Goal: Task Accomplishment & Management: Complete application form

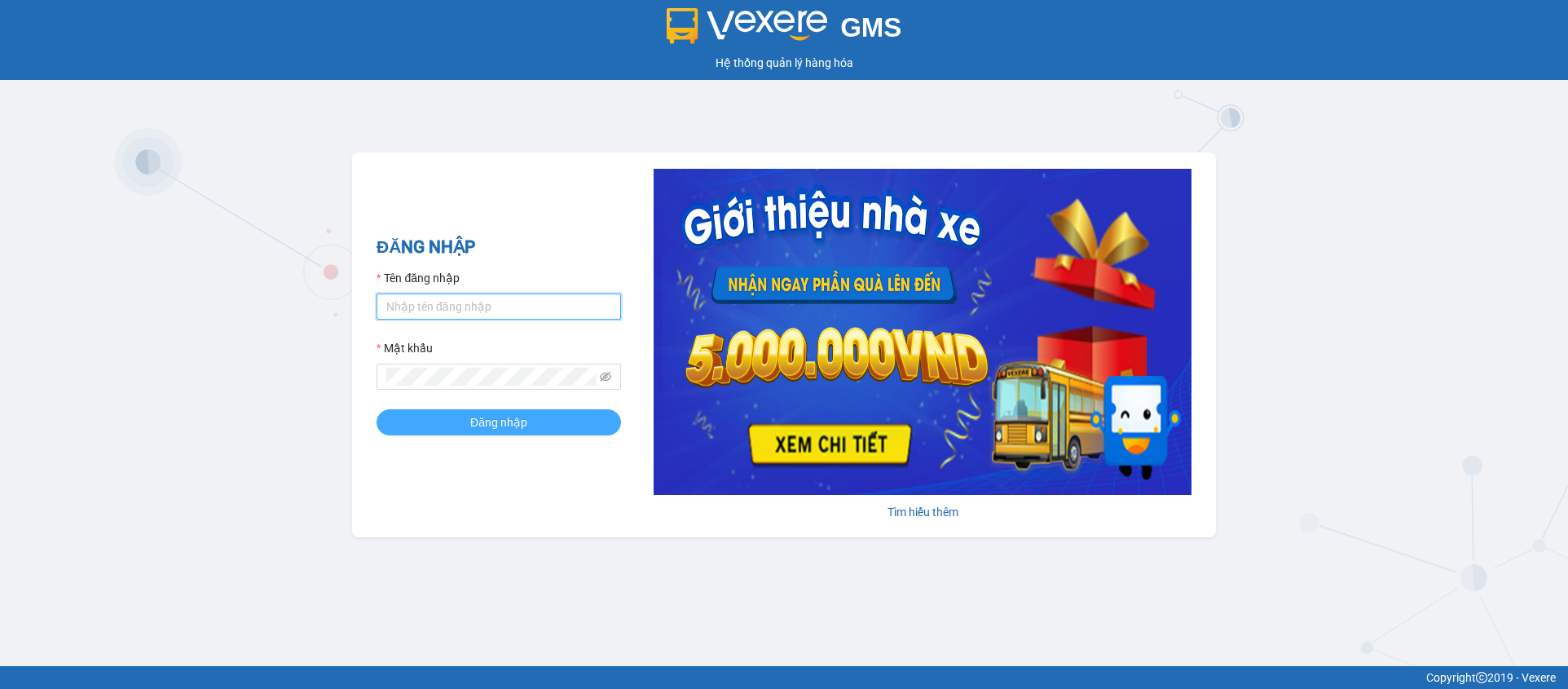
type input "trannc.tuanhung"
click at [500, 418] on span "Đăng nhập" at bounding box center [498, 421] width 57 height 18
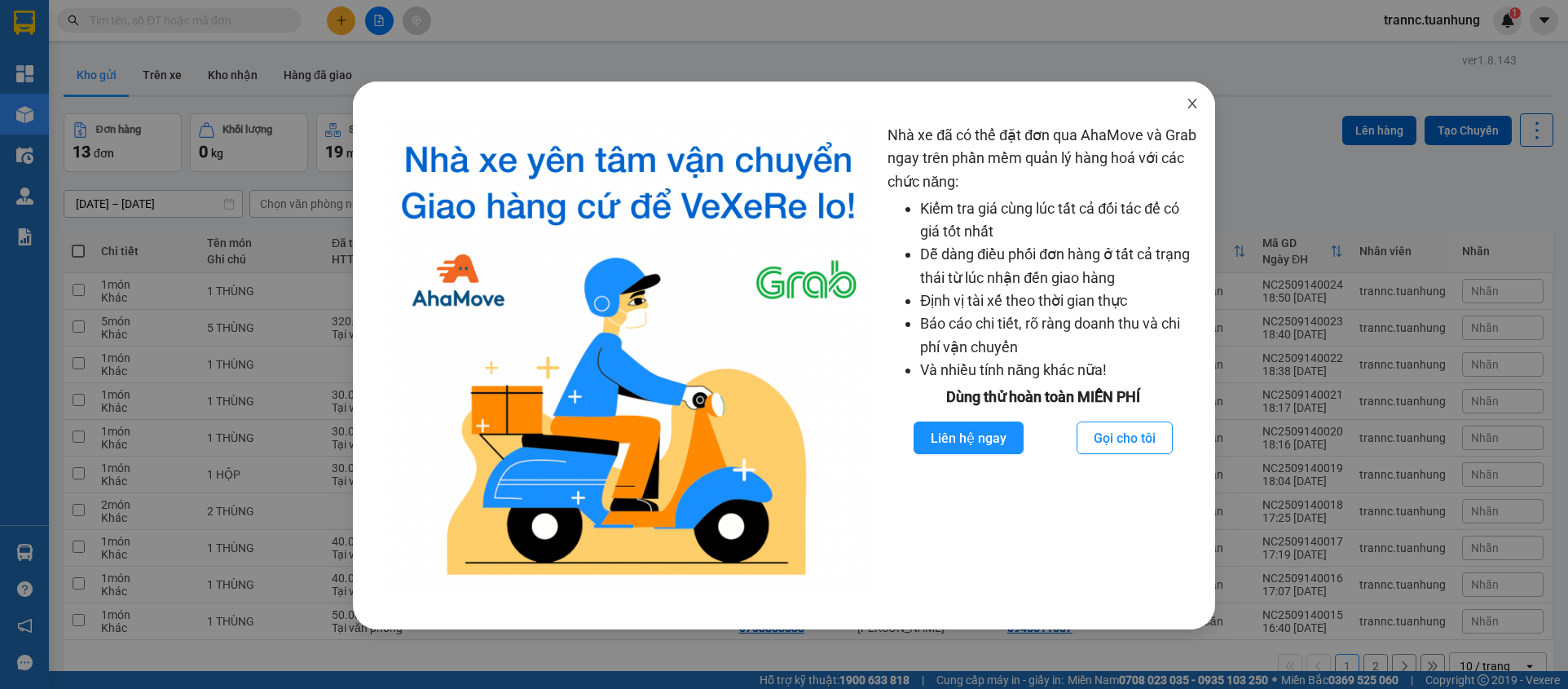
click at [1198, 105] on icon "close" at bounding box center [1192, 104] width 13 height 13
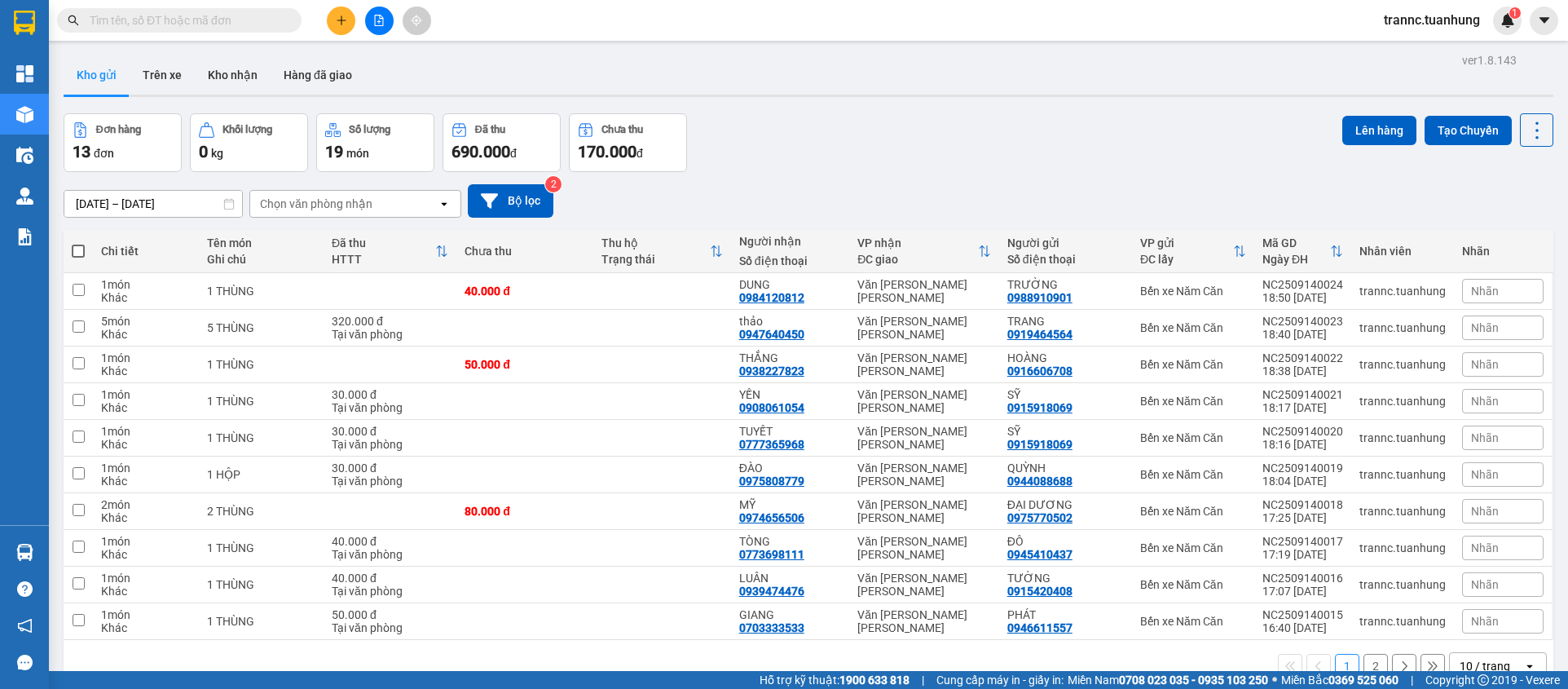
click at [227, 23] on input "text" at bounding box center [186, 20] width 192 height 18
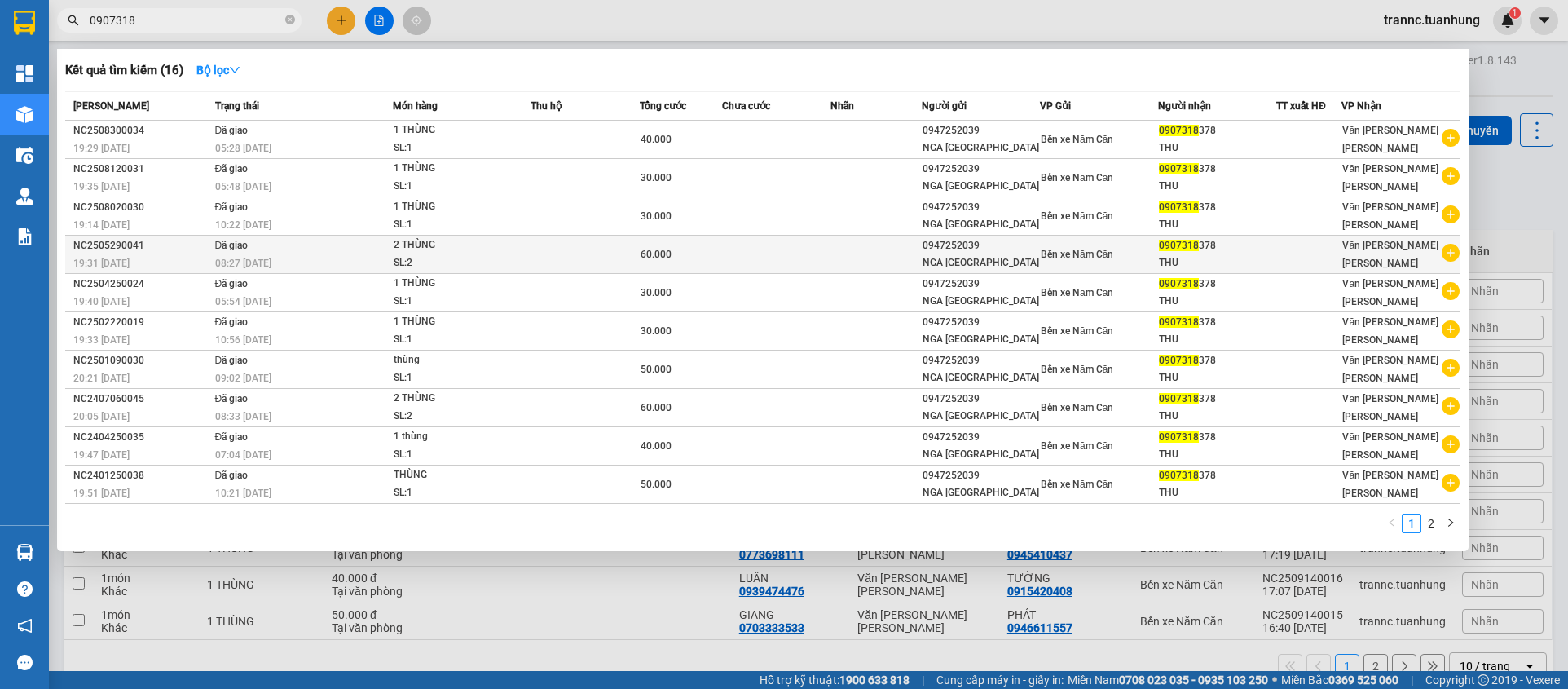
type input "0907318"
click at [1453, 251] on icon "plus-circle" at bounding box center [1450, 253] width 18 height 18
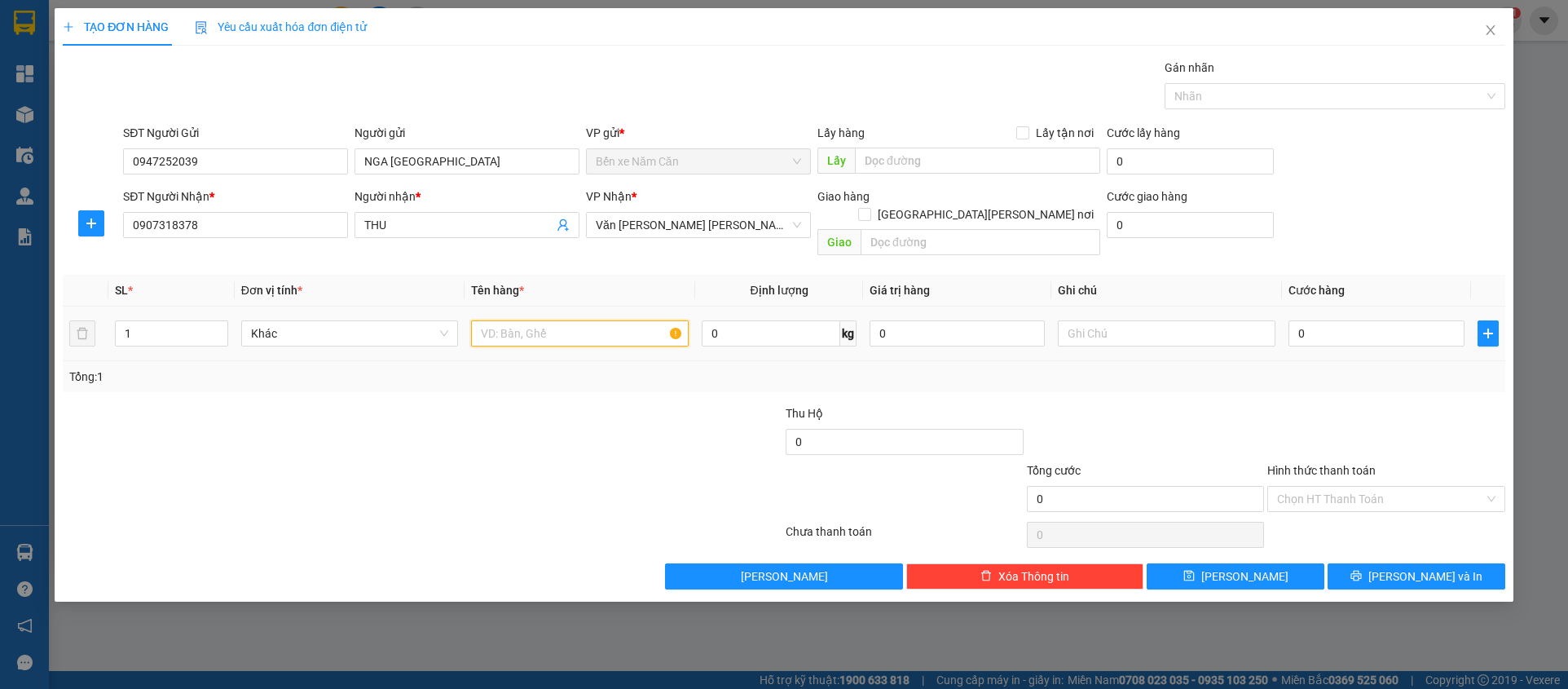
click at [550, 320] on input "text" at bounding box center [580, 334] width 218 height 26
type input "1 thùng"
click at [1314, 320] on input "0" at bounding box center [1376, 334] width 175 height 26
type input "3"
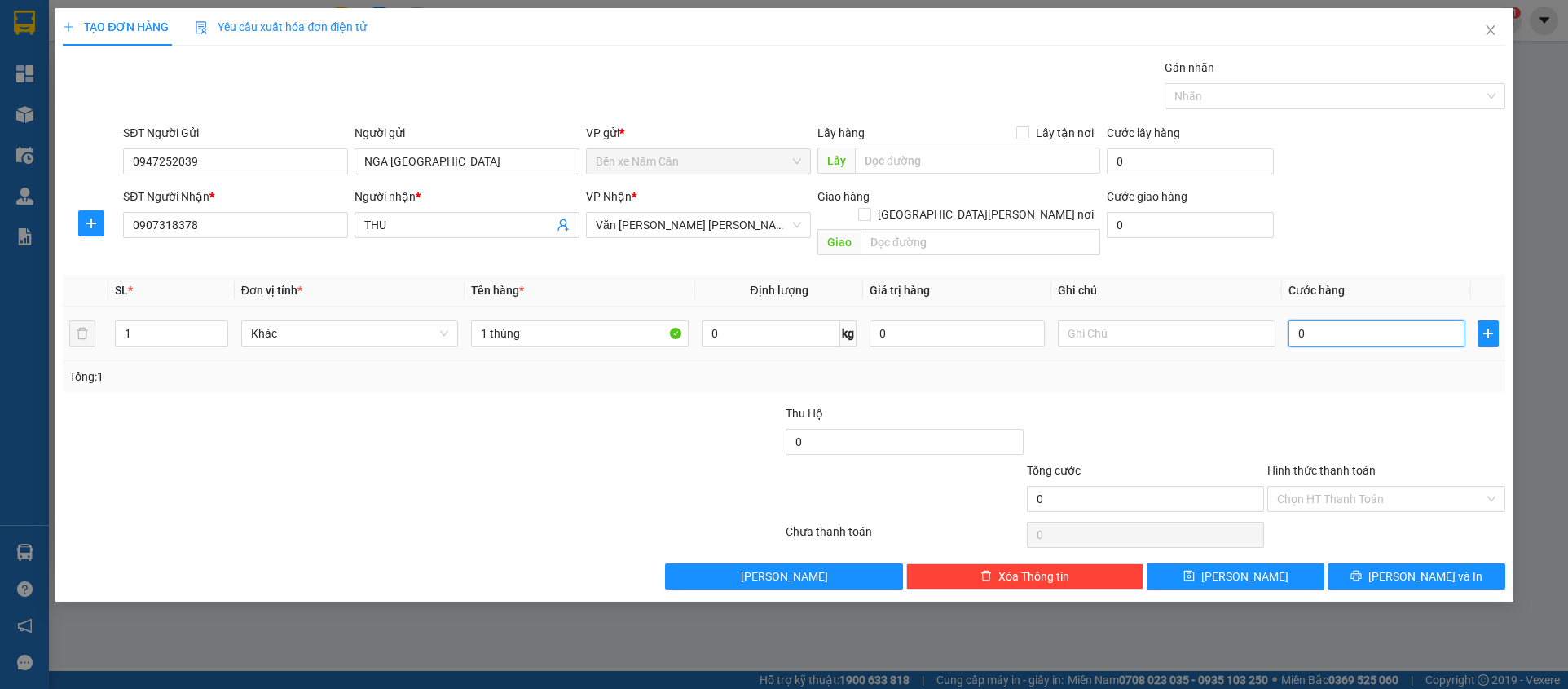
type input "3"
type input "30"
type input "30.000"
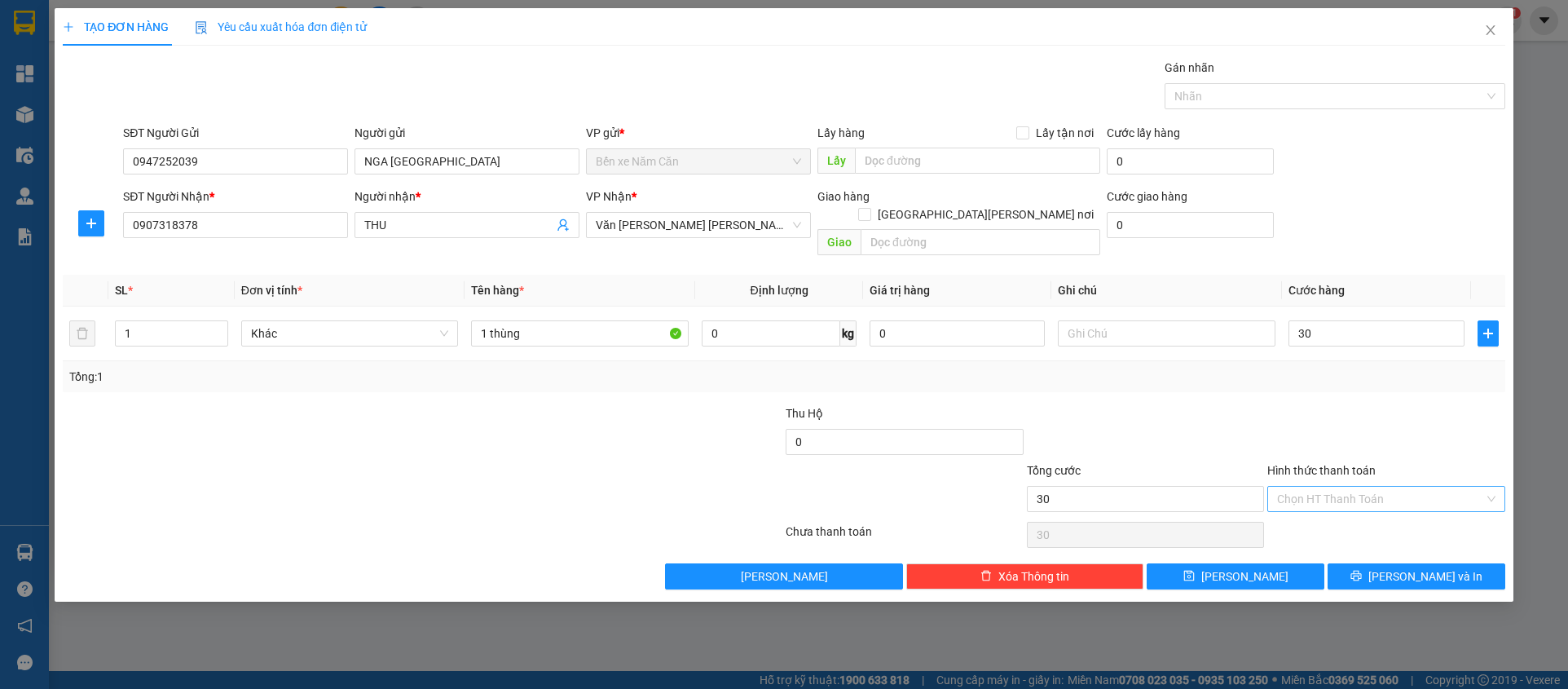
type input "30.000"
click at [1289, 486] on input "Hình thức thanh toán" at bounding box center [1380, 499] width 207 height 25
click at [1303, 511] on div "Tại văn phòng" at bounding box center [1386, 513] width 219 height 18
type input "0"
click at [1380, 564] on button "[PERSON_NAME] và In" at bounding box center [1416, 577] width 178 height 26
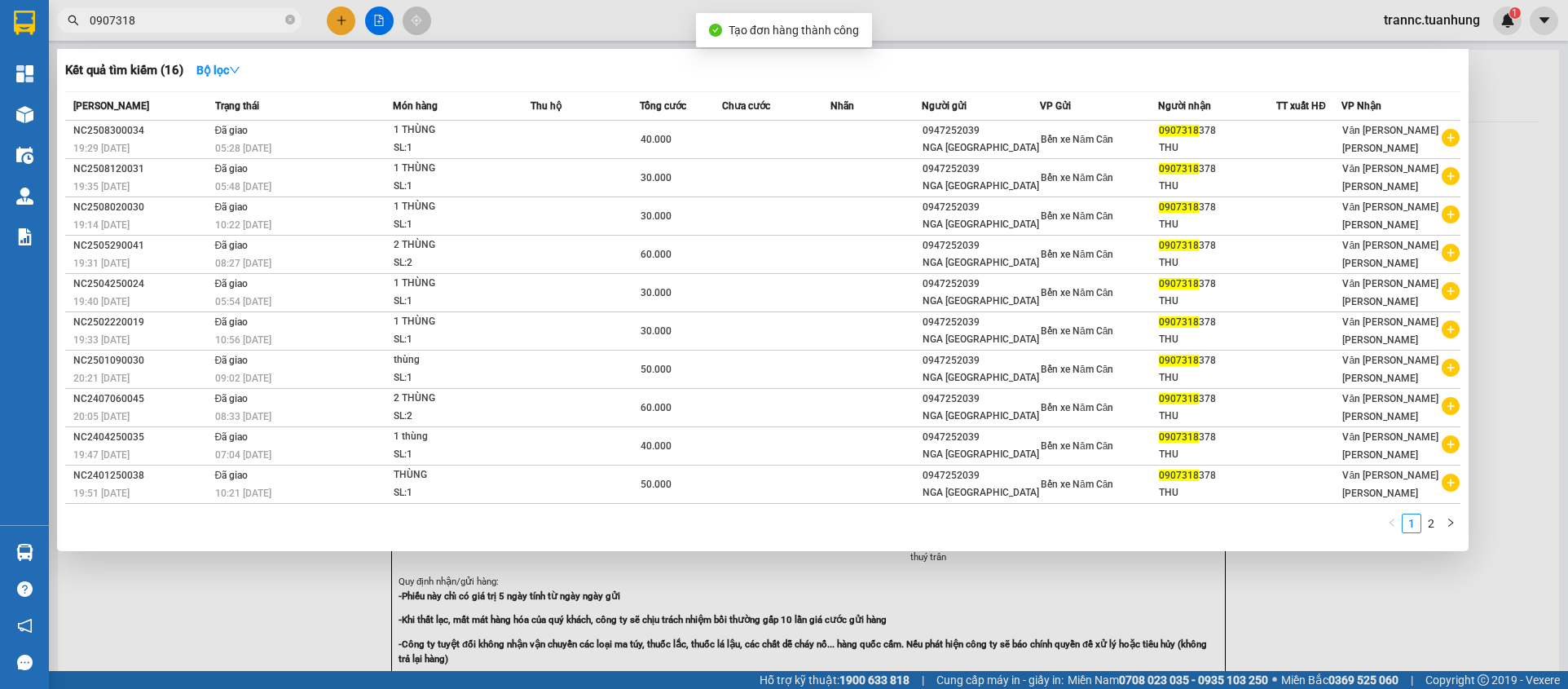
click at [1409, 647] on div at bounding box center [784, 344] width 1568 height 689
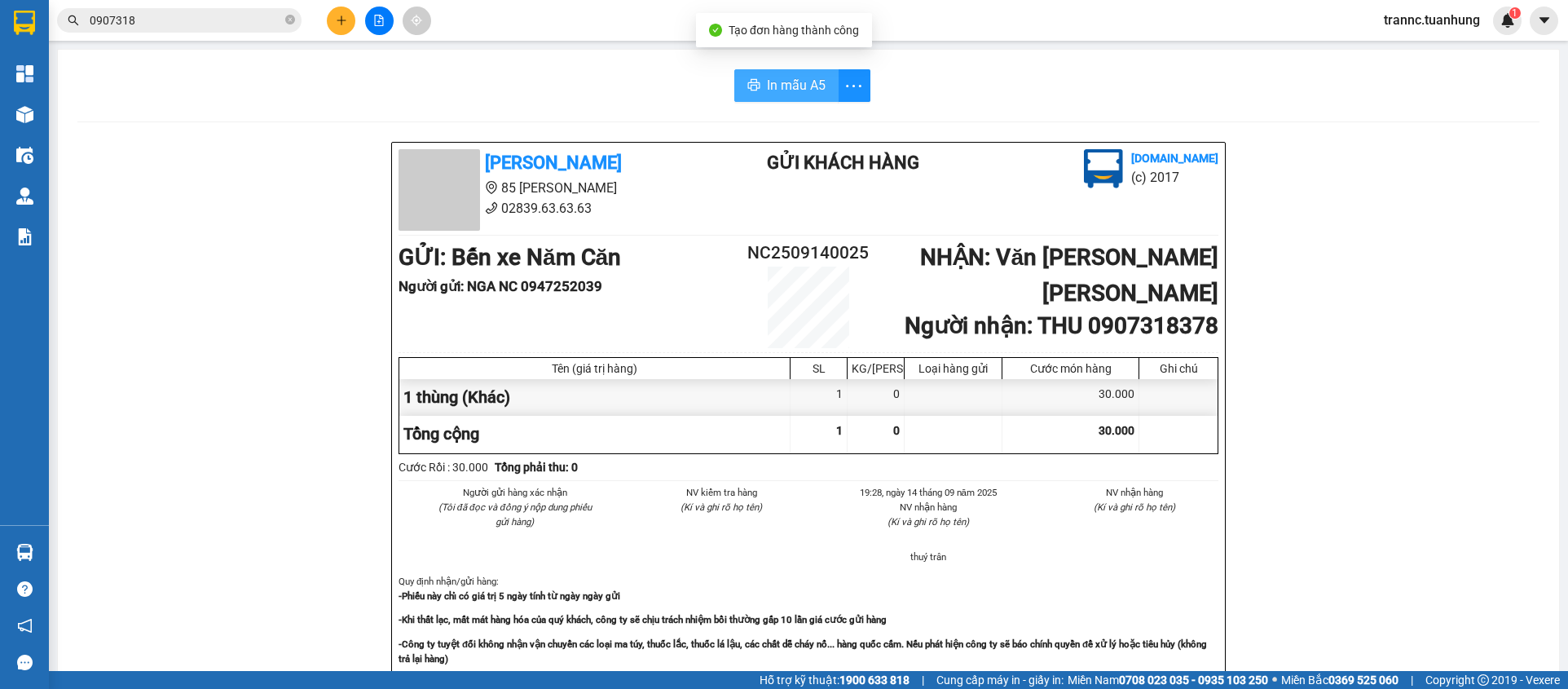
click at [794, 85] on span "In mẫu A5" at bounding box center [796, 86] width 58 height 21
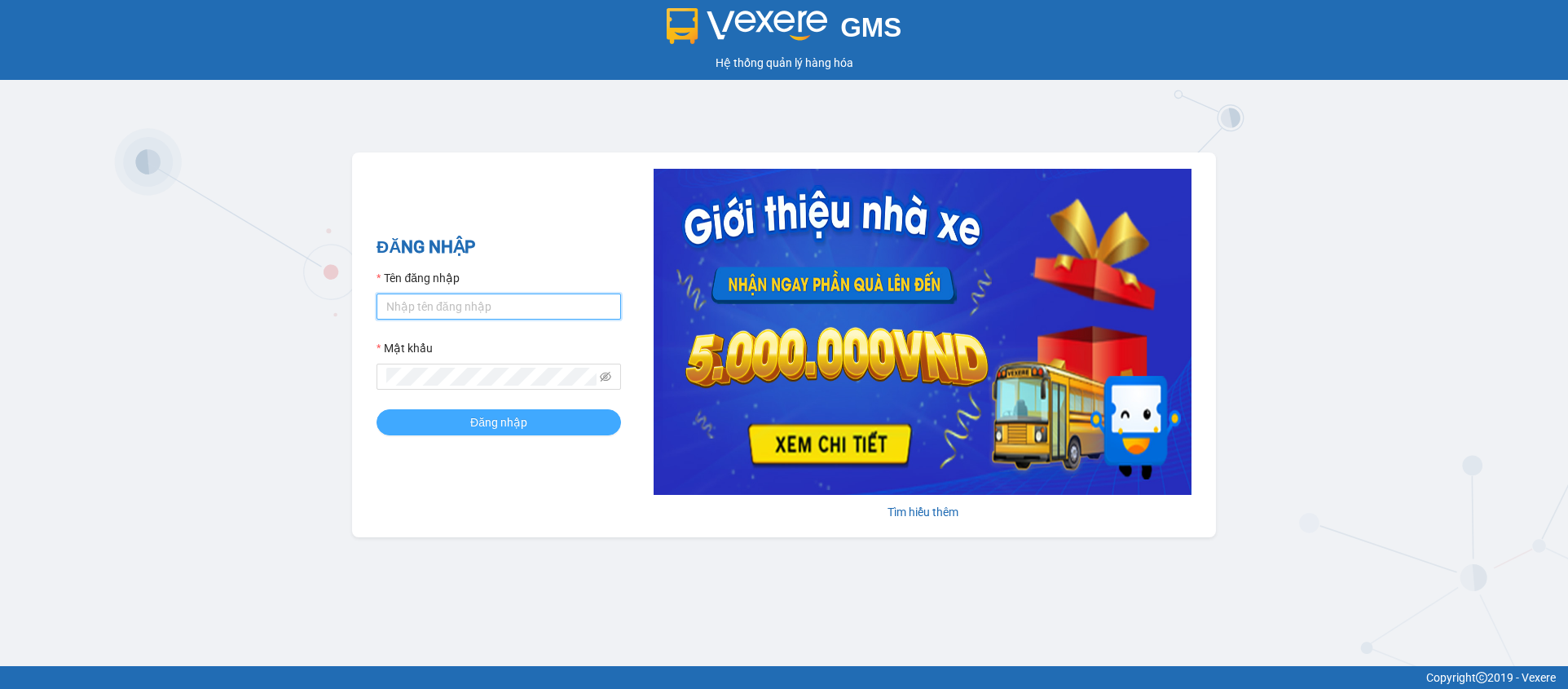
type input "trannc.tuanhung"
click at [442, 433] on button "Đăng nhập" at bounding box center [498, 422] width 244 height 26
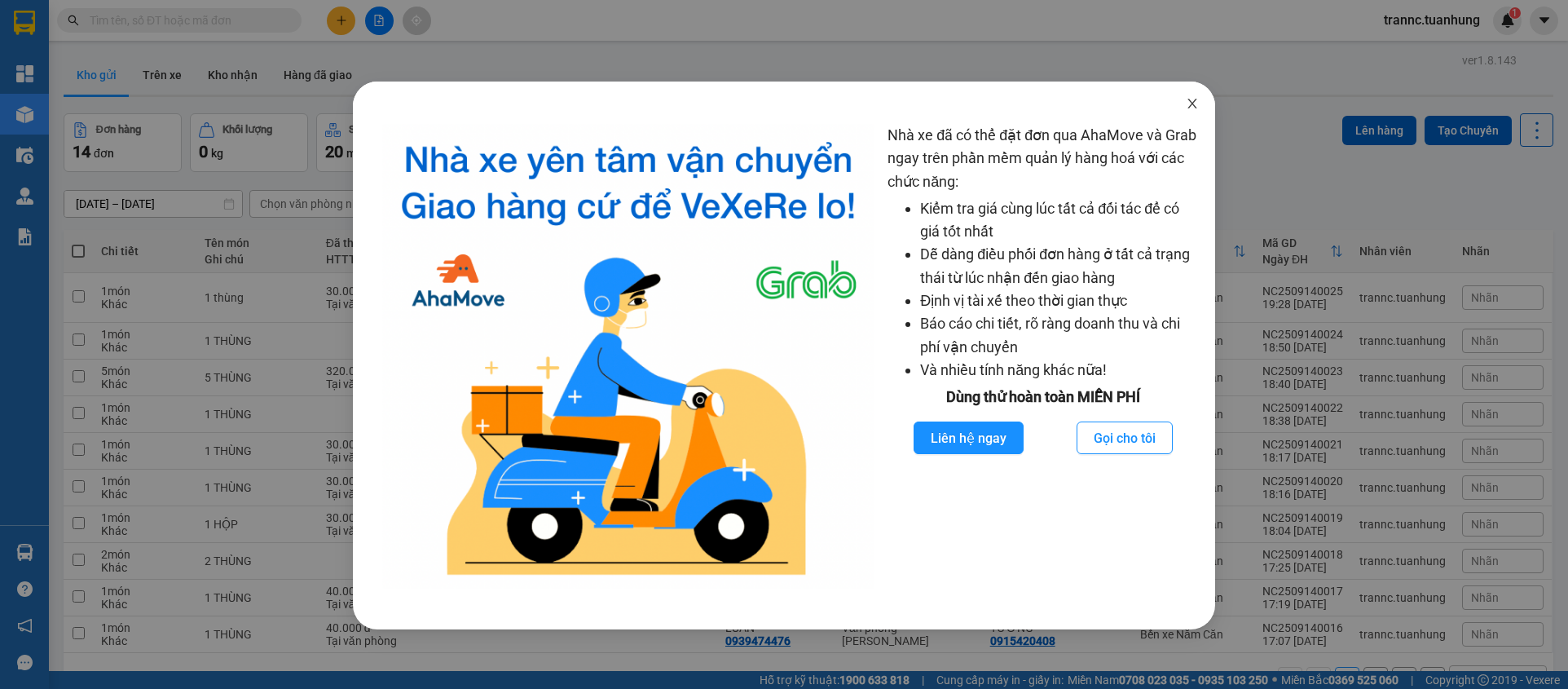
click at [1191, 103] on icon "close" at bounding box center [1192, 104] width 9 height 9
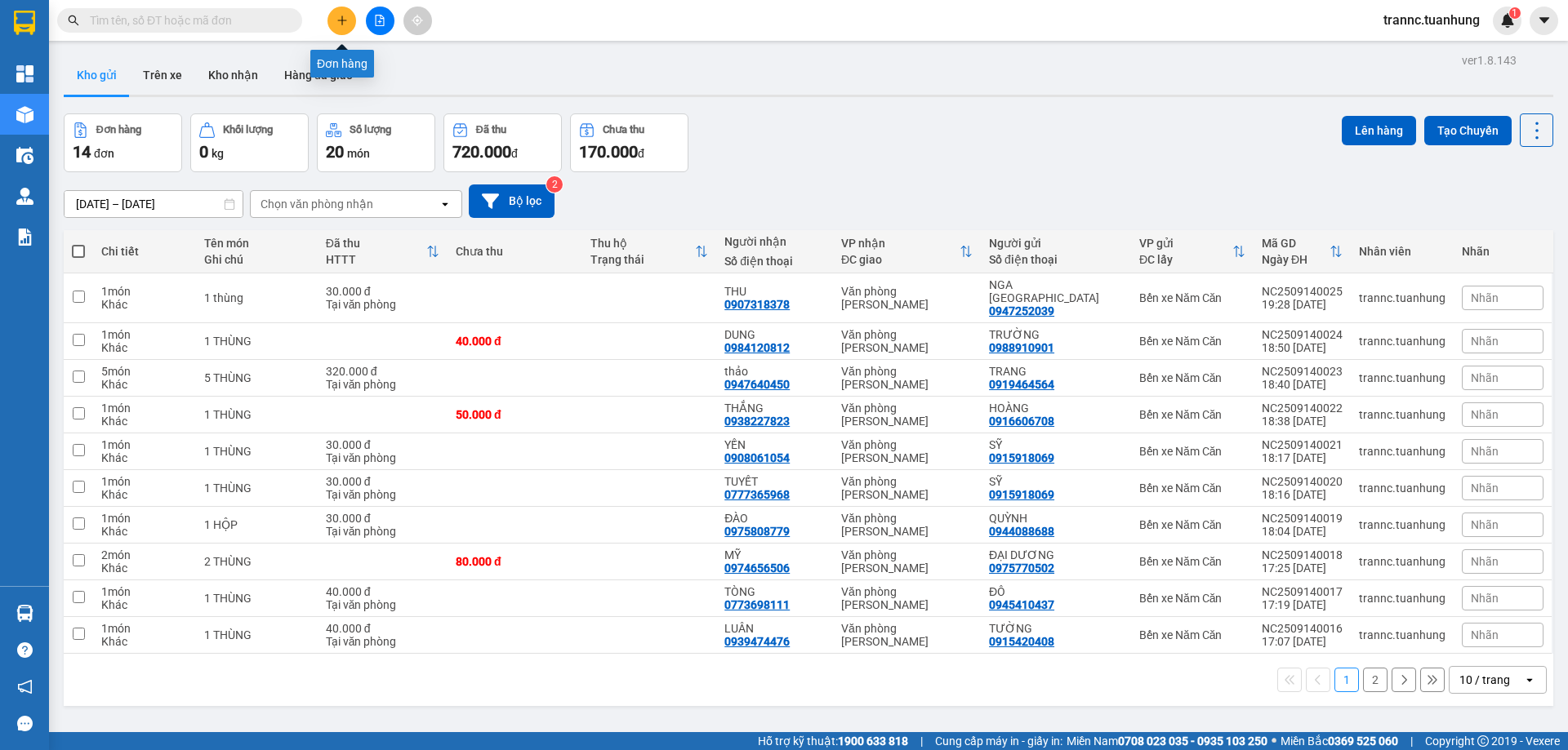
click at [347, 25] on button at bounding box center [342, 21] width 28 height 28
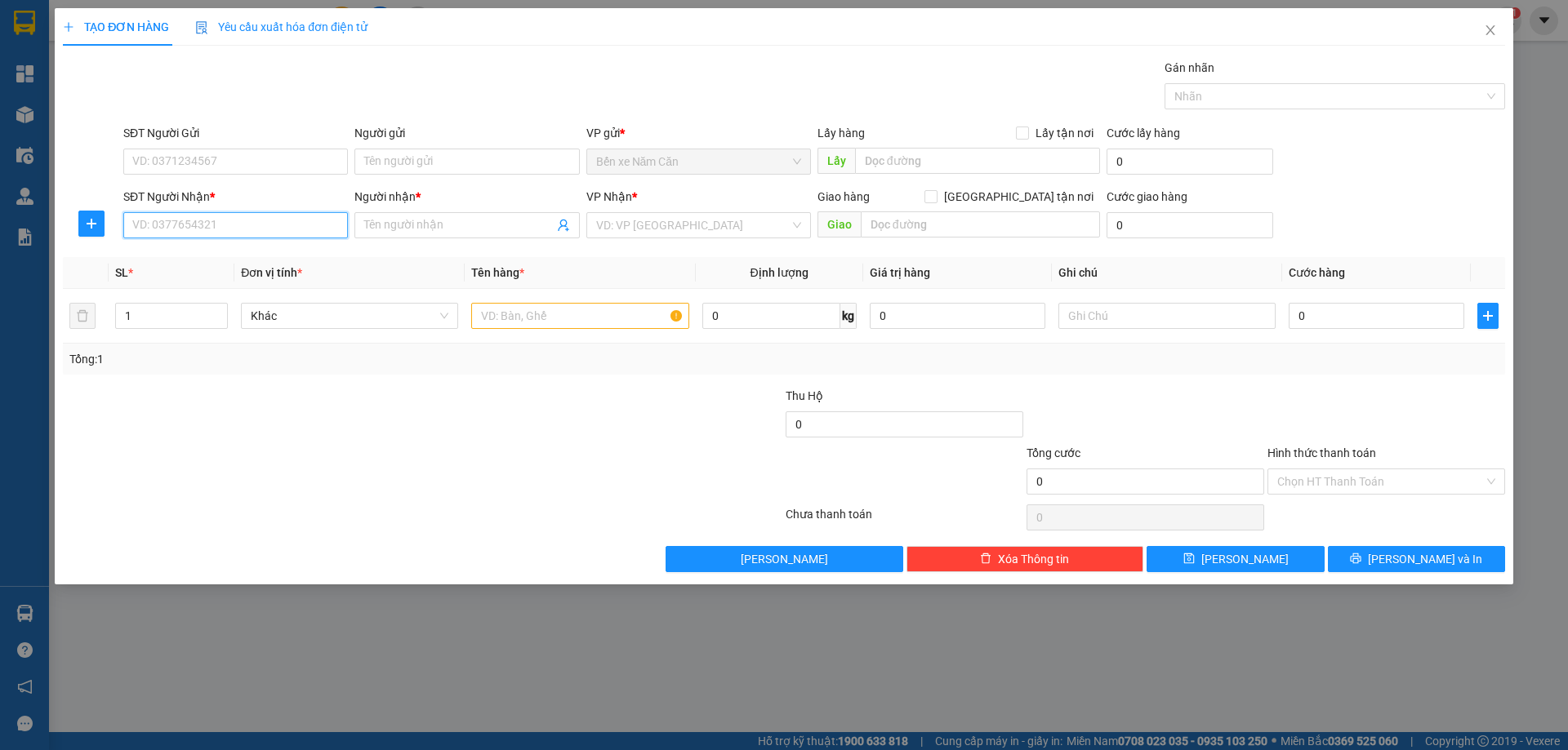
click at [223, 225] on input "SĐT Người Nhận *" at bounding box center [236, 225] width 225 height 26
type input "0949411339"
click at [406, 219] on input "Người nhận *" at bounding box center [459, 225] width 189 height 18
type input "[PERSON_NAME]"
click at [428, 178] on div "Người gửi Tên người gửi" at bounding box center [466, 152] width 225 height 58
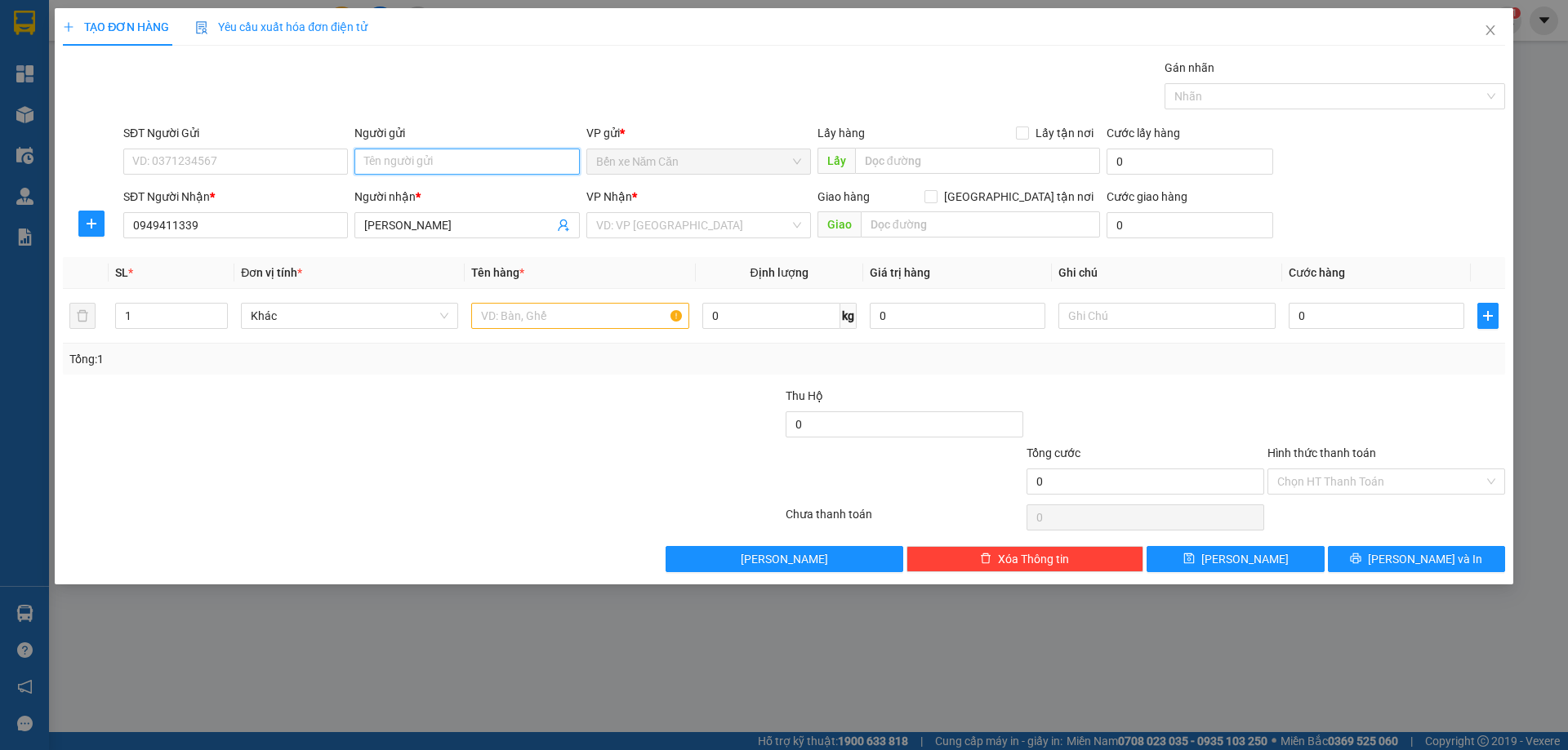
drag, startPoint x: 444, startPoint y: 160, endPoint x: 450, endPoint y: 157, distance: 6.7
click at [445, 159] on input "Người gửi" at bounding box center [466, 161] width 225 height 26
type input "[PERSON_NAME]"
click at [646, 226] on input "search" at bounding box center [692, 225] width 194 height 25
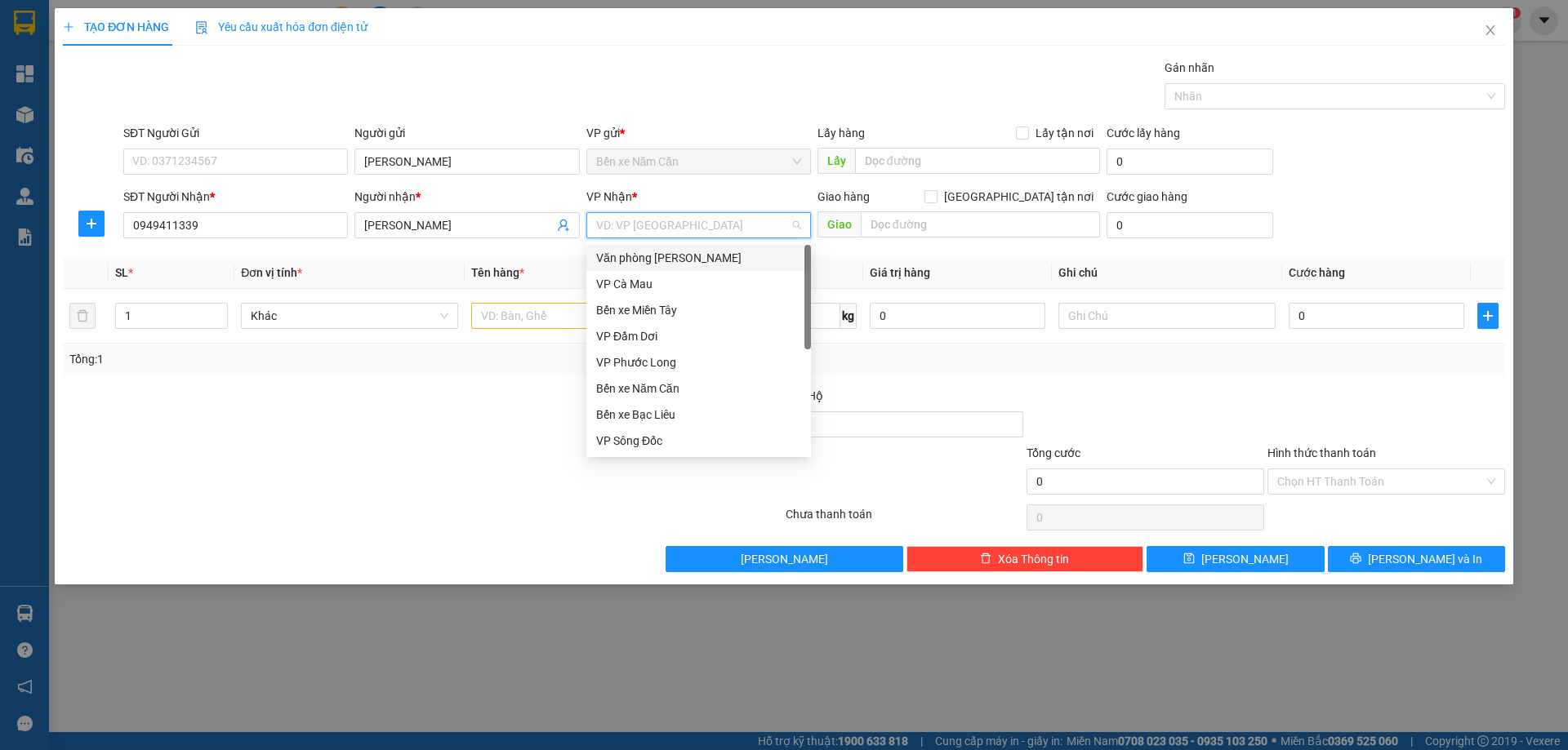
click at [656, 257] on div "Văn phòng [PERSON_NAME]" at bounding box center [698, 258] width 205 height 18
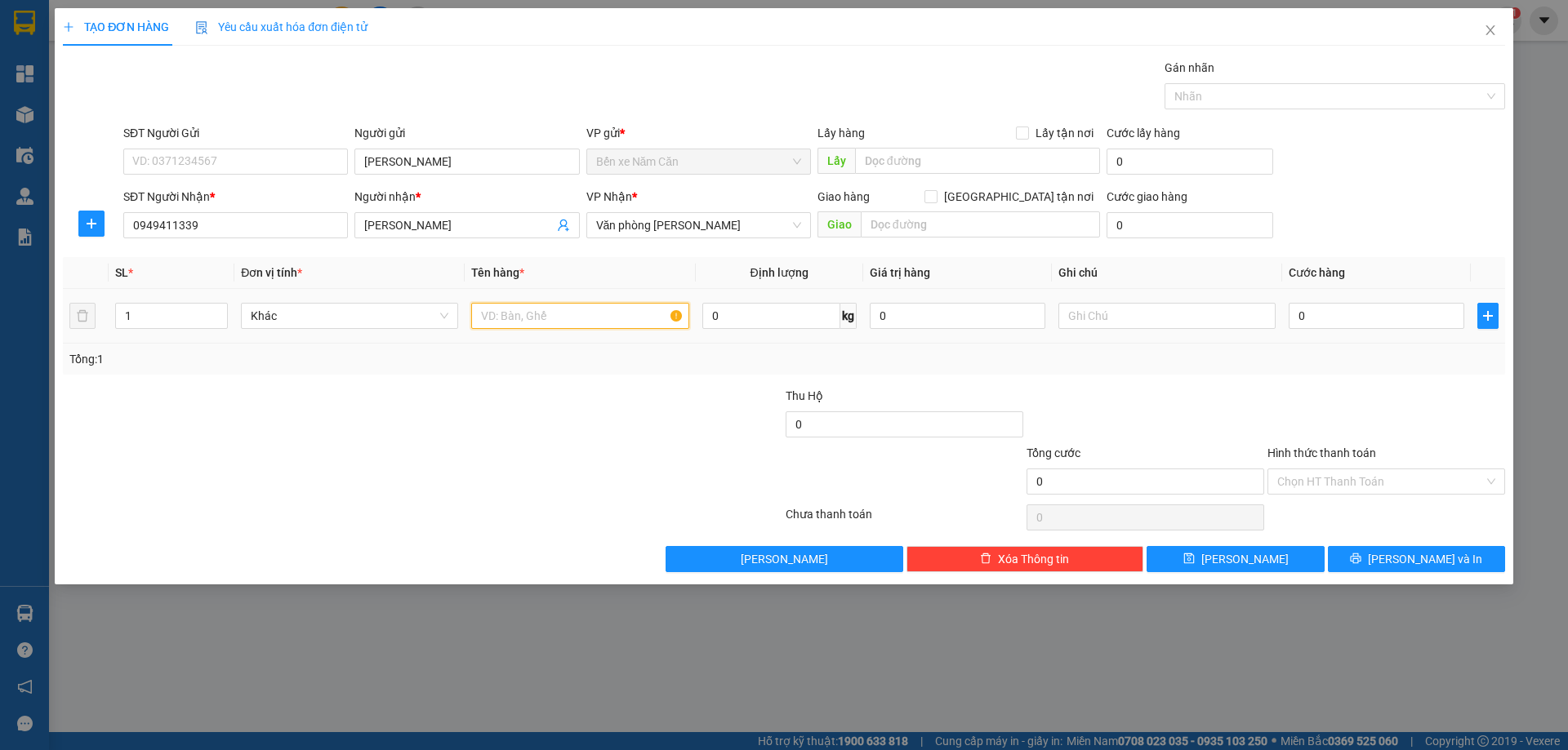
drag, startPoint x: 578, startPoint y: 322, endPoint x: 583, endPoint y: 309, distance: 13.9
click at [579, 321] on input "text" at bounding box center [580, 316] width 217 height 26
type input "1 xe 69c1 _05394 khách đi chung"
drag, startPoint x: 1123, startPoint y: 330, endPoint x: 1127, endPoint y: 322, distance: 8.9
click at [1123, 329] on div at bounding box center [1167, 315] width 217 height 33
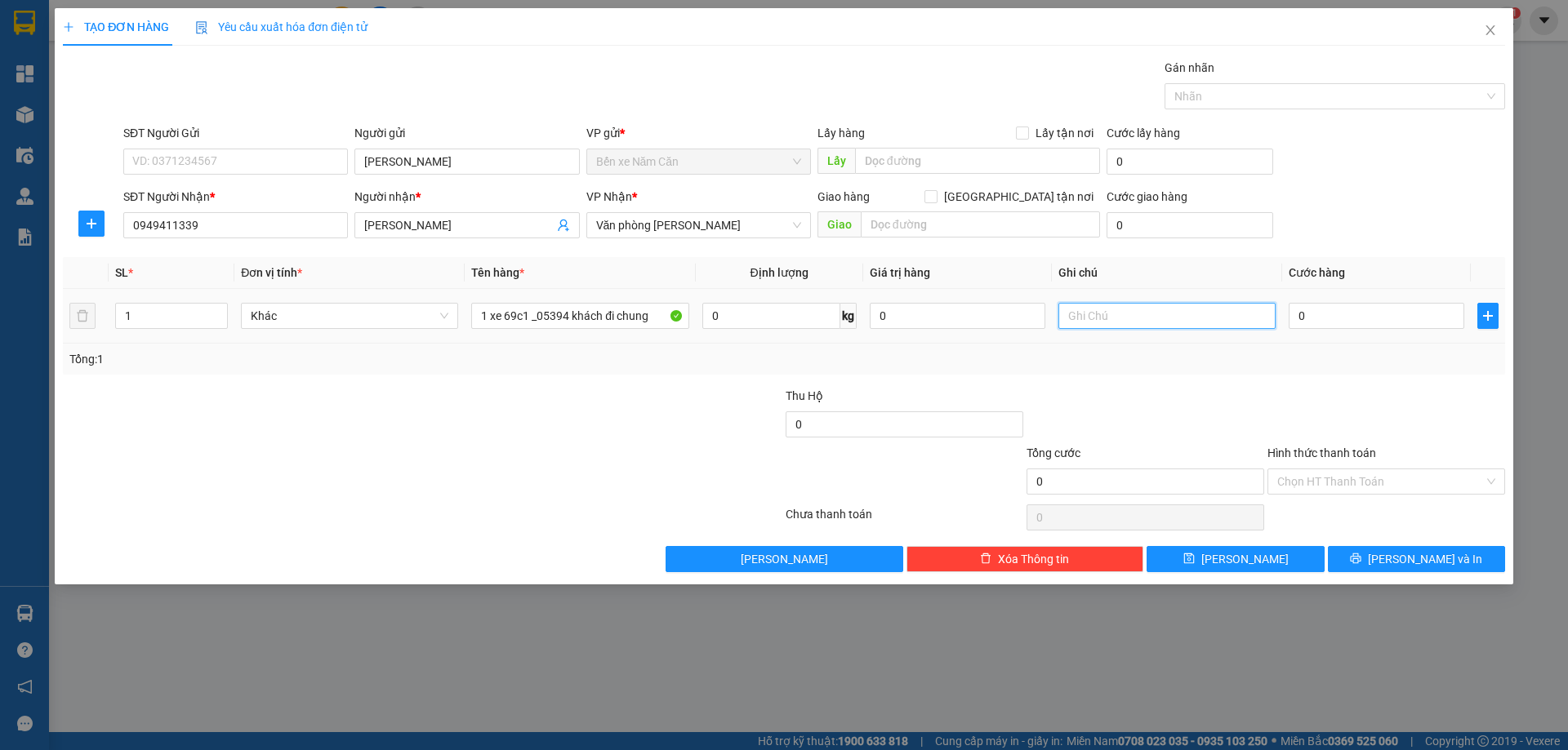
click at [1132, 317] on input "text" at bounding box center [1167, 316] width 217 height 26
type input "khách đi chung 0197"
click at [1366, 318] on input "0" at bounding box center [1376, 316] width 176 height 26
type input "3"
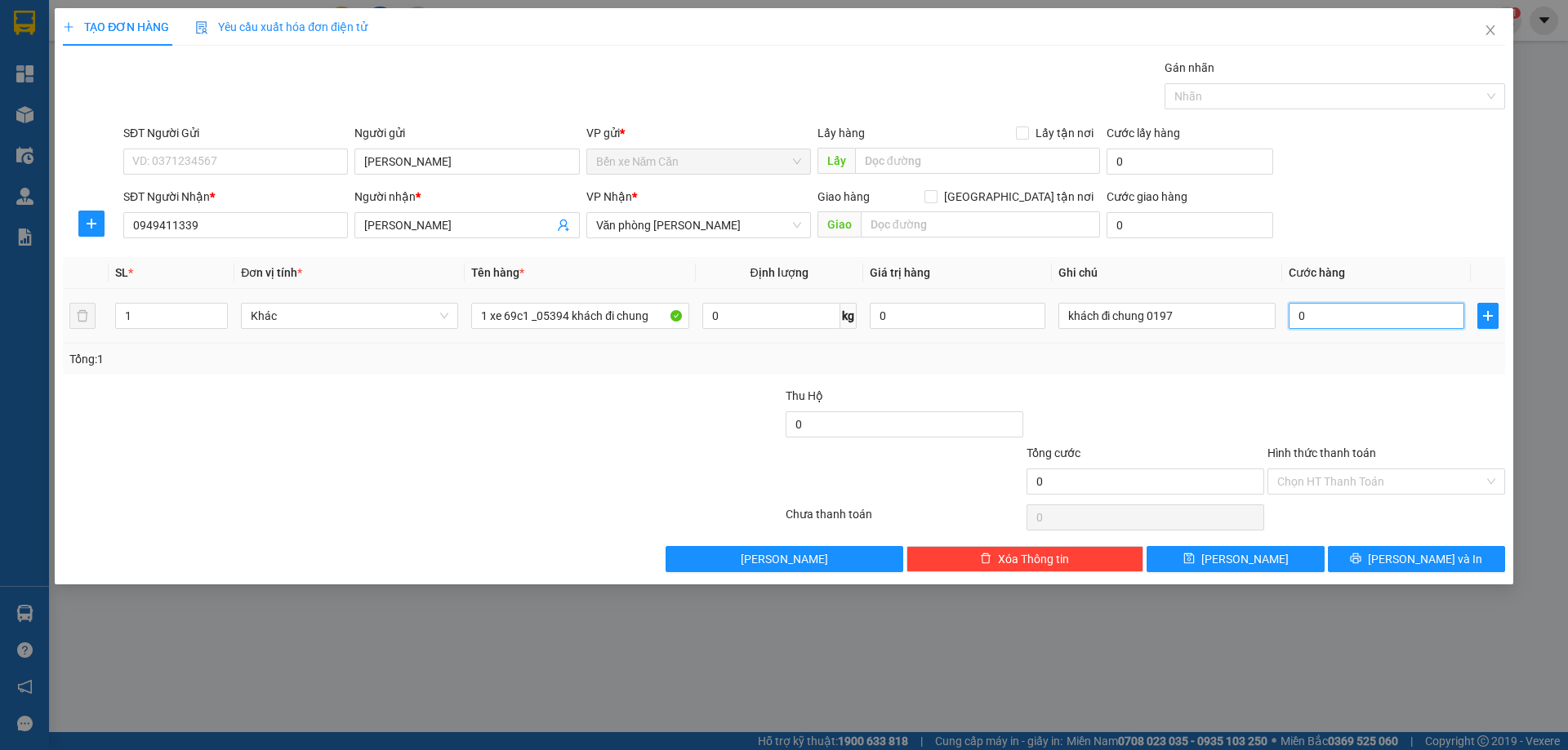
type input "3"
type input "30"
type input "300"
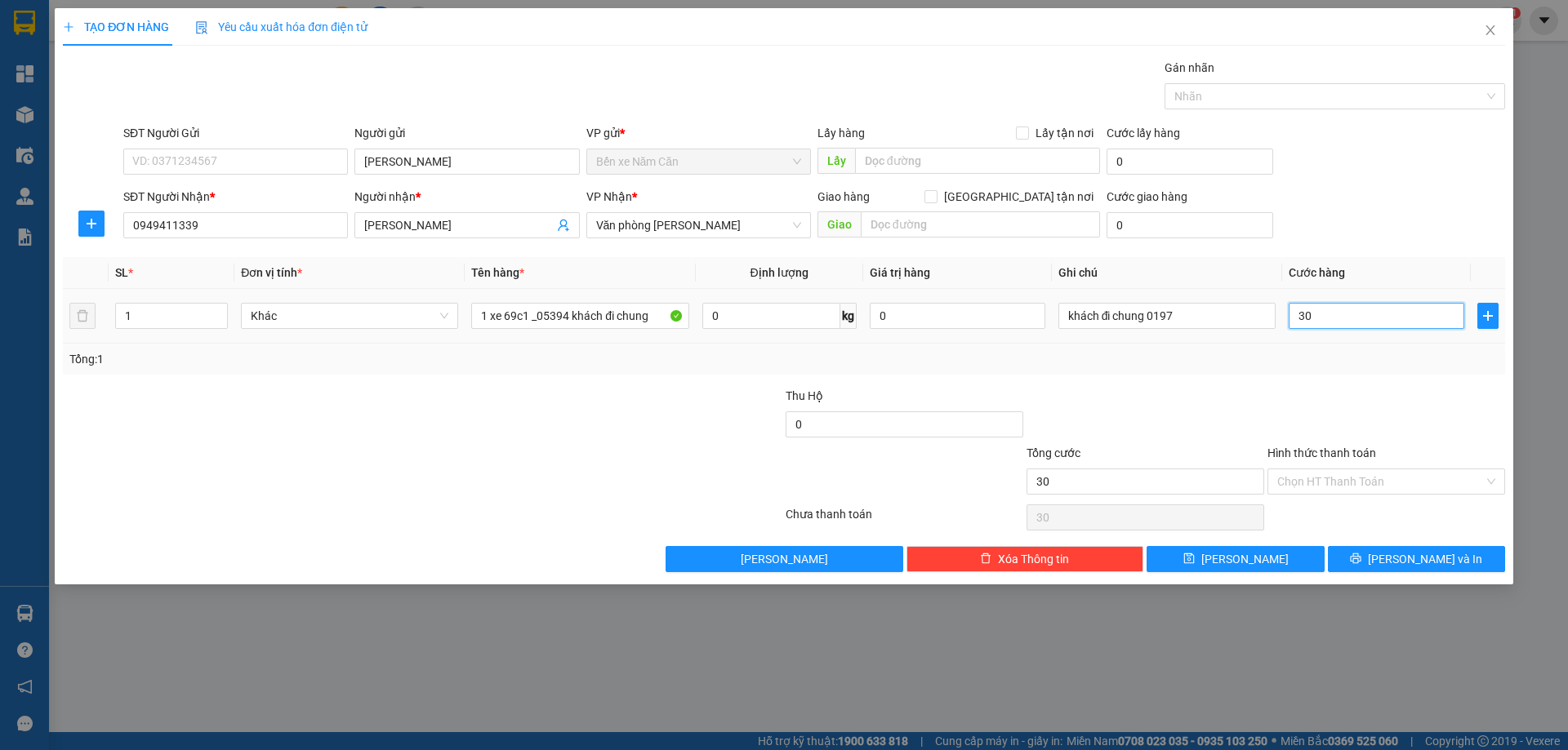
type input "300"
type input "3.000"
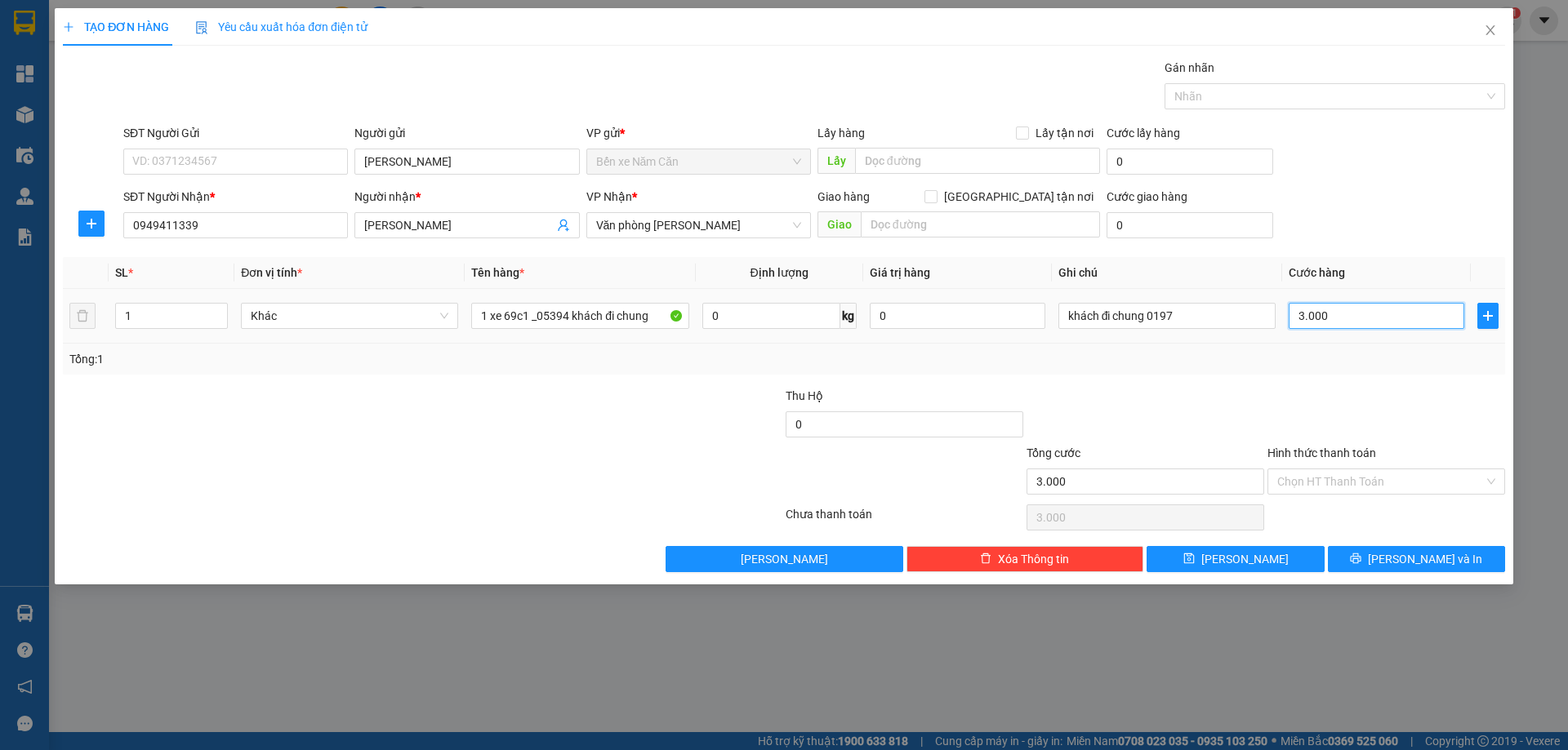
type input "30.000"
type input "300.000"
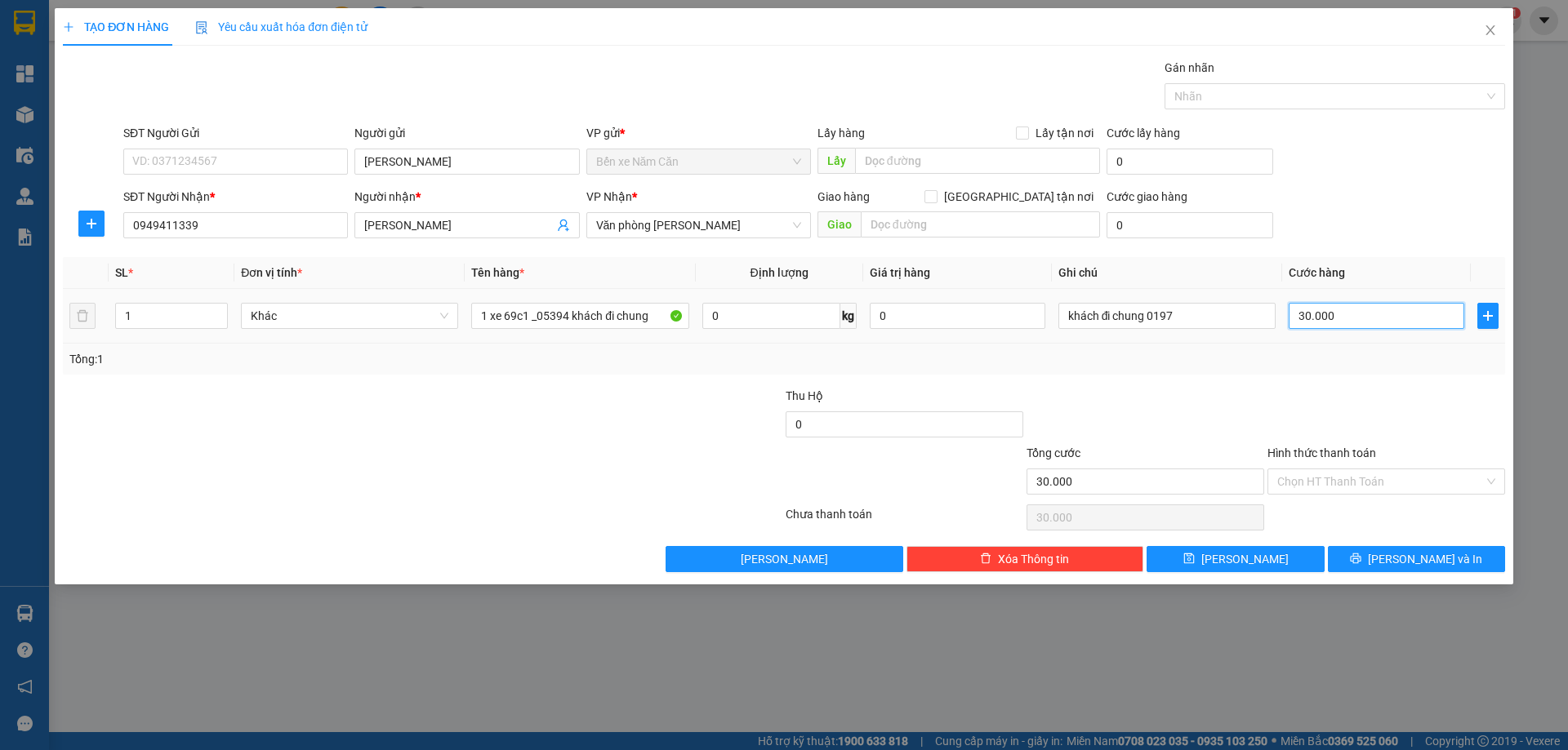
type input "300.000"
drag, startPoint x: 1334, startPoint y: 479, endPoint x: 1336, endPoint y: 496, distance: 17.1
click at [1334, 480] on input "Hình thức thanh toán" at bounding box center [1380, 481] width 207 height 25
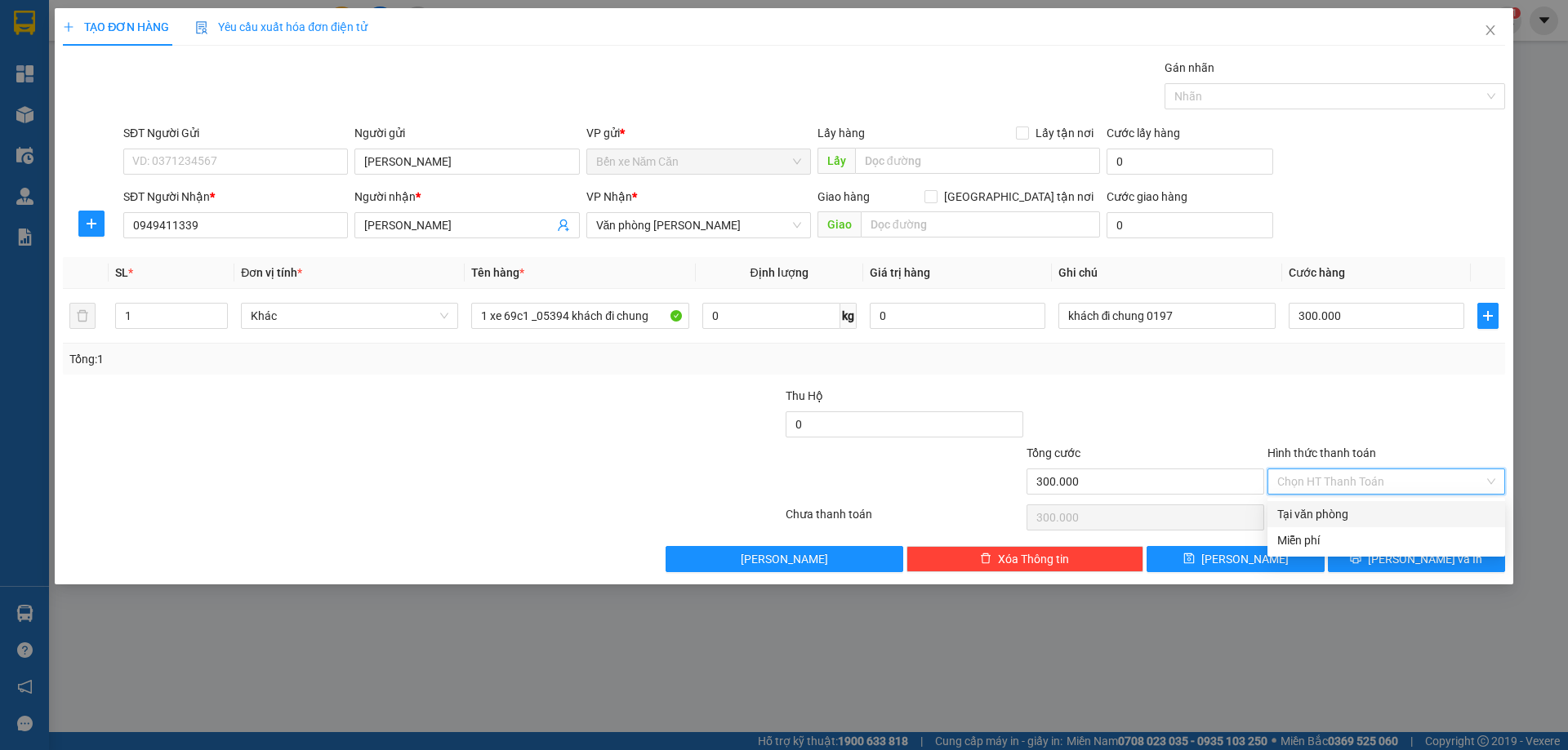
click at [1337, 514] on div "Tại văn phòng" at bounding box center [1386, 513] width 218 height 18
type input "0"
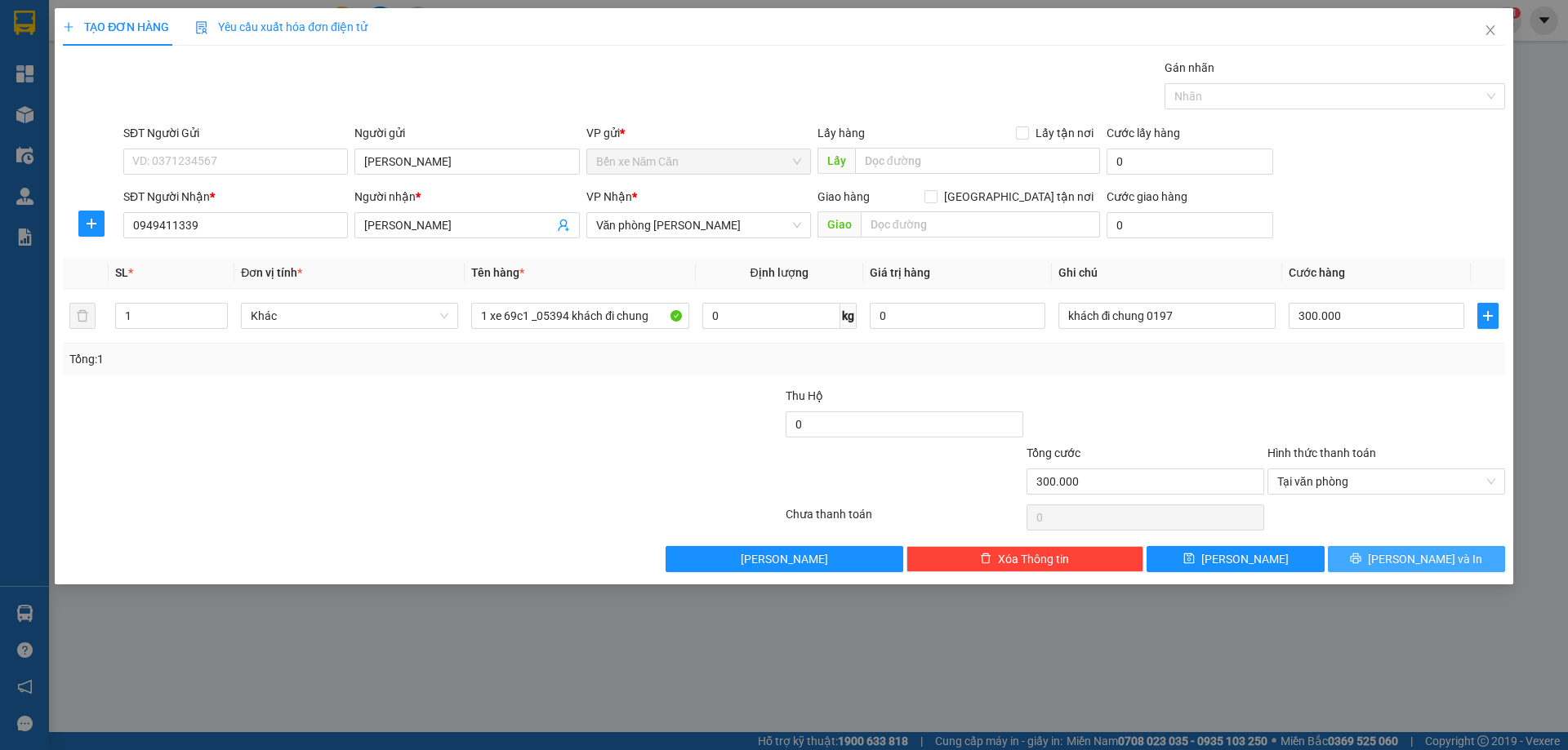
click at [1352, 561] on button "[PERSON_NAME] và In" at bounding box center [1416, 559] width 177 height 26
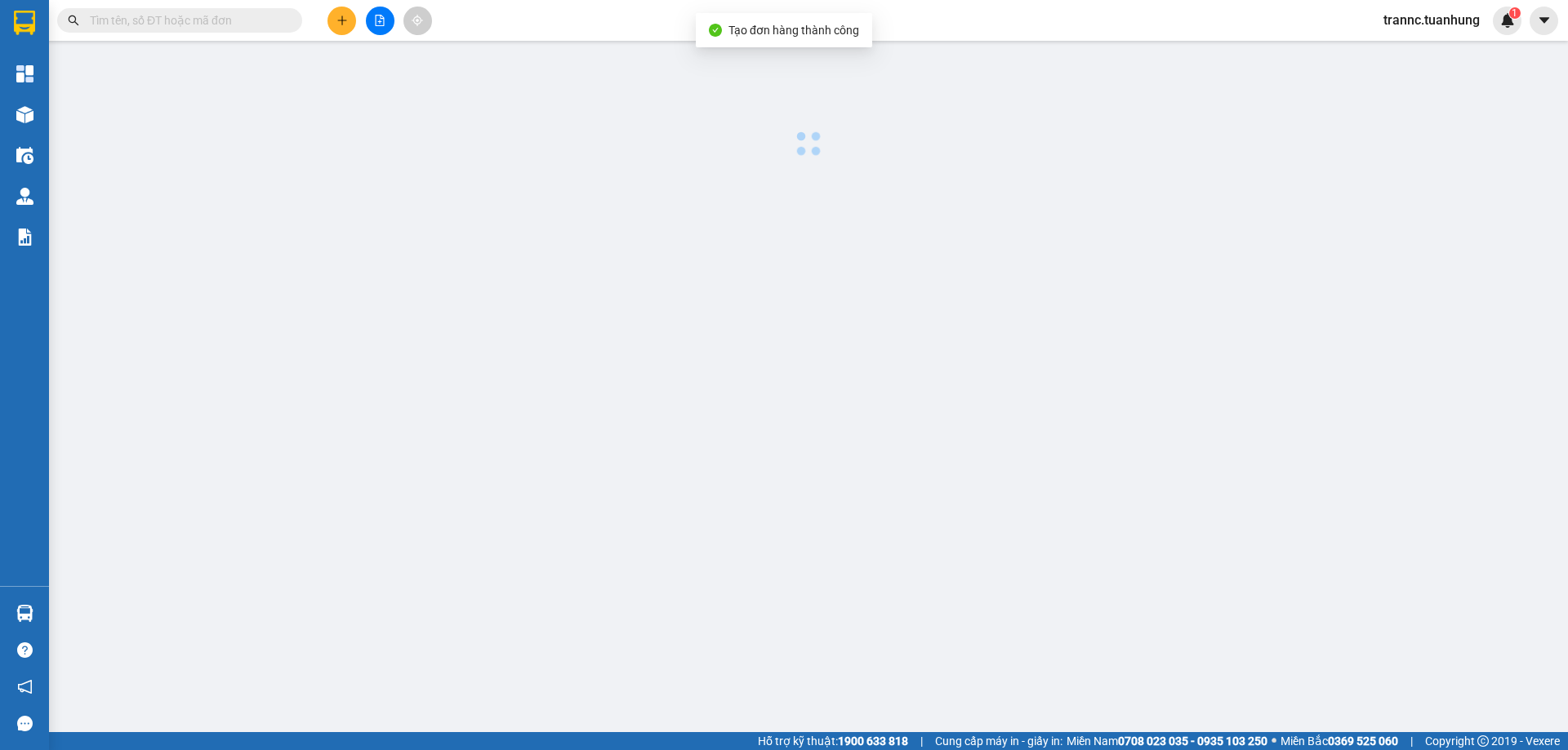
click at [1431, 659] on main at bounding box center [784, 366] width 1568 height 732
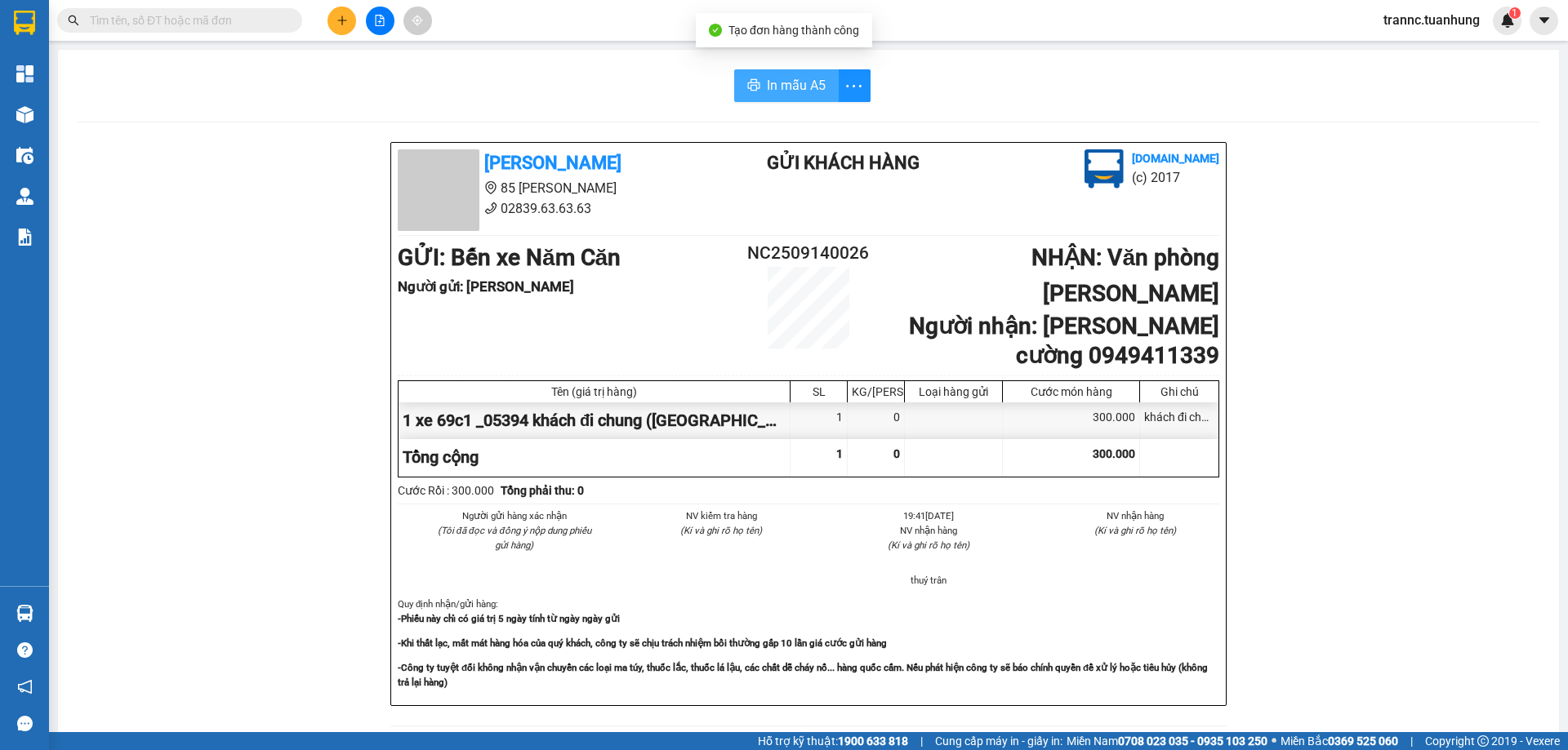
click at [768, 75] on span "In mẫu A5" at bounding box center [796, 86] width 59 height 21
click at [231, 21] on input "text" at bounding box center [186, 20] width 193 height 18
click at [230, 21] on input "text" at bounding box center [186, 20] width 193 height 18
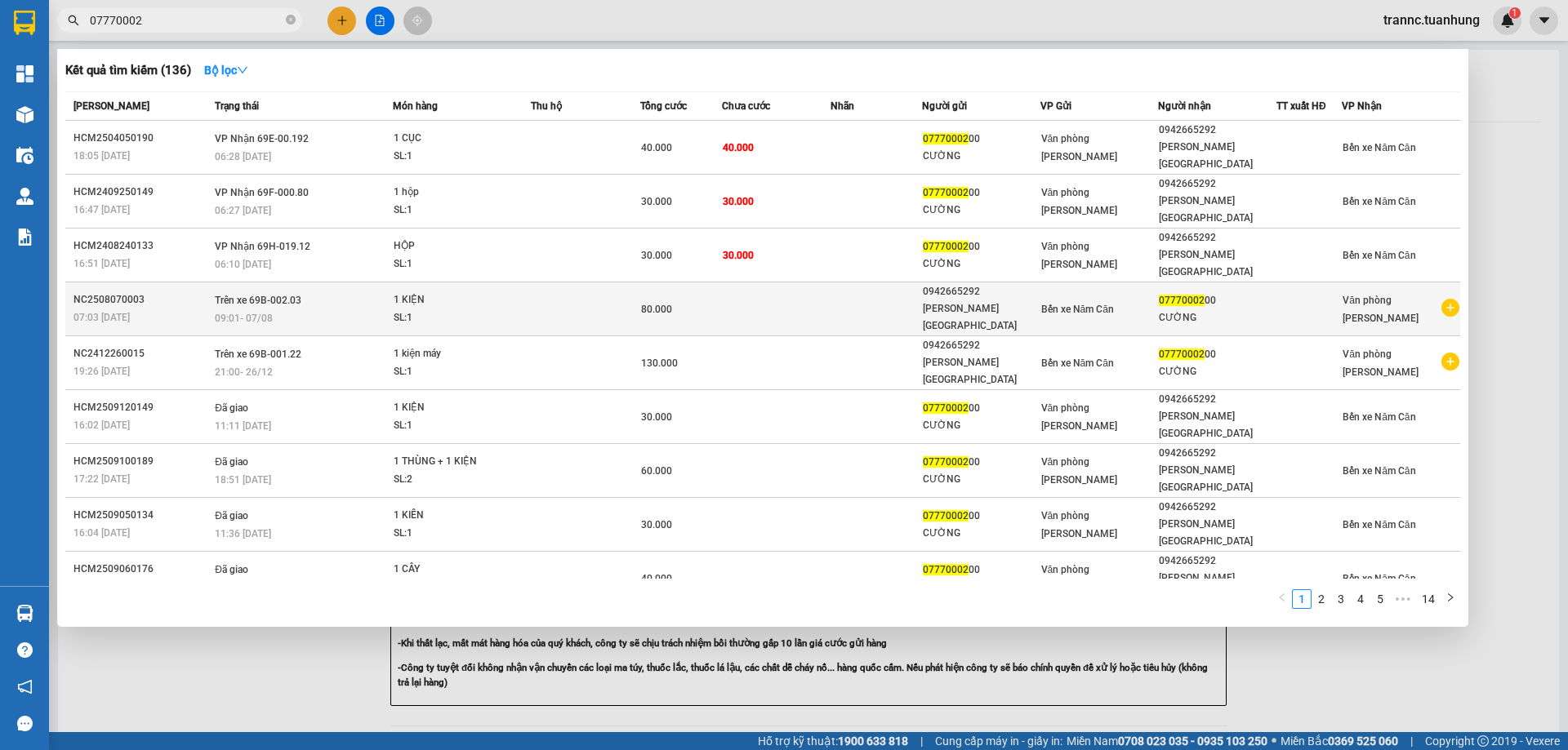
type input "07770002"
click at [1450, 299] on icon "plus-circle" at bounding box center [1450, 308] width 18 height 18
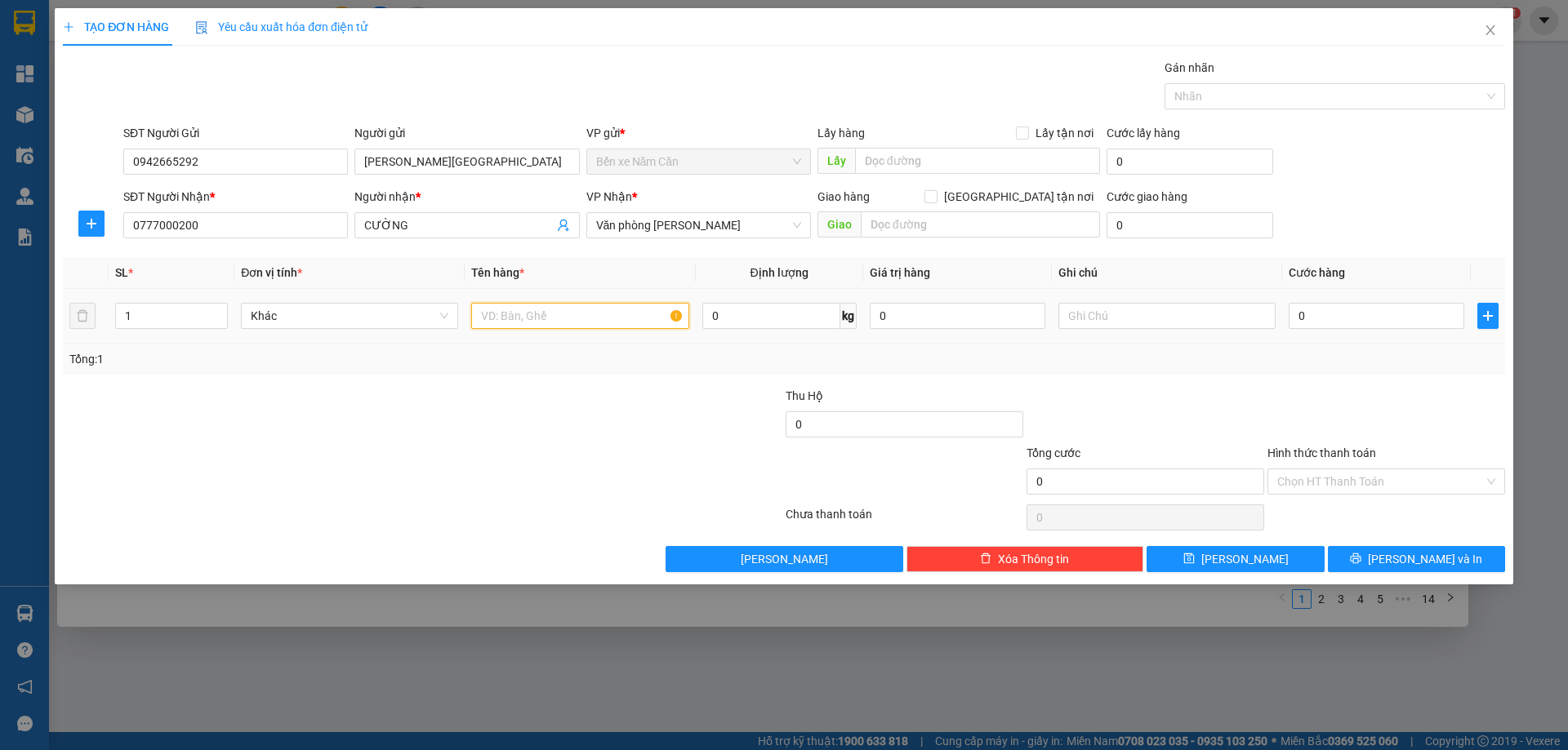
click at [550, 306] on input "text" at bounding box center [580, 316] width 217 height 26
type input "1 cây"
click at [1357, 309] on input "0" at bounding box center [1376, 316] width 176 height 26
type input "3"
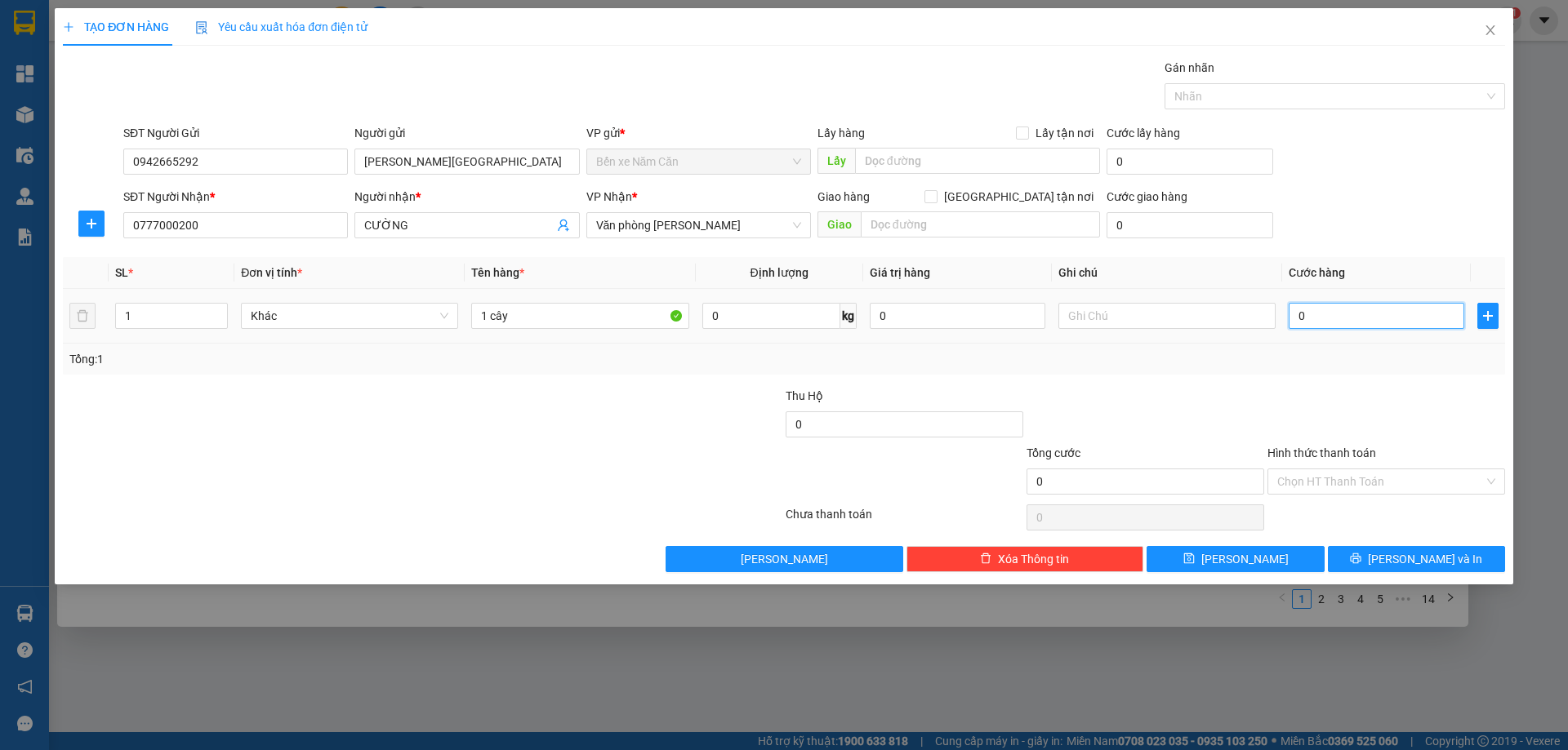
type input "3"
type input "30"
type input "3"
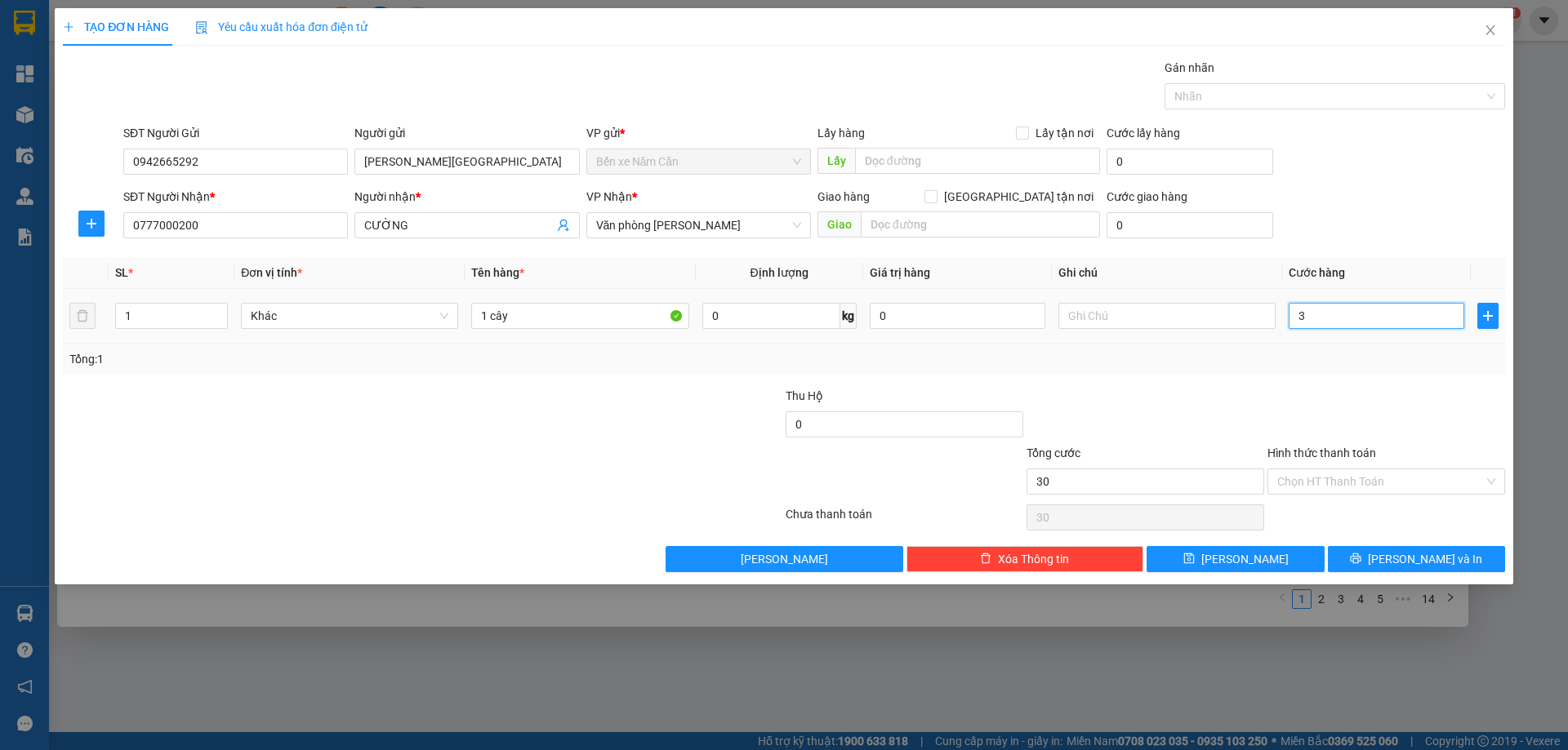
type input "3"
type input "0"
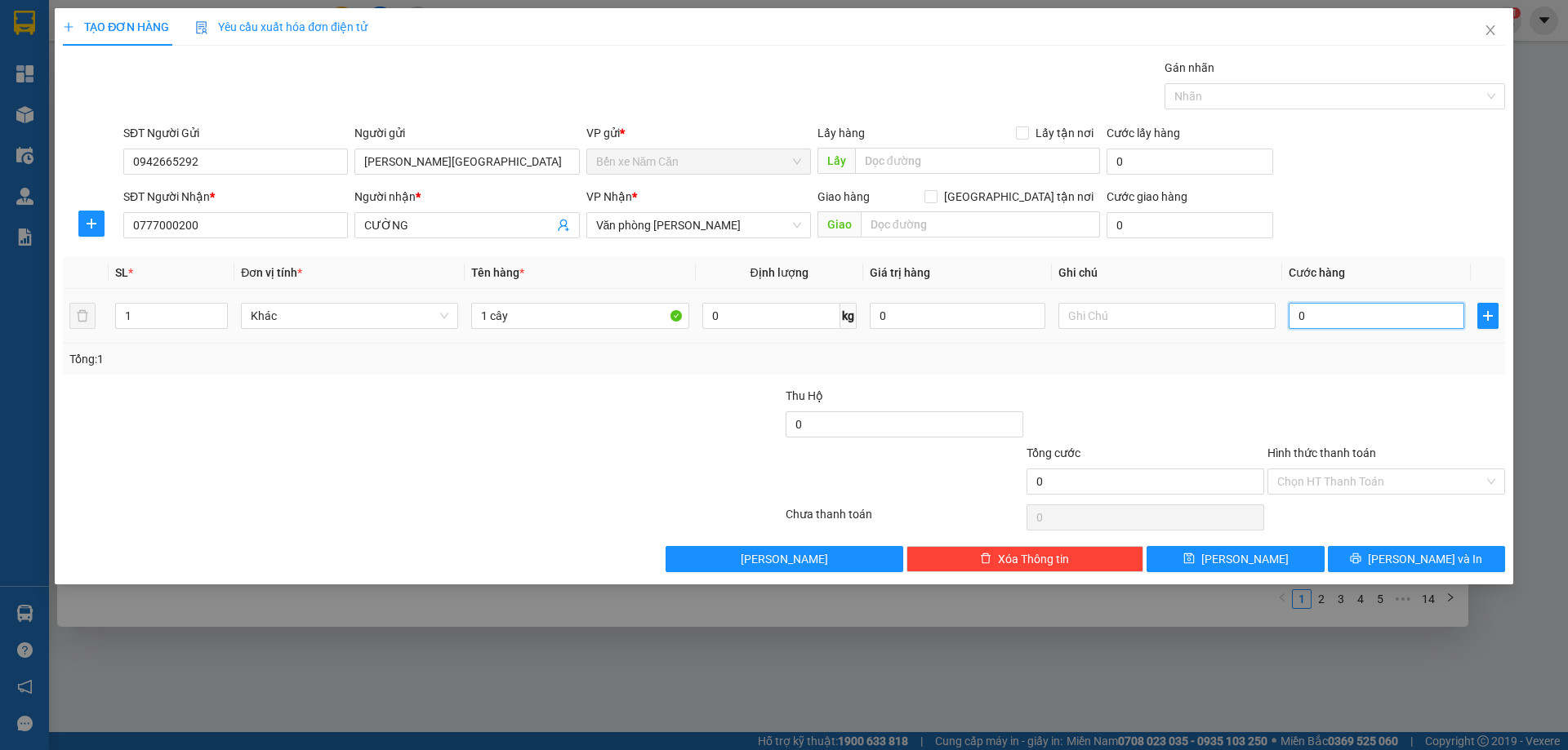
click at [1294, 312] on input "0" at bounding box center [1376, 316] width 176 height 26
type input "40"
type input "400"
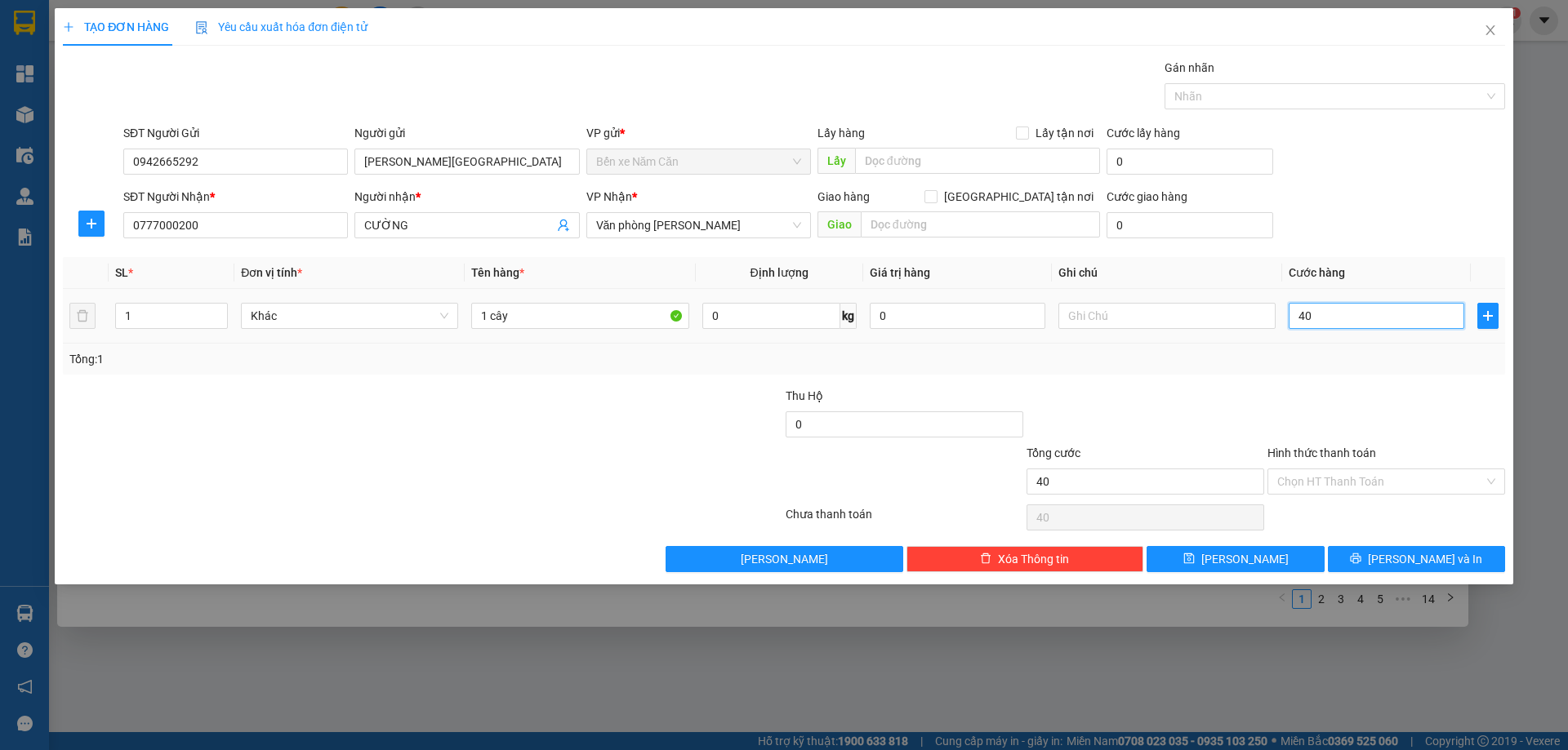
type input "400"
type input "4.000"
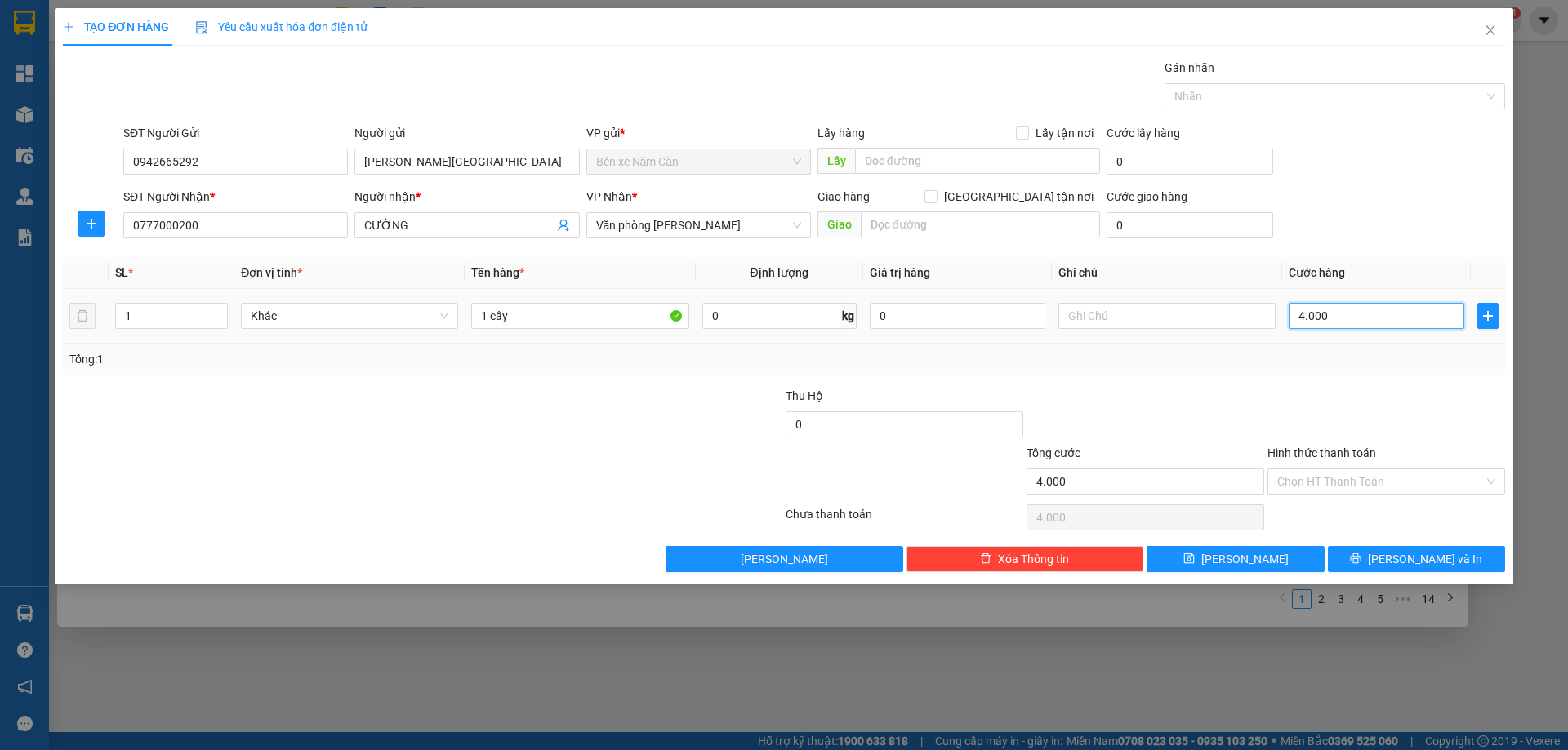
type input "40.000"
click at [1321, 486] on input "Hình thức thanh toán" at bounding box center [1380, 481] width 207 height 25
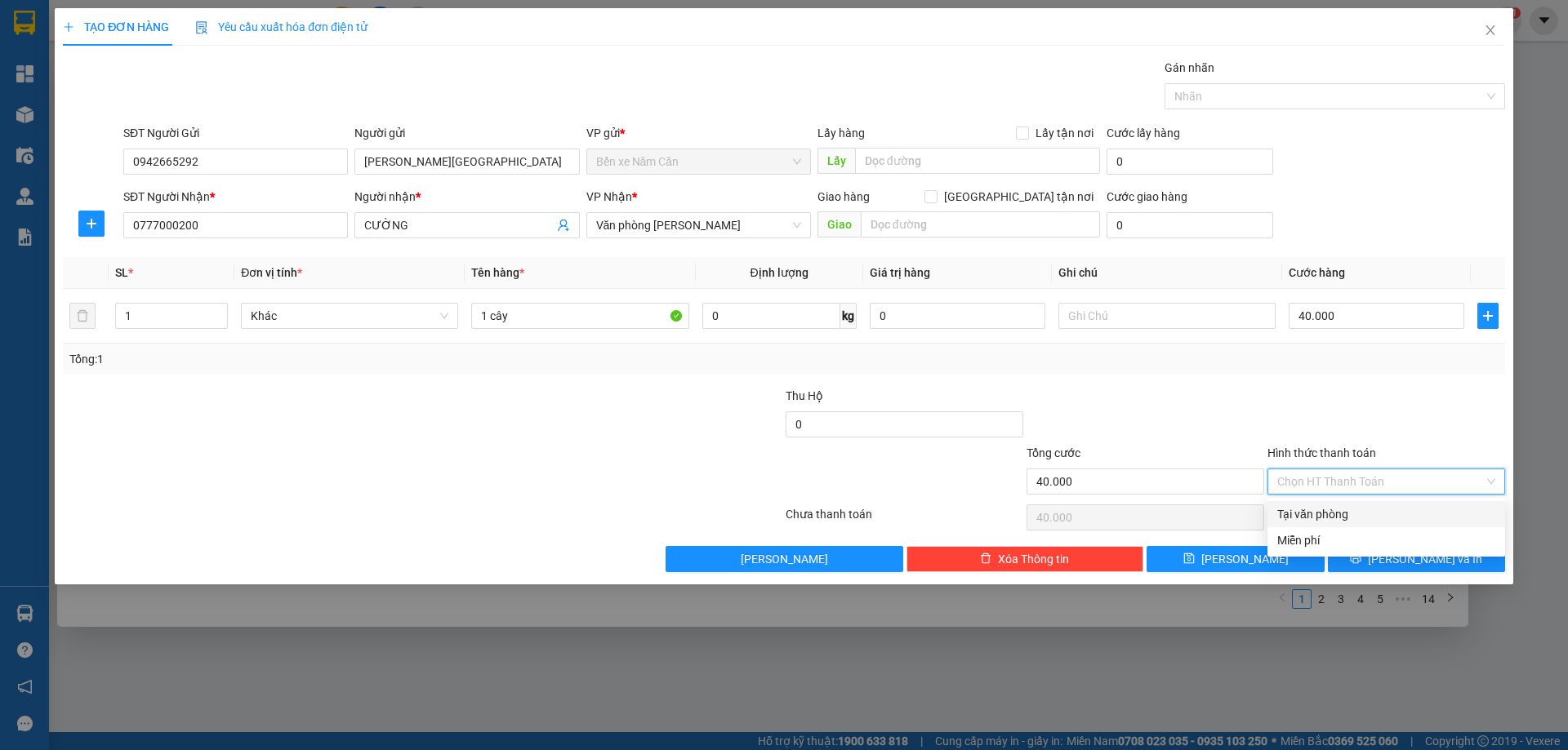
click at [1330, 506] on div "Tại văn phòng" at bounding box center [1386, 513] width 218 height 18
type input "0"
click at [1369, 556] on button "[PERSON_NAME] và In" at bounding box center [1416, 559] width 177 height 26
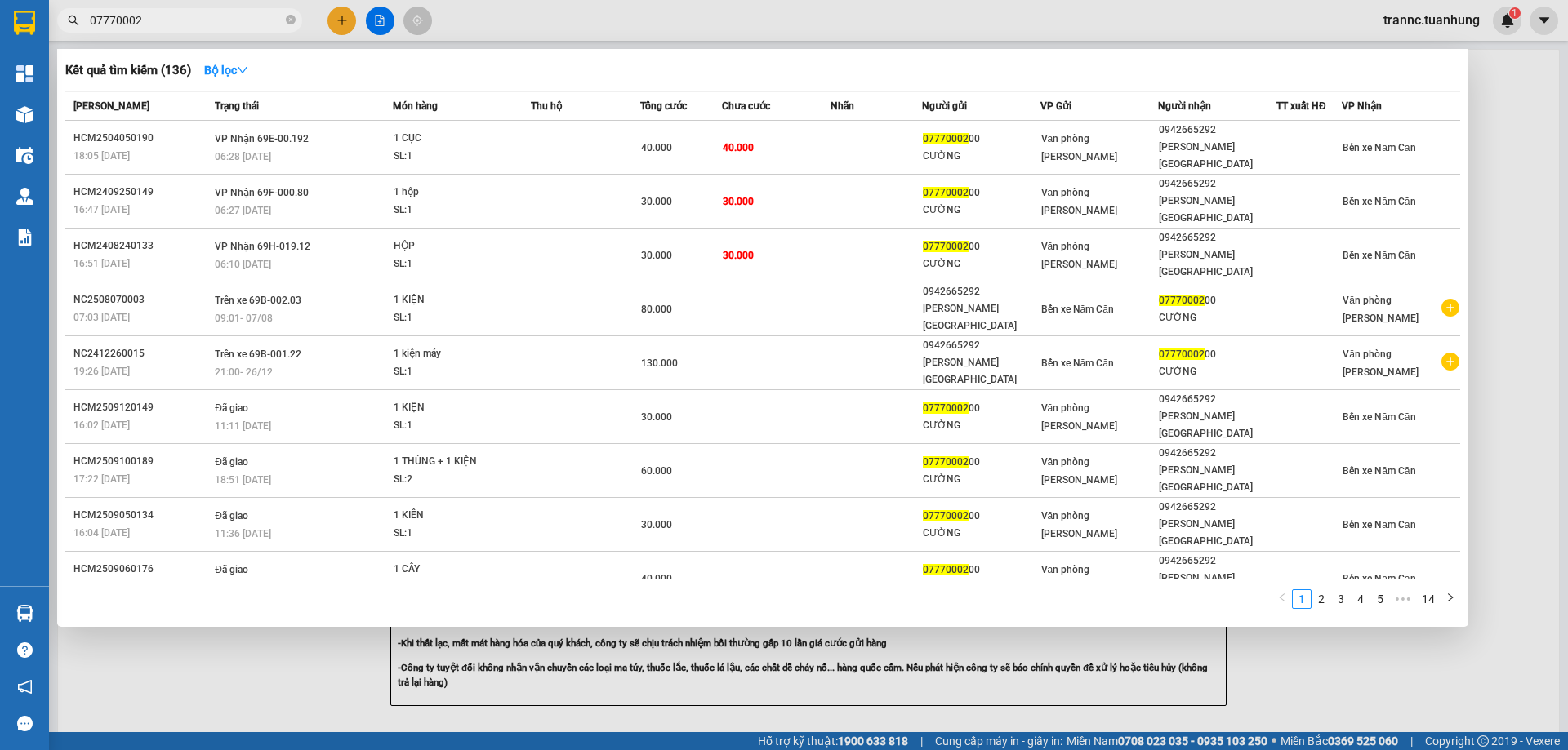
drag, startPoint x: 1374, startPoint y: 631, endPoint x: 955, endPoint y: 305, distance: 530.9
click at [1374, 632] on div at bounding box center [784, 375] width 1568 height 750
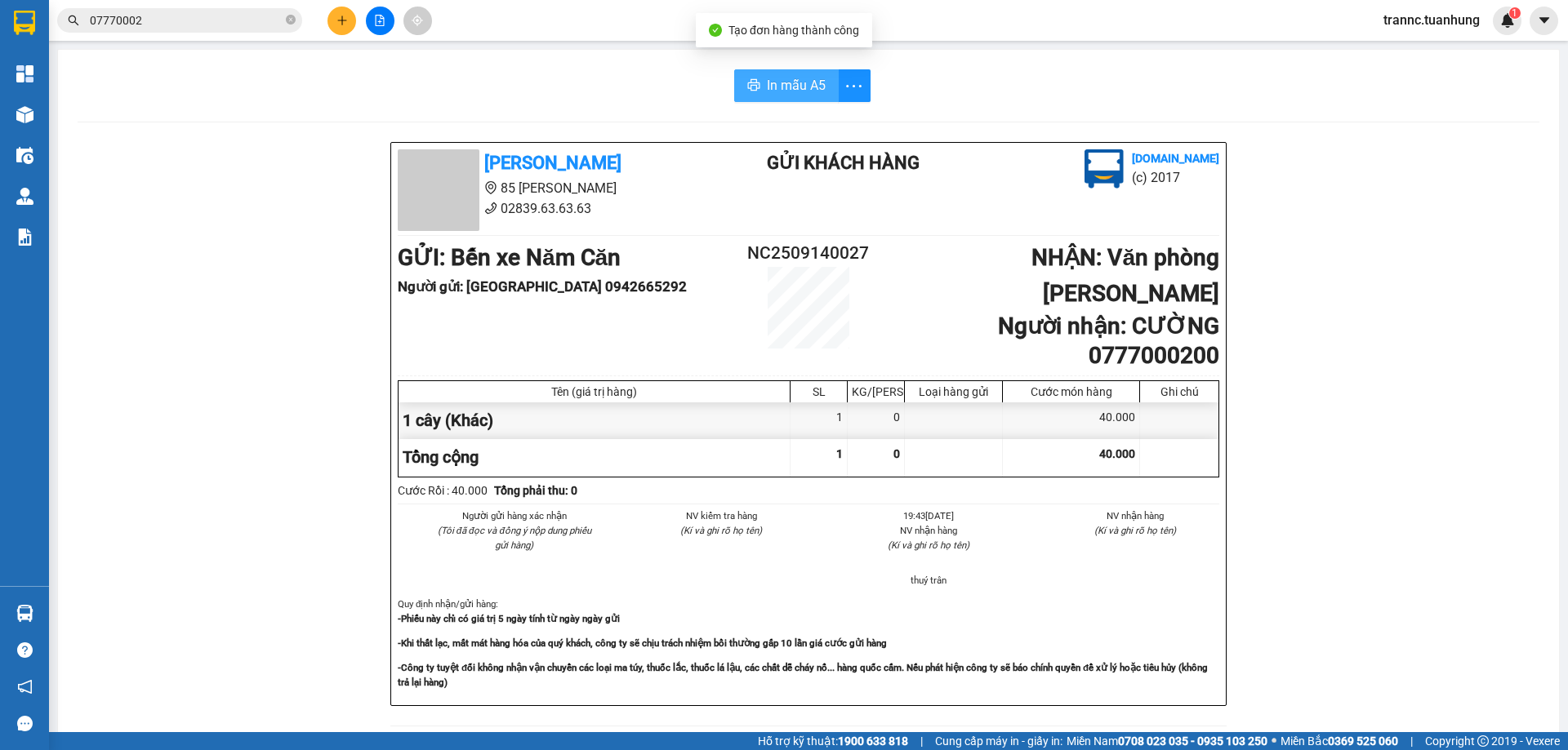
click at [780, 74] on button "In mẫu A5" at bounding box center [786, 86] width 105 height 33
click at [293, 20] on icon "close-circle" at bounding box center [291, 20] width 9 height 9
click at [349, 9] on button at bounding box center [342, 21] width 28 height 28
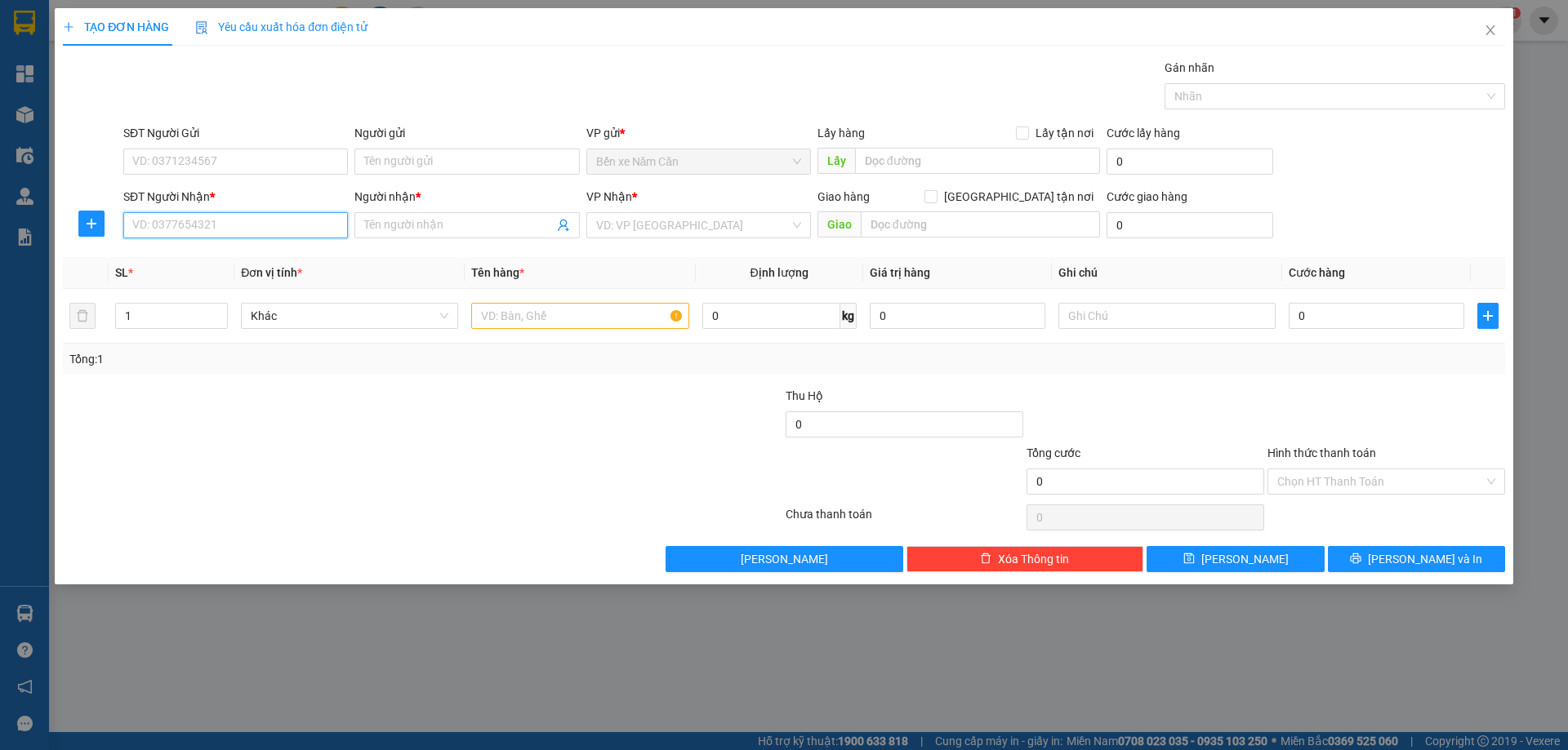
click at [214, 220] on input "SĐT Người Nhận *" at bounding box center [236, 225] width 225 height 26
type input "0763807979"
click at [244, 258] on div "0763807979 - [PERSON_NAME]" at bounding box center [235, 258] width 205 height 18
type input "[PERSON_NAME]"
type input "0763807979"
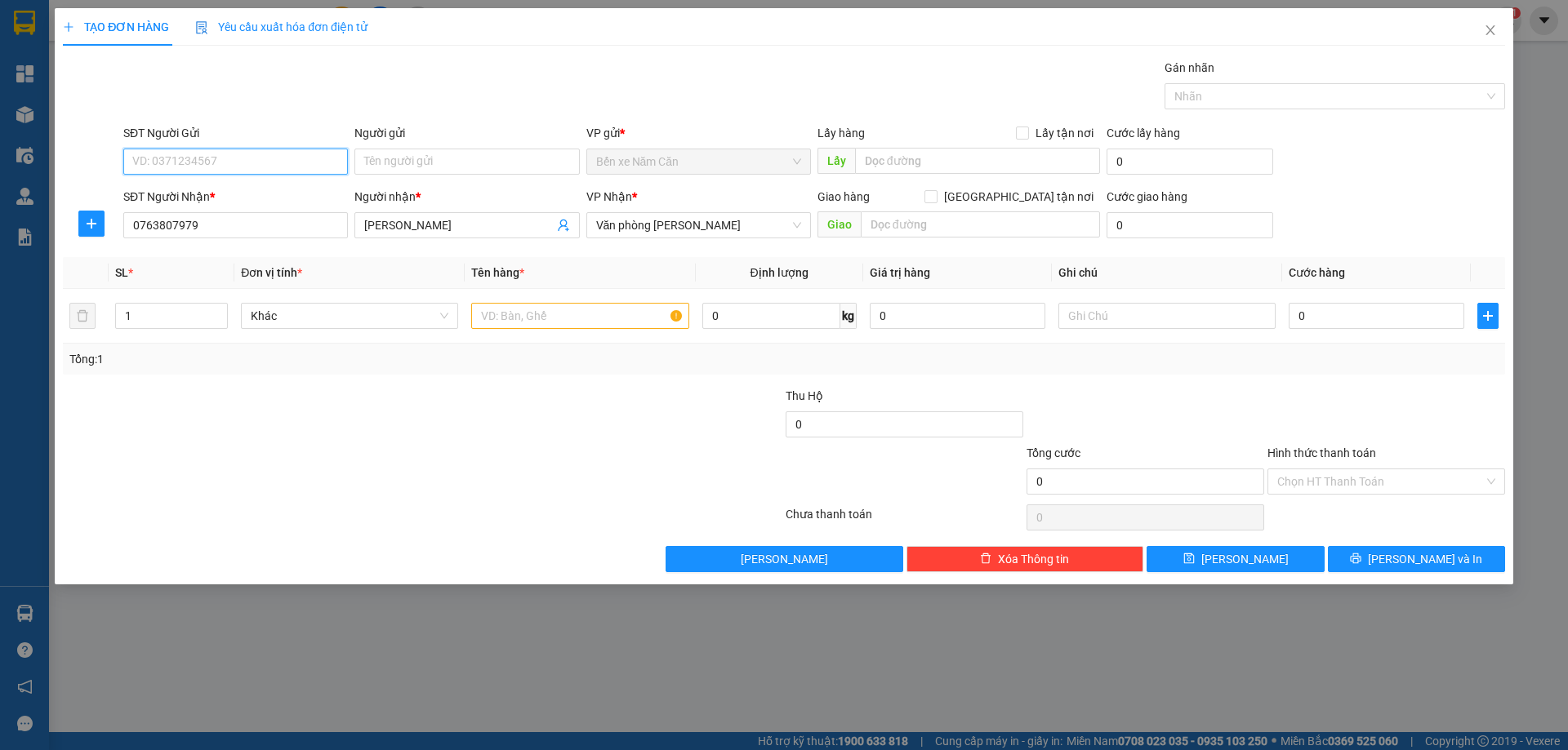
click at [295, 166] on input "SĐT Người Gửi" at bounding box center [236, 161] width 225 height 26
type input "0919425662"
click at [246, 196] on div "0919425662 - BĂNG" at bounding box center [235, 193] width 205 height 18
type input "BĂNG"
type input "0919425662"
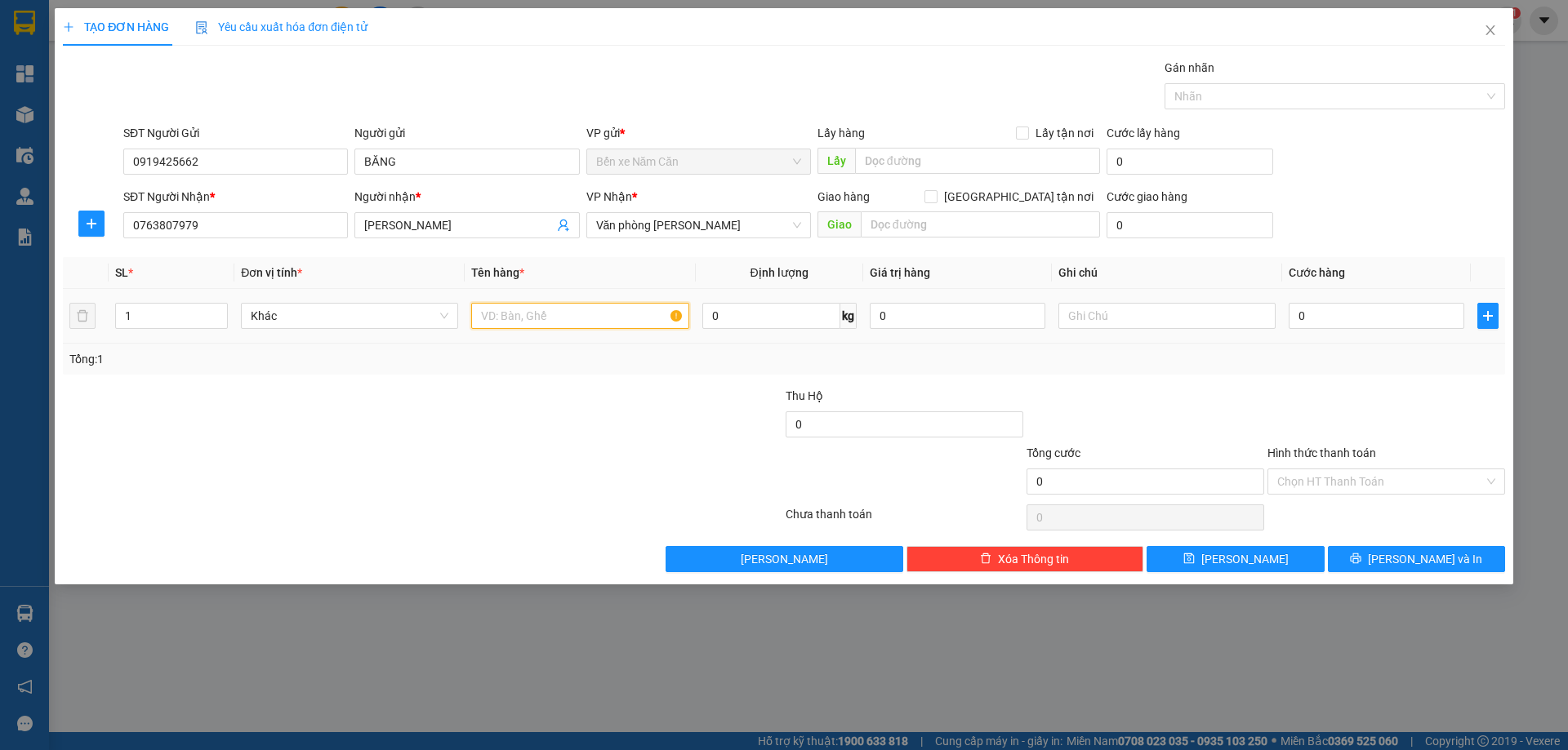
click at [526, 314] on input "text" at bounding box center [580, 316] width 217 height 26
type input "1 sơ mi"
click at [1326, 324] on input "0" at bounding box center [1376, 316] width 176 height 26
type input "3"
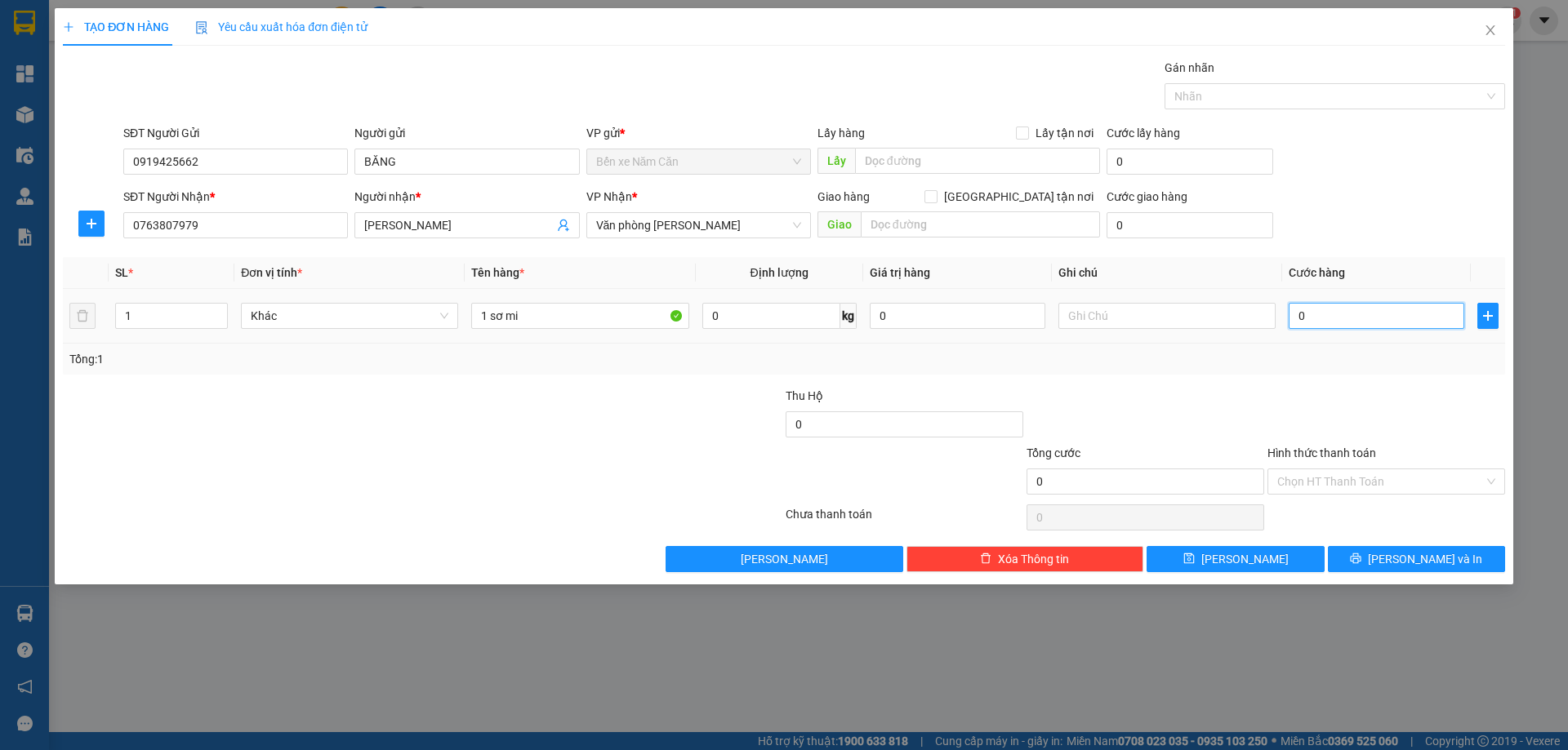
type input "3"
type input "30"
type input "30.000"
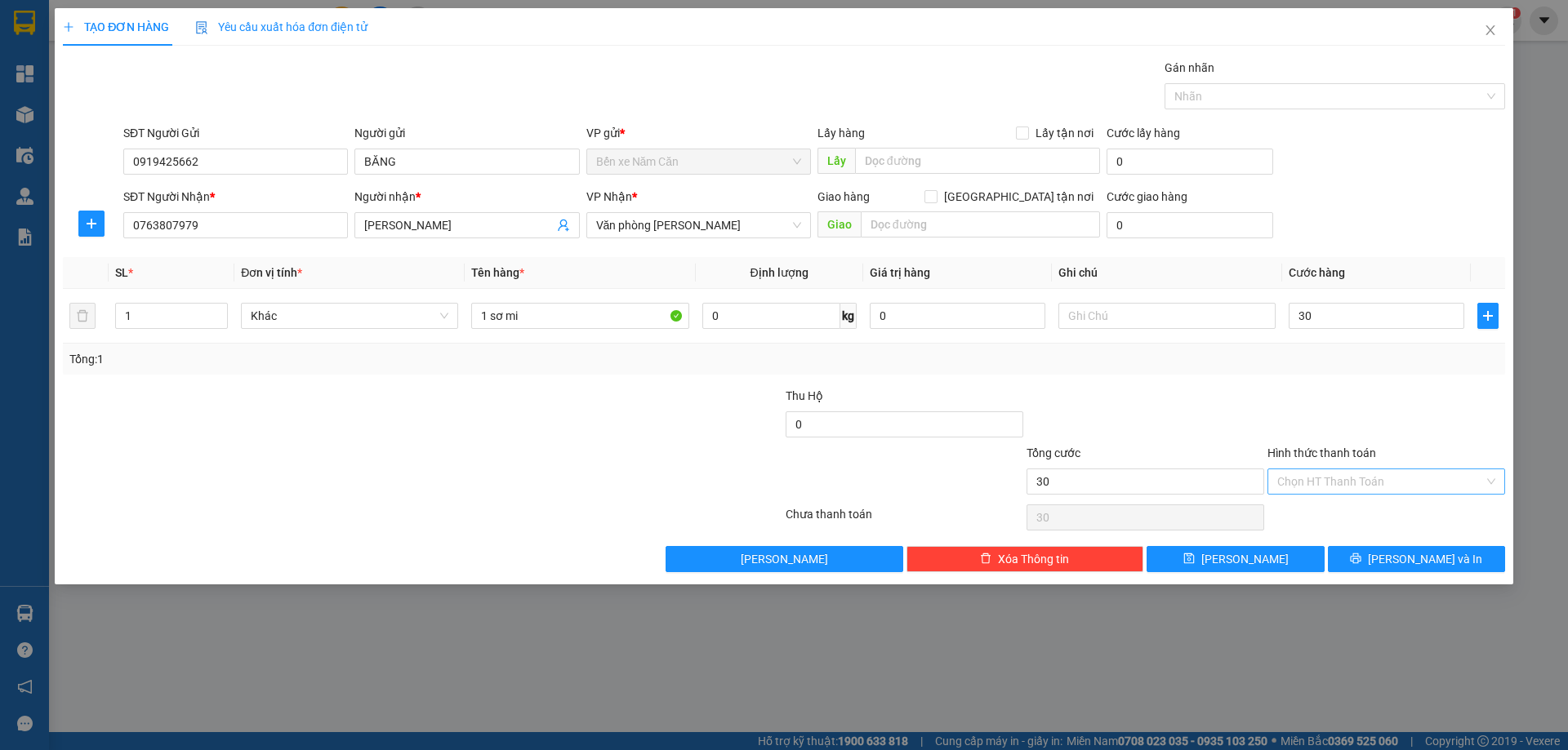
type input "30.000"
click at [1332, 492] on input "Hình thức thanh toán" at bounding box center [1380, 481] width 207 height 25
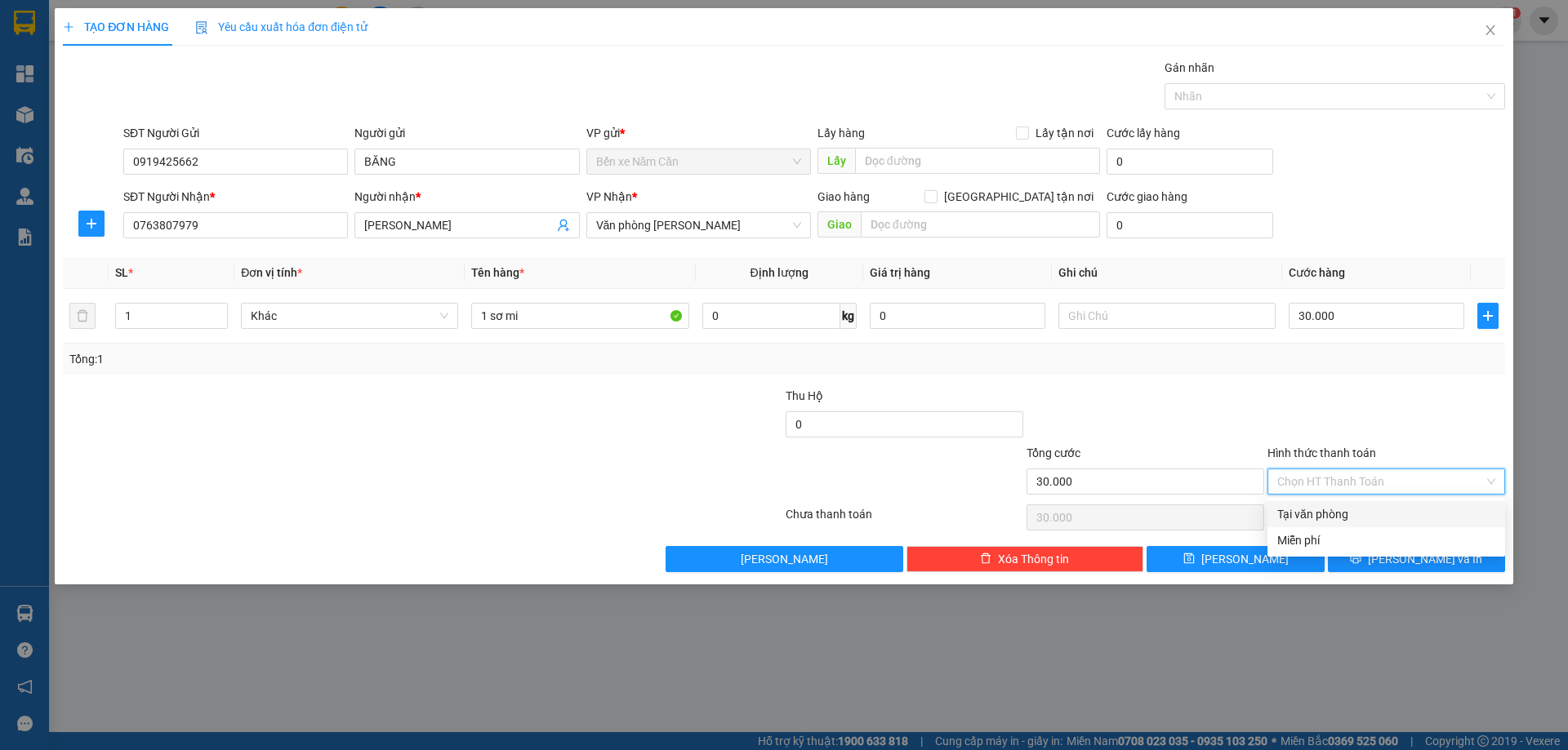
click at [1332, 517] on div "Tại văn phòng" at bounding box center [1386, 513] width 218 height 18
type input "0"
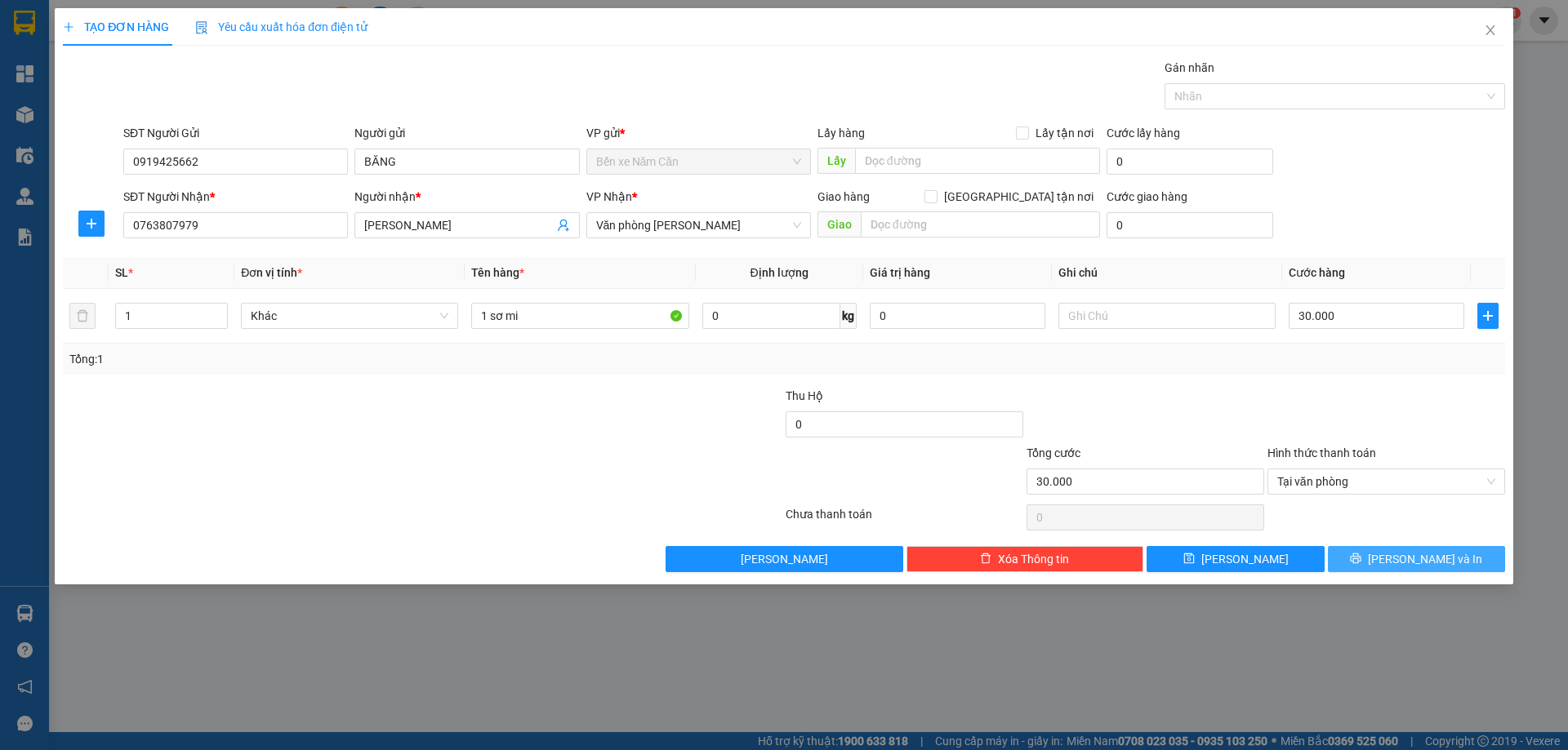
click at [1362, 551] on button "[PERSON_NAME] và In" at bounding box center [1416, 559] width 177 height 26
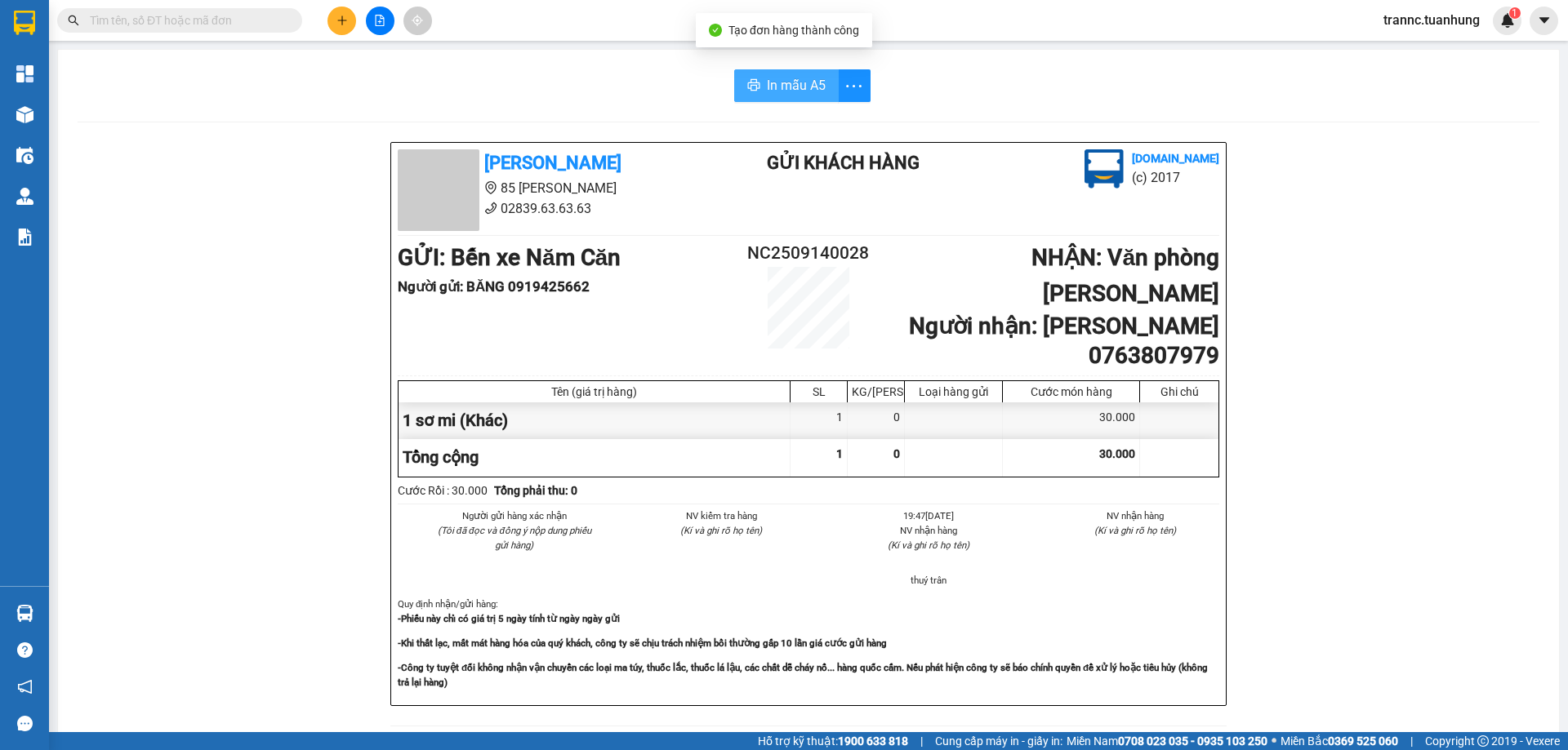
click at [784, 76] on span "In mẫu A5" at bounding box center [796, 86] width 59 height 21
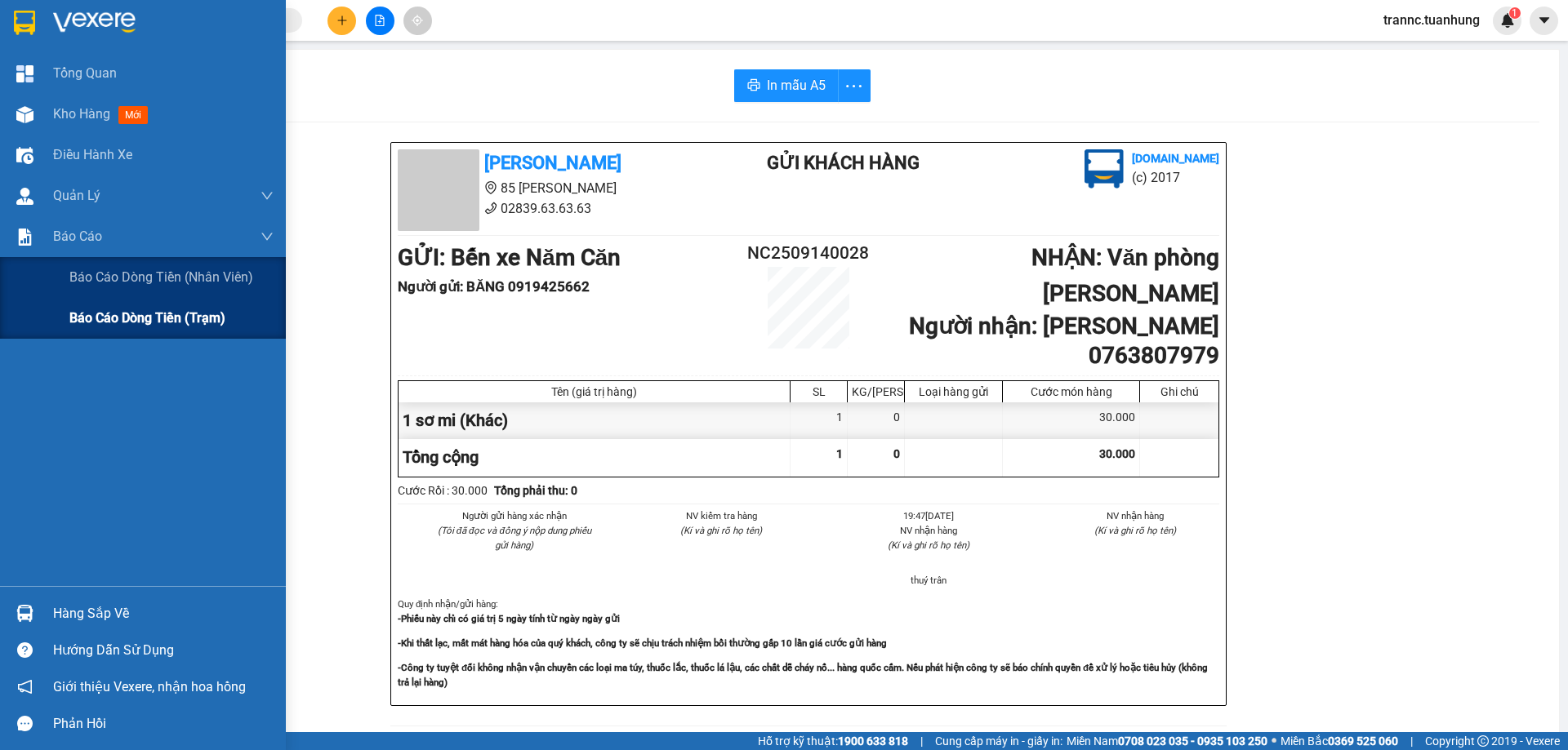
click at [111, 317] on span "Báo cáo dòng tiền (trạm)" at bounding box center [147, 318] width 156 height 21
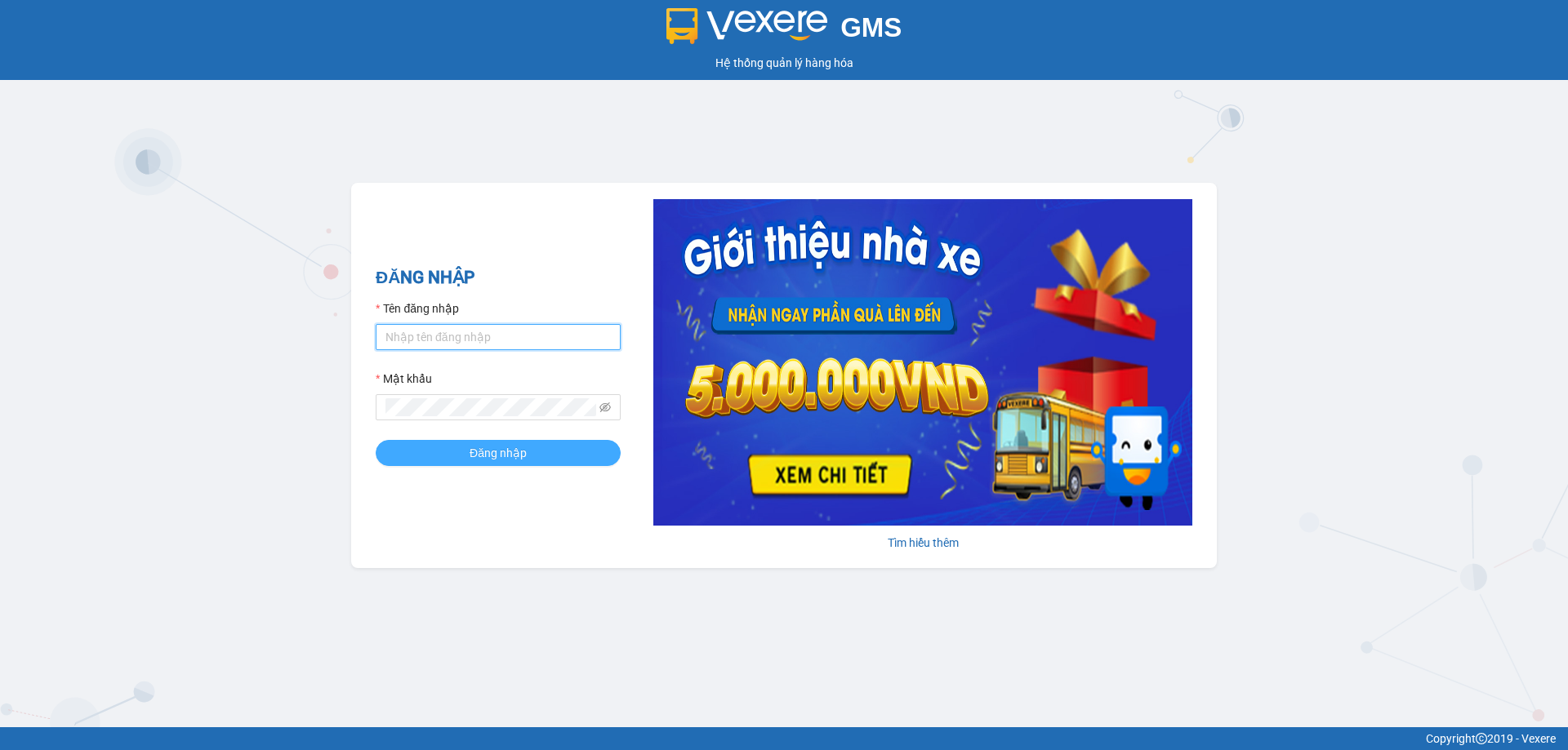
type input "trannc.tuanhung"
click at [552, 456] on button "Đăng nhập" at bounding box center [497, 453] width 244 height 26
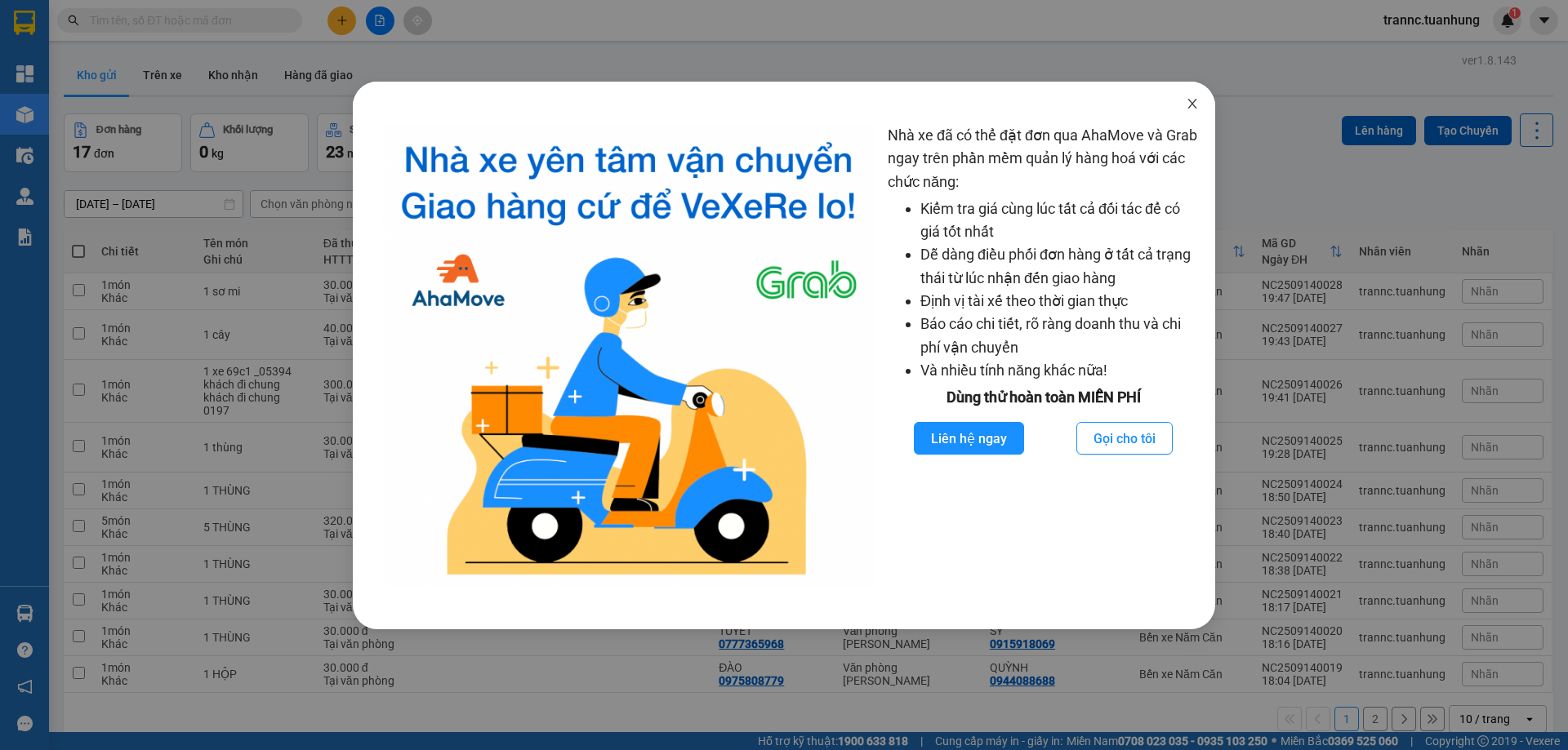
click at [1190, 99] on icon "close" at bounding box center [1192, 104] width 13 height 13
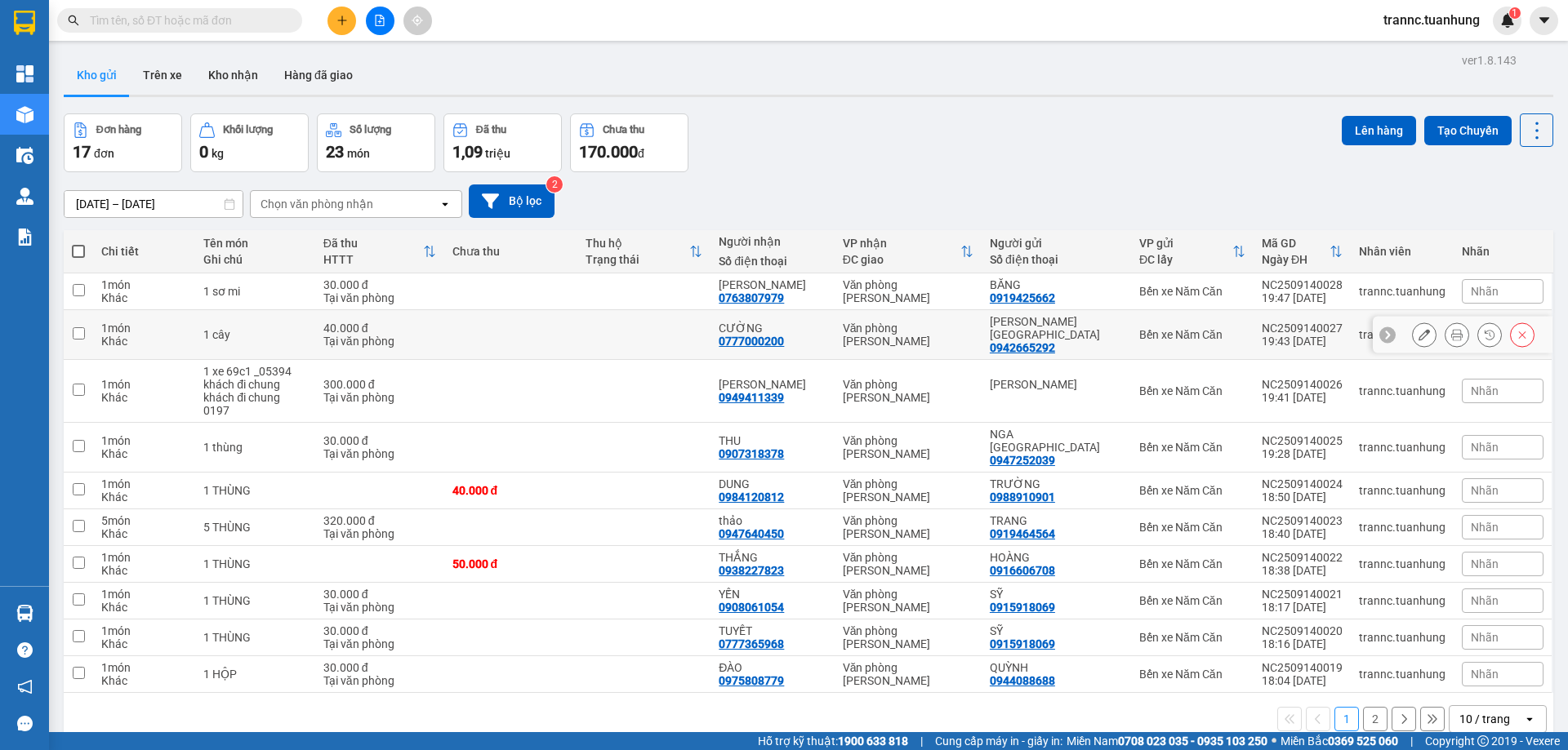
click at [696, 334] on td at bounding box center [643, 335] width 133 height 50
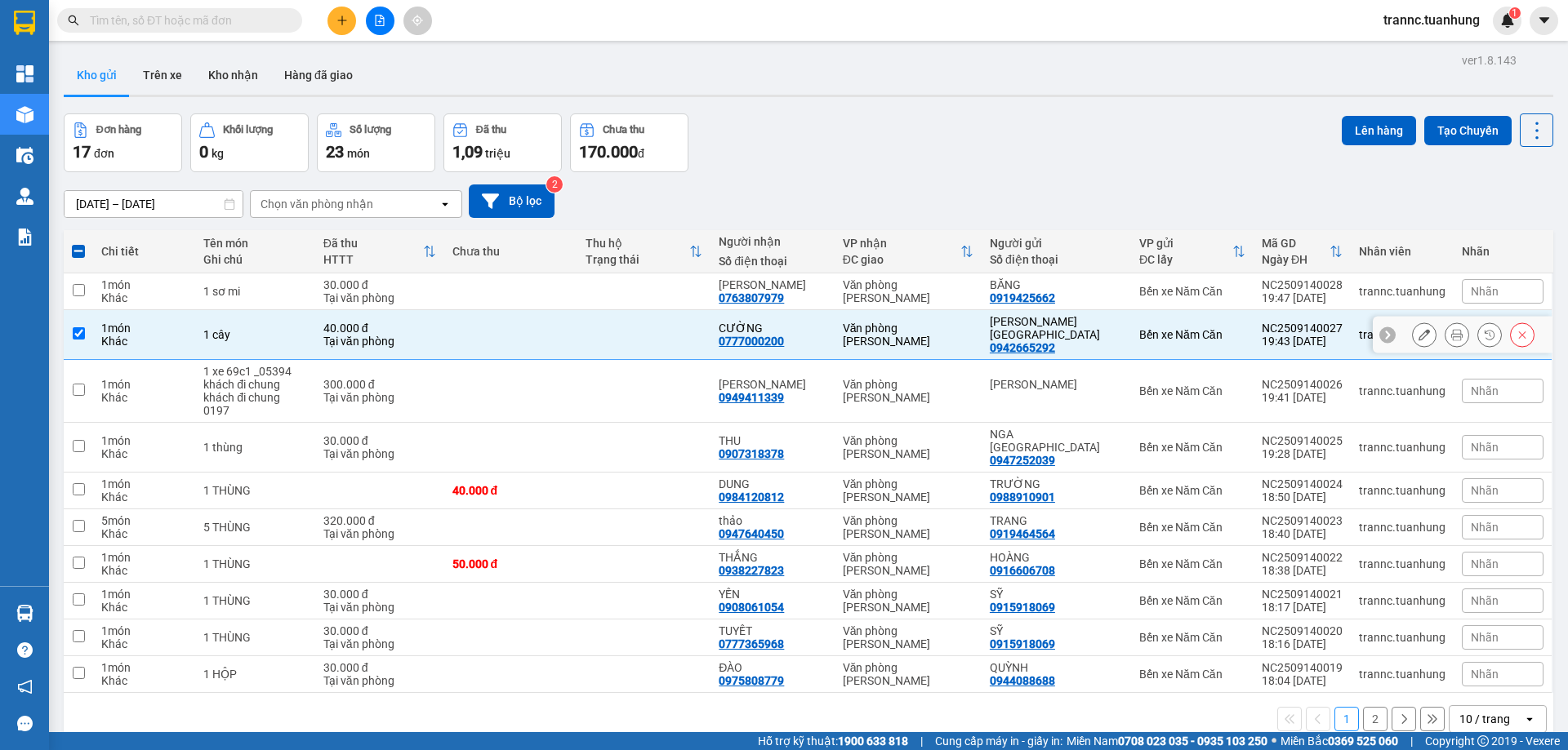
click at [475, 329] on td at bounding box center [510, 335] width 133 height 50
checkbox input "false"
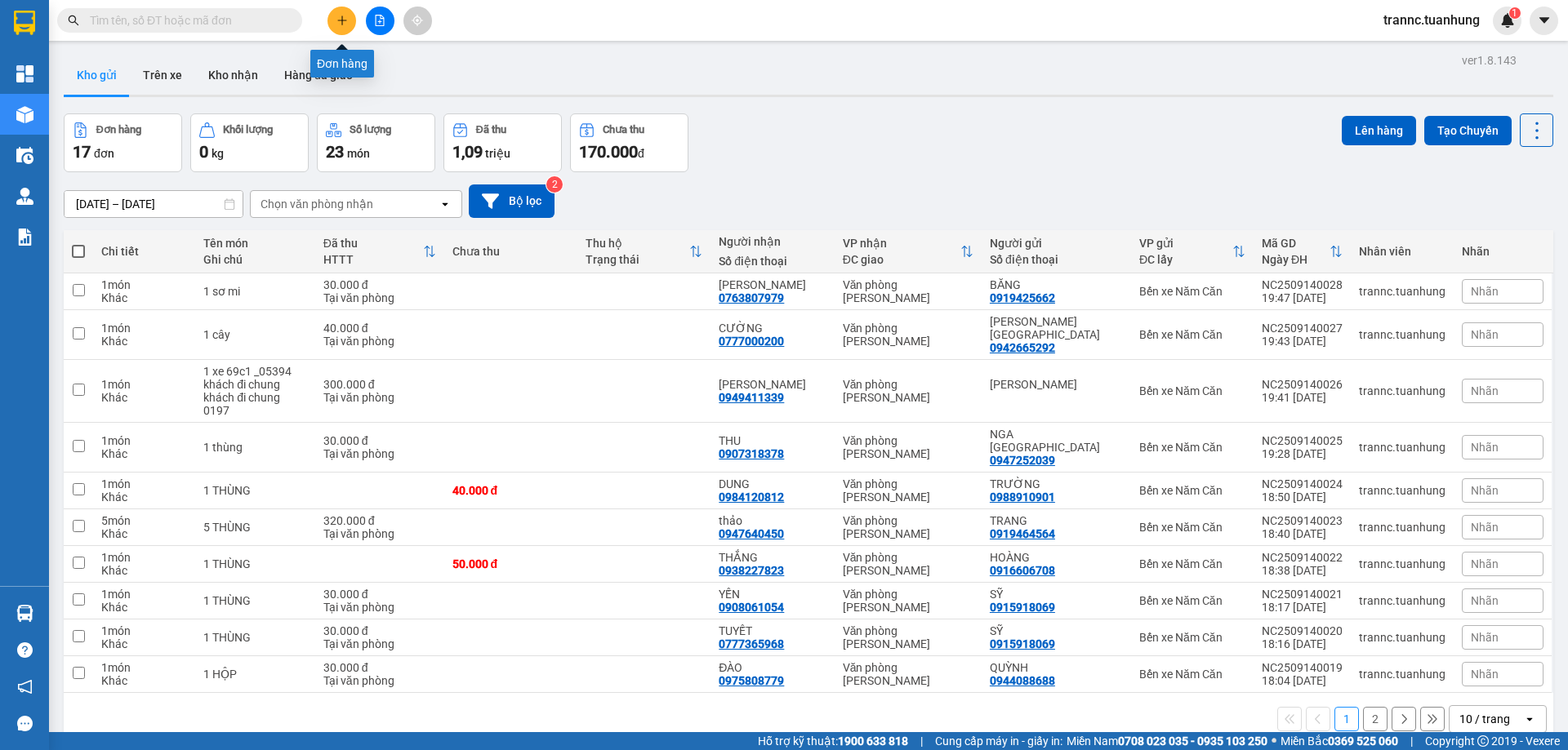
click at [345, 25] on icon "plus" at bounding box center [342, 21] width 11 height 11
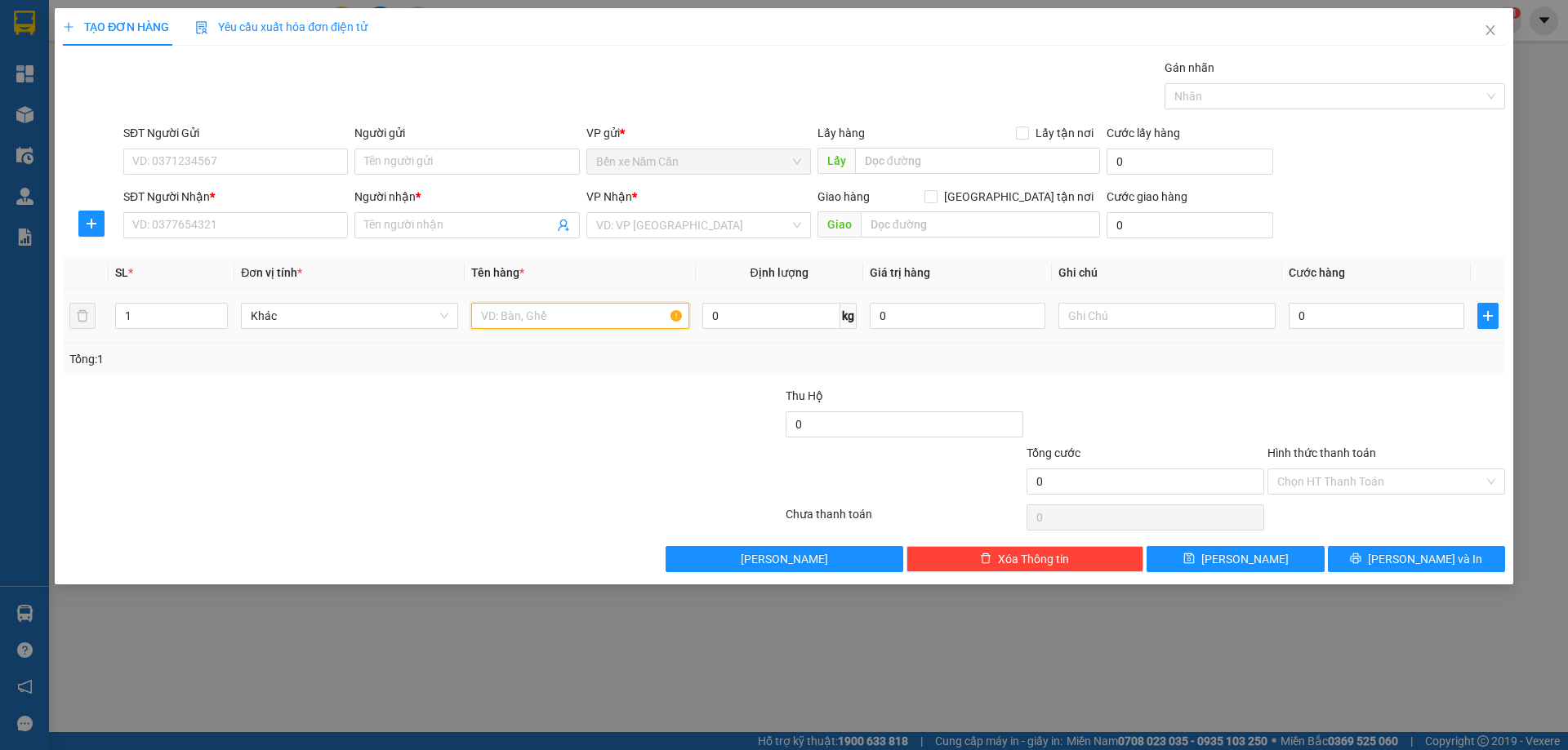
click at [531, 319] on input "text" at bounding box center [580, 316] width 217 height 26
click at [535, 318] on input "1 XE AB BS69" at bounding box center [580, 316] width 217 height 26
click at [565, 321] on input "1 XE AB BS 69" at bounding box center [580, 316] width 217 height 26
type input "1 XE AB BS 69B1 02056"
click at [1143, 312] on input "text" at bounding box center [1167, 316] width 217 height 26
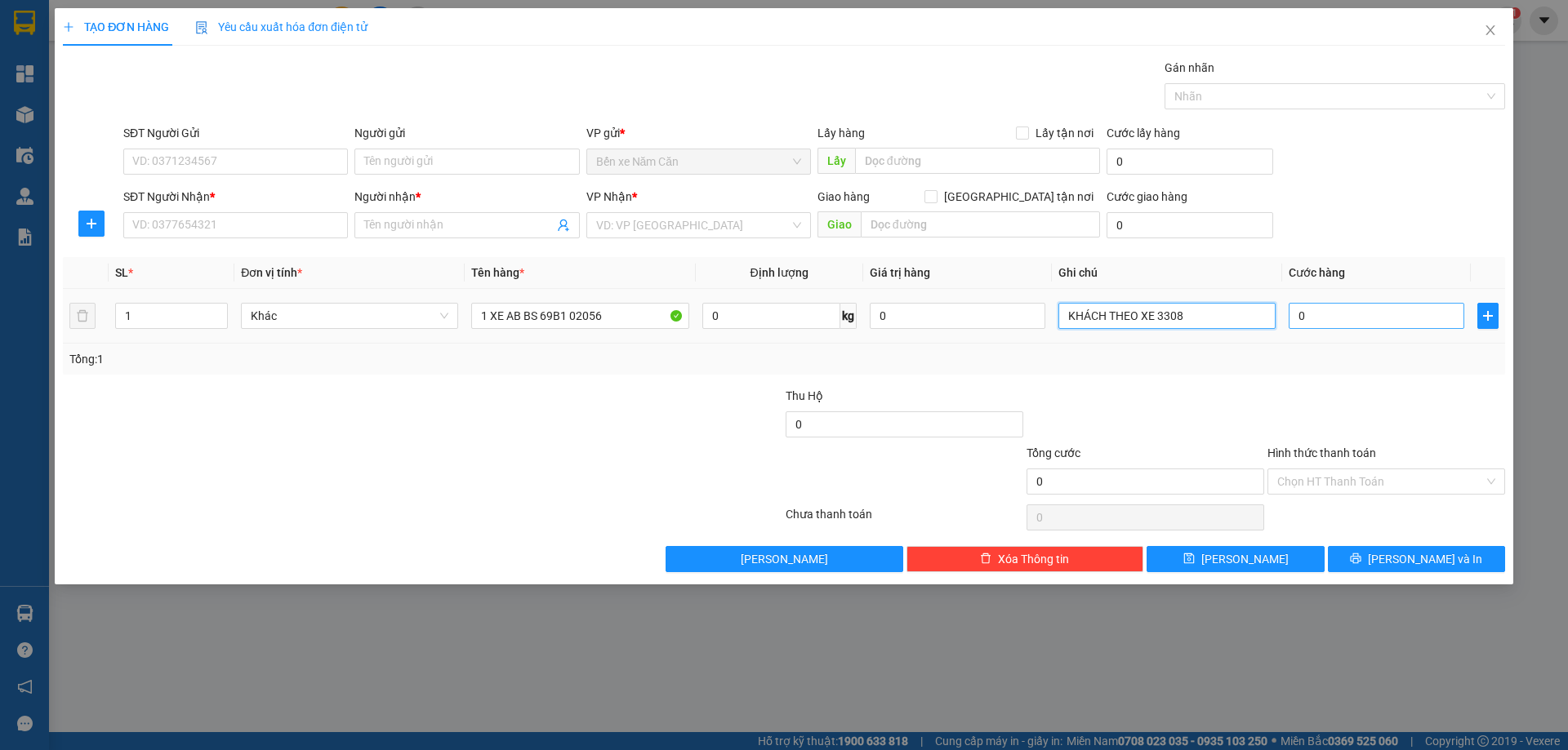
type input "KHÁCH THEO XE 3308"
click at [1377, 319] on input "0" at bounding box center [1376, 316] width 176 height 26
type input "4"
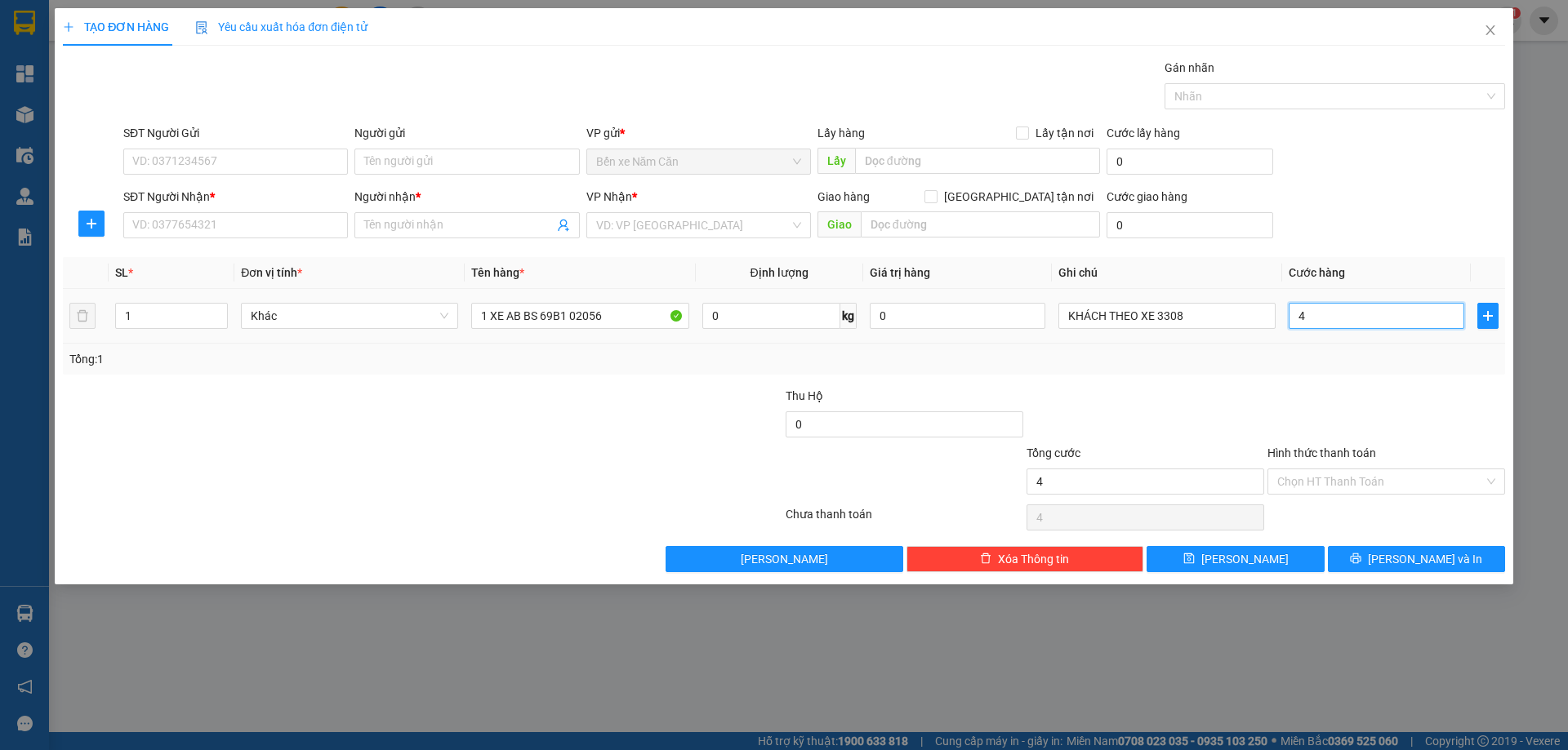
type input "40"
type input "400"
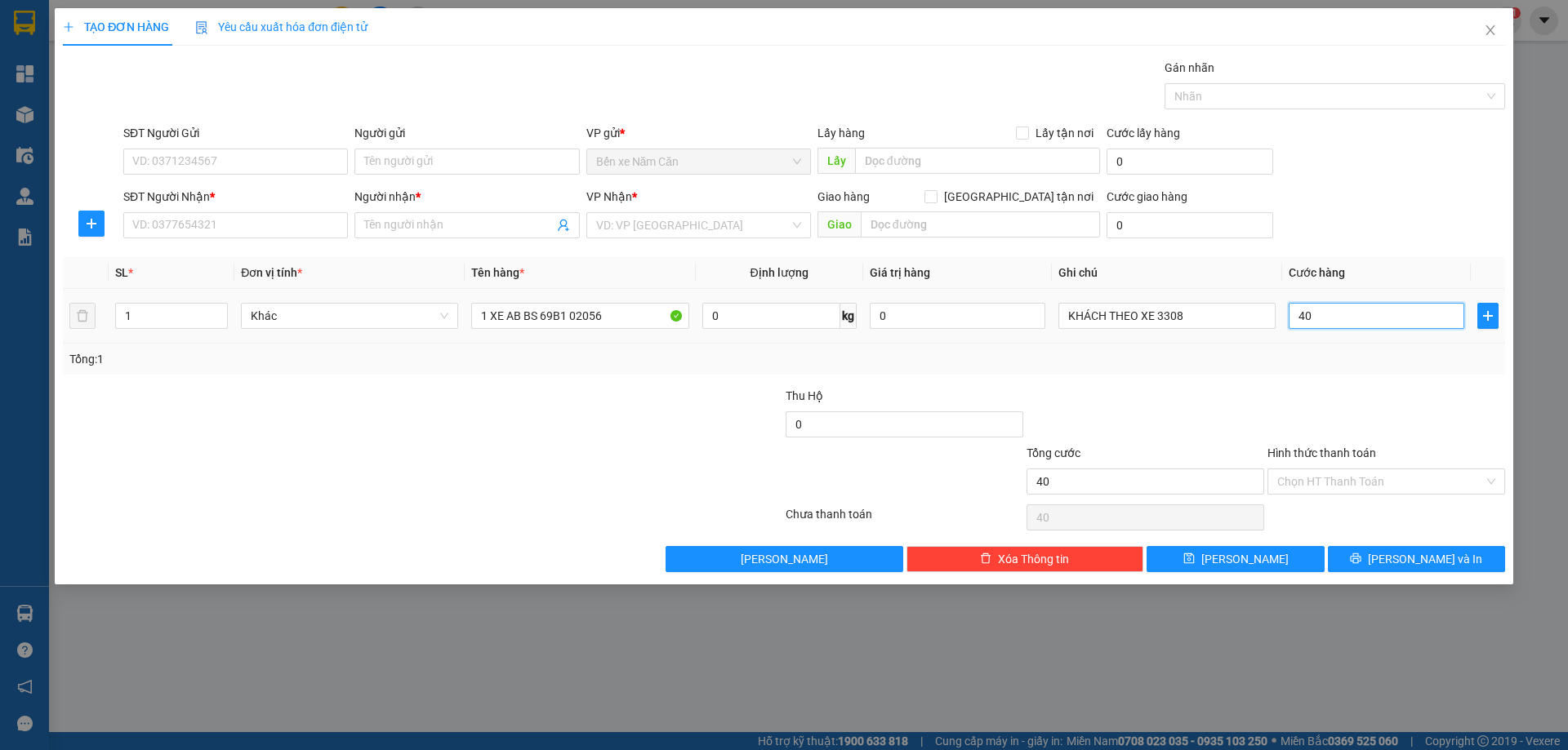
type input "400"
type input "400.000"
click at [1387, 364] on div "Tổng: 1" at bounding box center [784, 358] width 1429 height 18
click at [1354, 476] on input "Hình thức thanh toán" at bounding box center [1380, 481] width 207 height 25
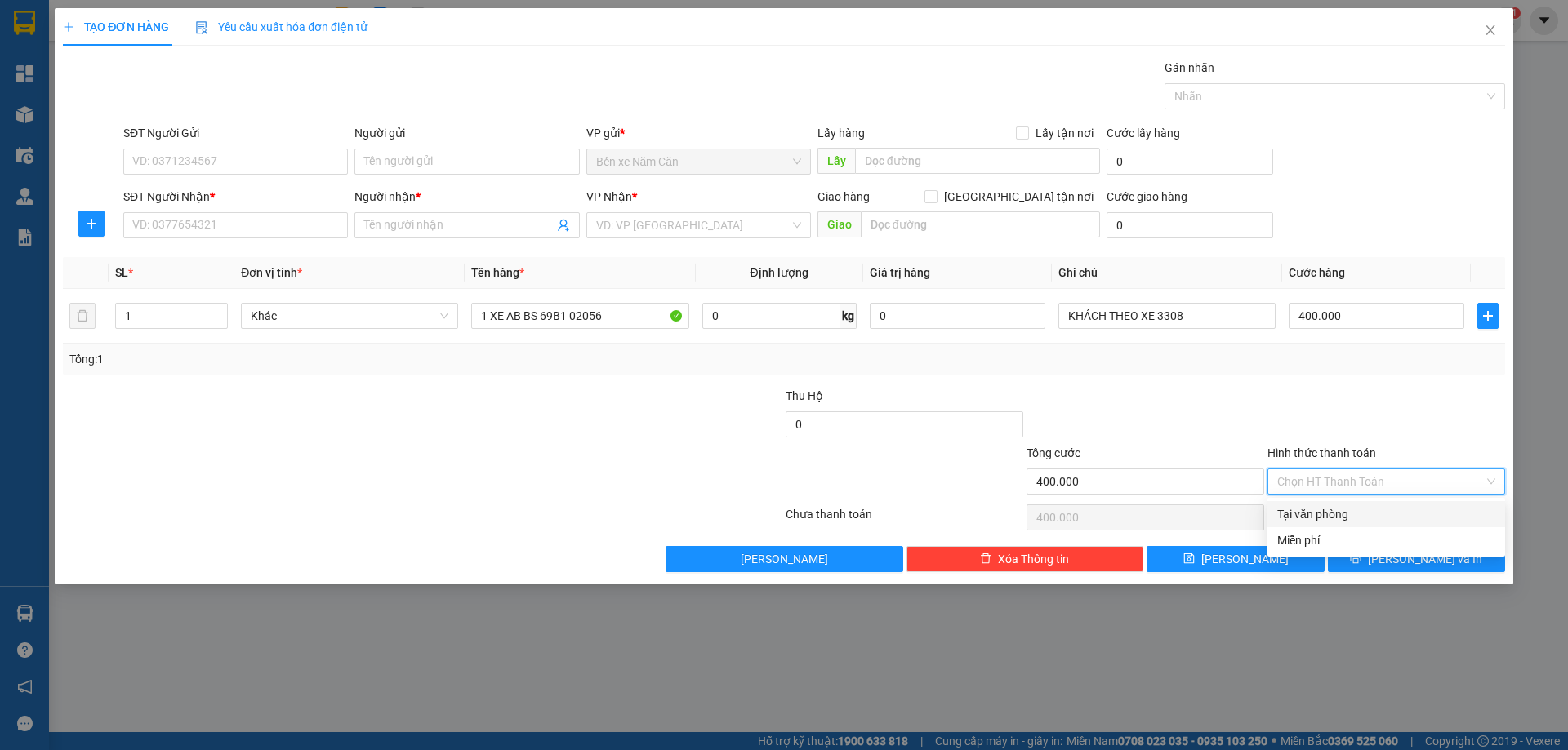
click at [1357, 510] on div "Tại văn phòng" at bounding box center [1386, 513] width 218 height 18
type input "0"
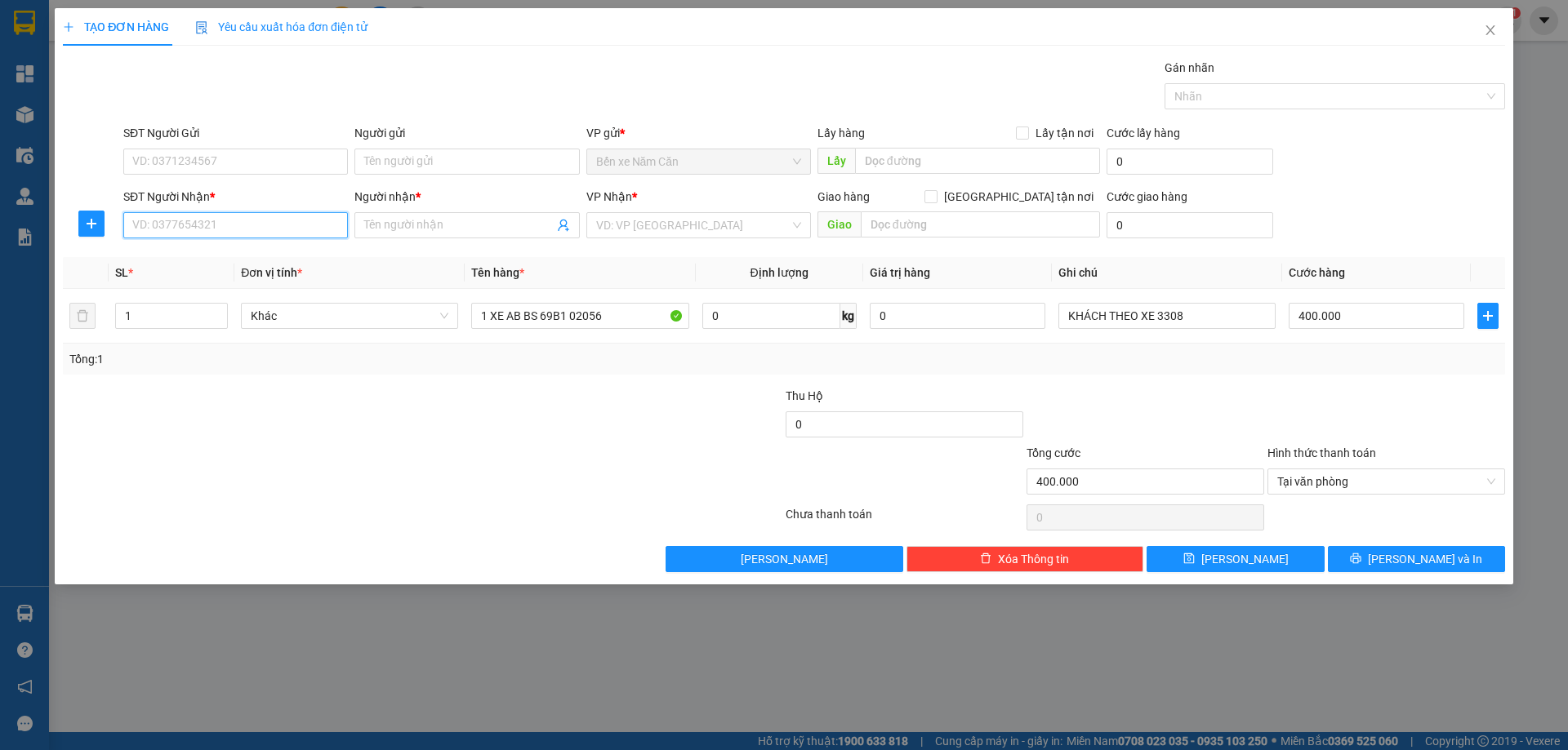
click at [280, 226] on input "SĐT Người Nhận *" at bounding box center [236, 225] width 225 height 26
type input "0777448409"
click at [384, 234] on span at bounding box center [466, 225] width 225 height 26
type input "HUỲNH THÙY TRANG"
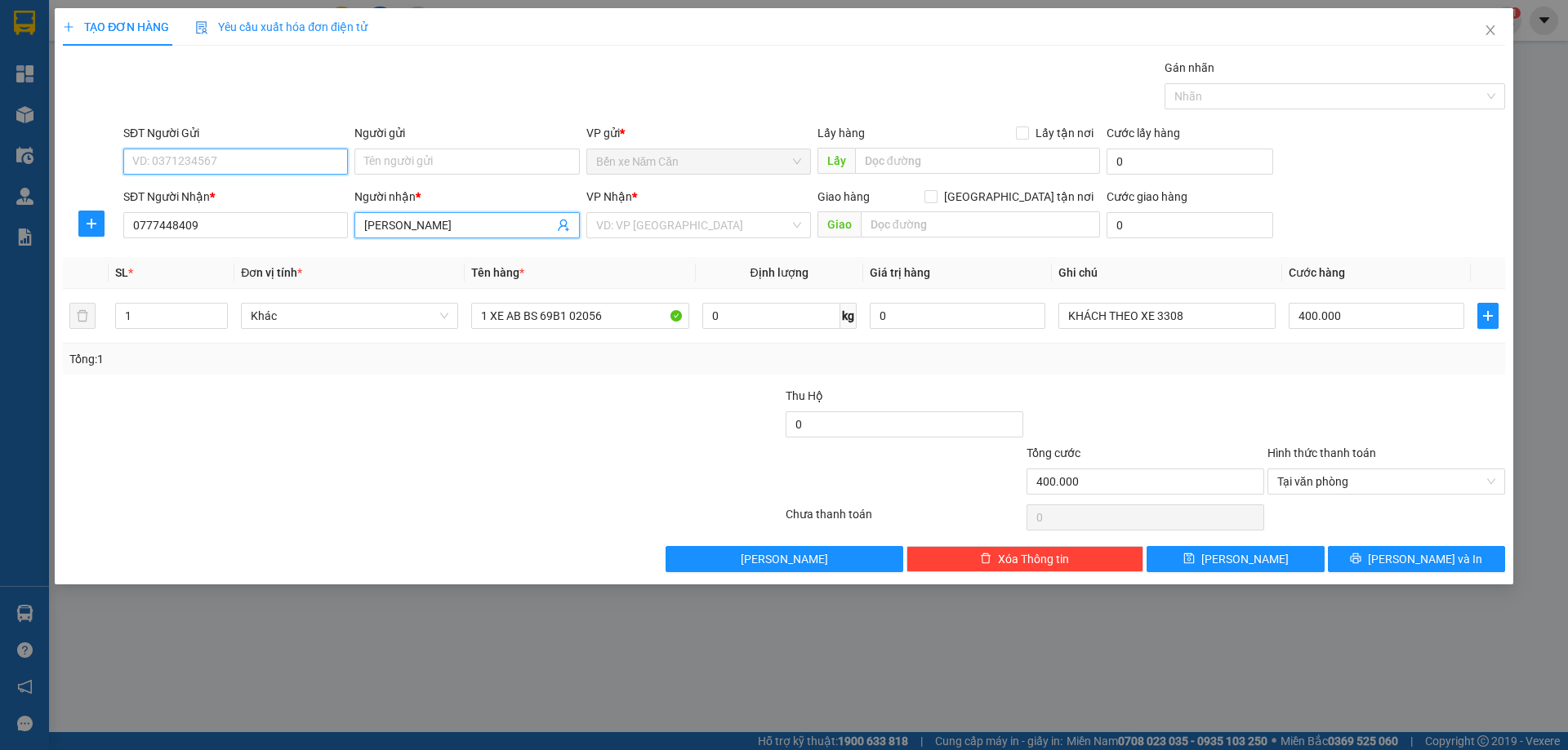
click at [238, 149] on input "SĐT Người Gửi" at bounding box center [236, 161] width 225 height 26
type input "0777448409"
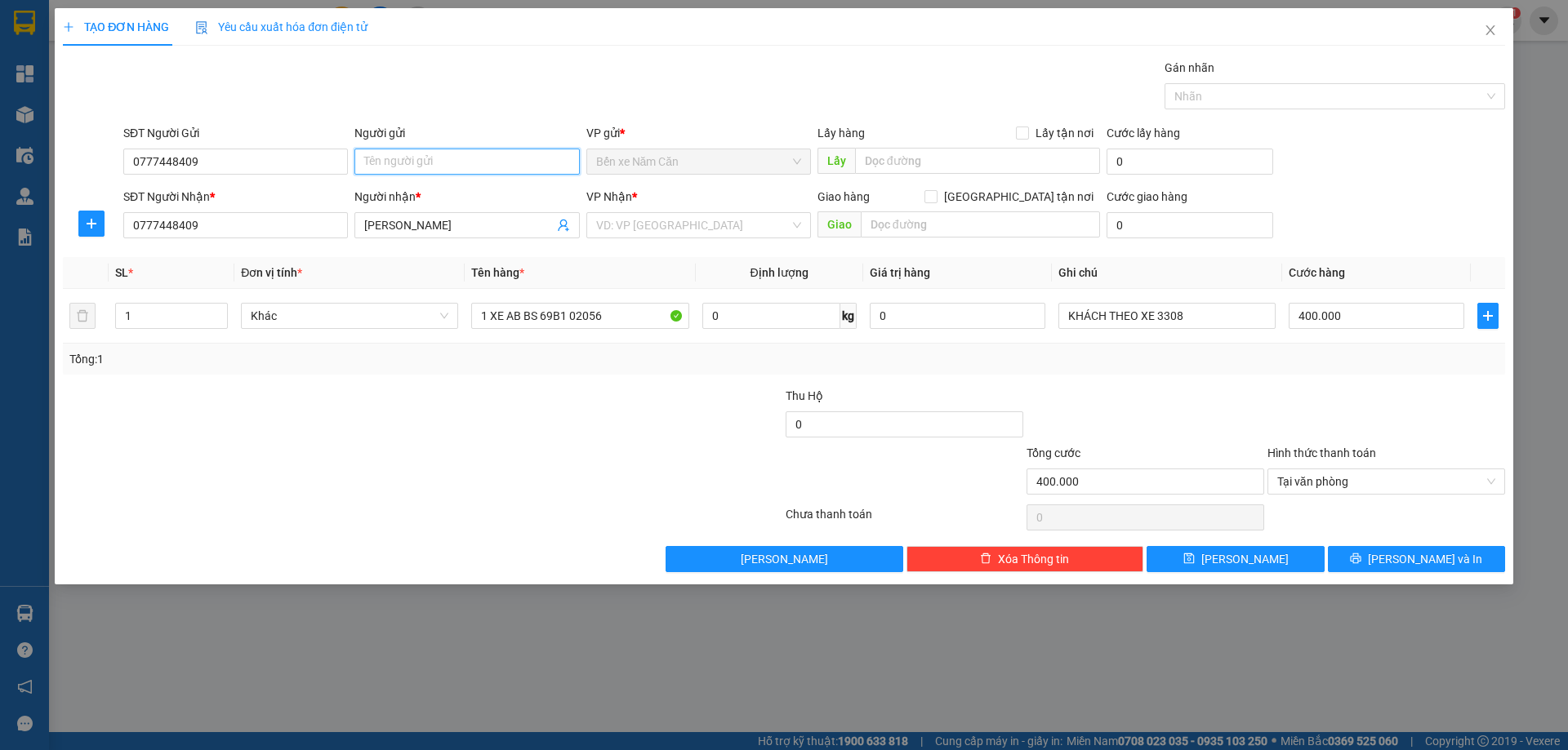
click at [380, 161] on input "Người gửi" at bounding box center [466, 161] width 225 height 26
type input "HUỲNH THÙY TRANG"
click at [647, 225] on input "search" at bounding box center [692, 225] width 194 height 25
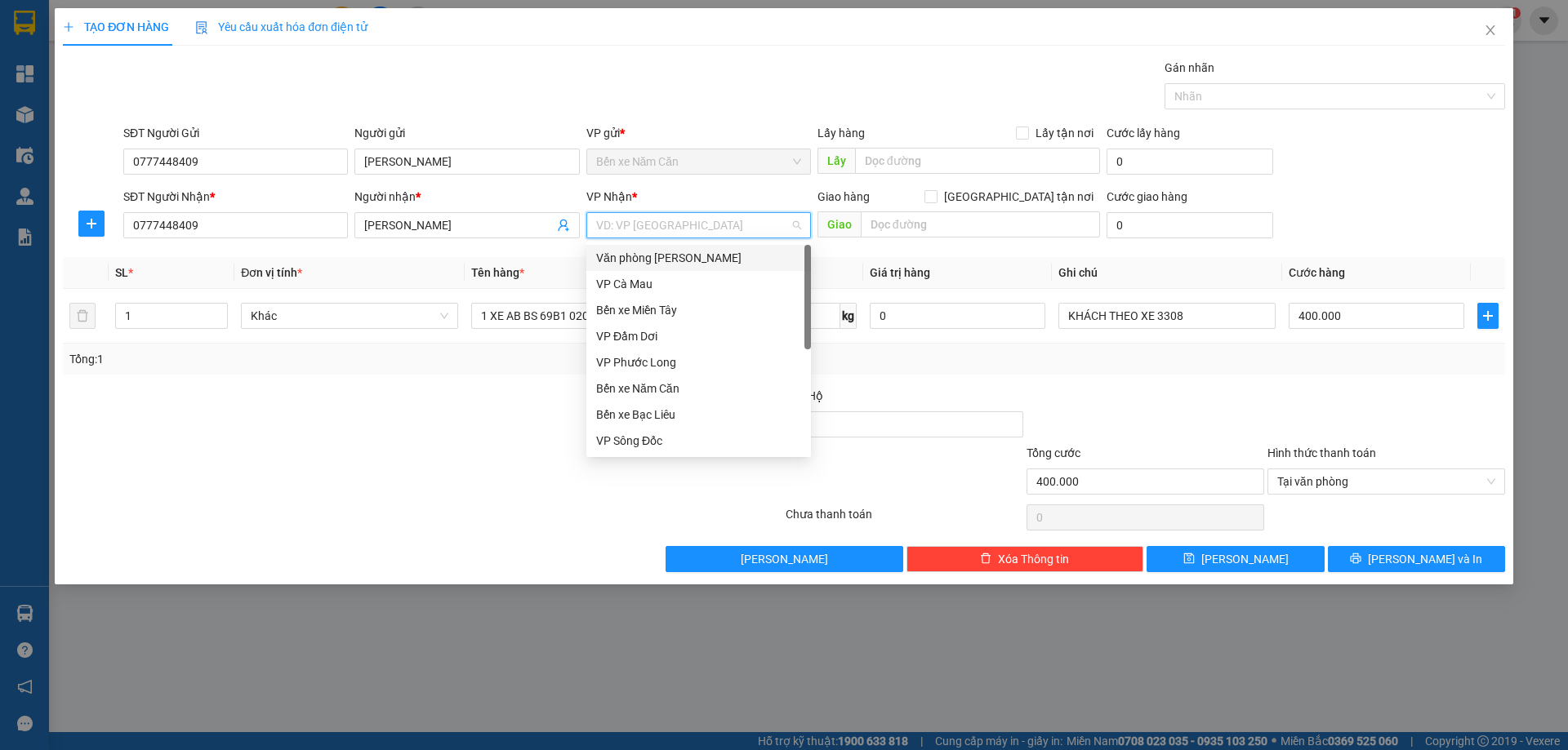
click at [691, 251] on div "Văn phòng [PERSON_NAME]" at bounding box center [698, 258] width 205 height 18
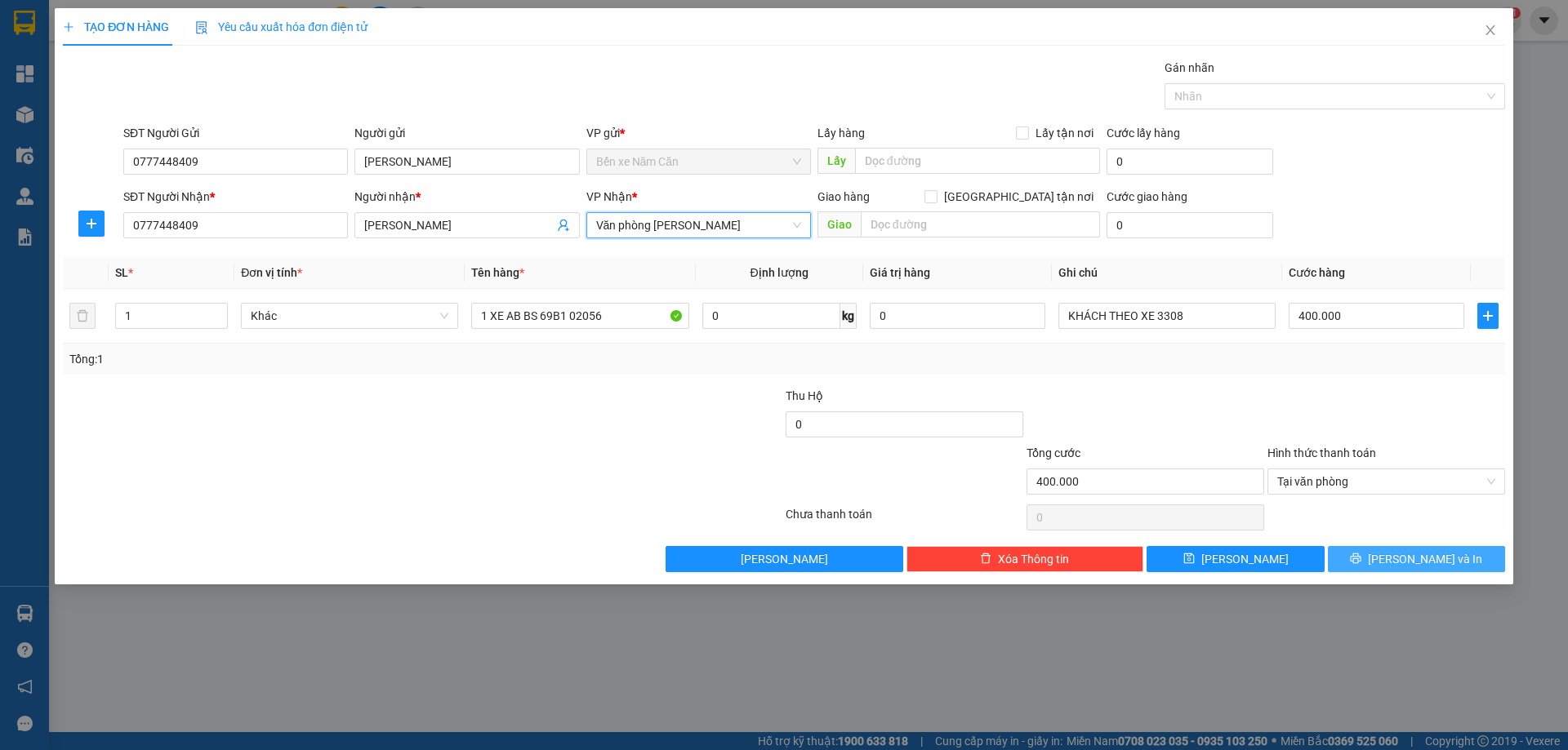
click at [1361, 559] on icon "printer" at bounding box center [1356, 558] width 11 height 11
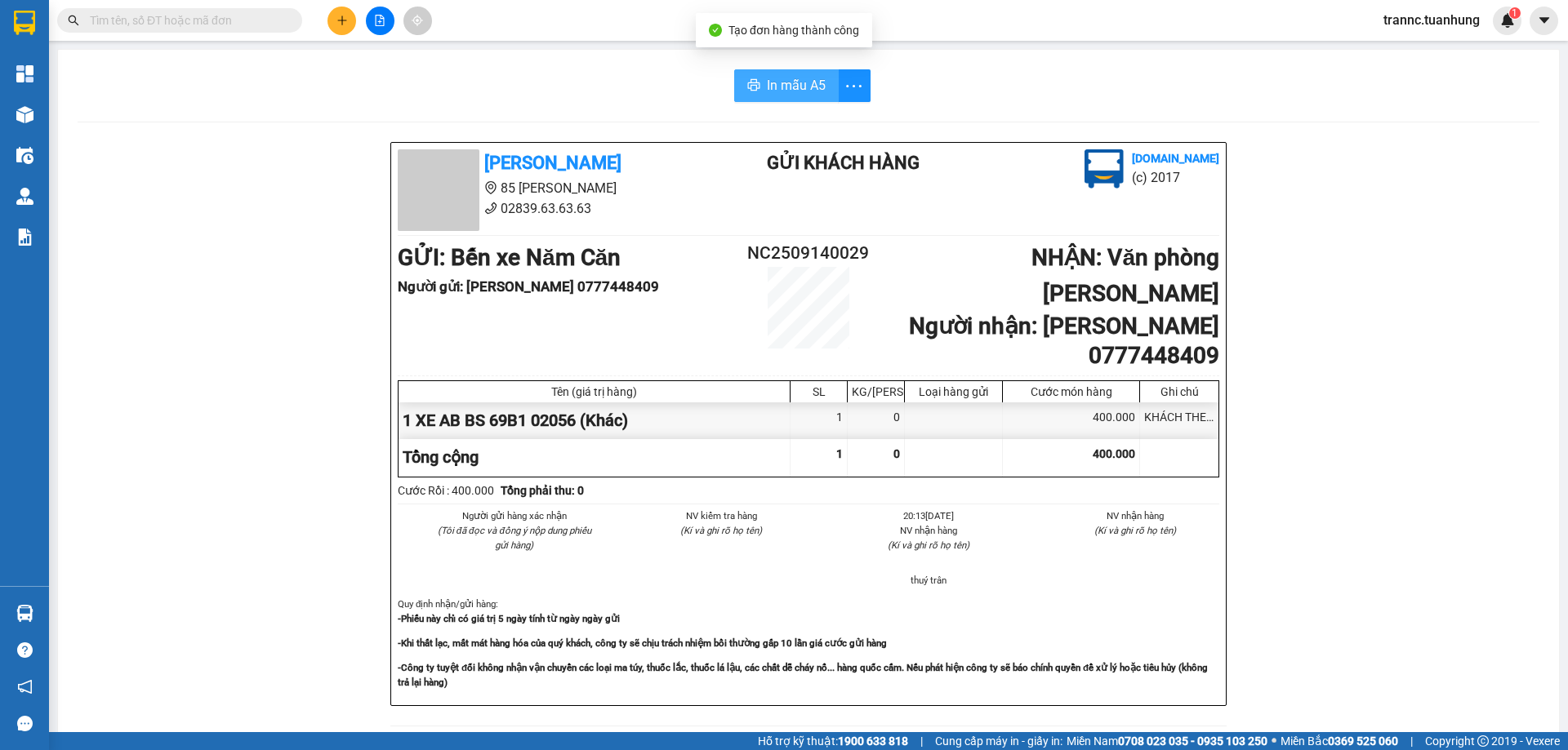
click at [774, 81] on span "In mẫu A5" at bounding box center [796, 86] width 59 height 21
click at [618, 125] on div "In mẫu A5 Tuấn Hưng 85 Lý Chiêu Hoàng 02839.63.63.63 Gửi khách hàng Vexere.com …" at bounding box center [808, 720] width 1501 height 1341
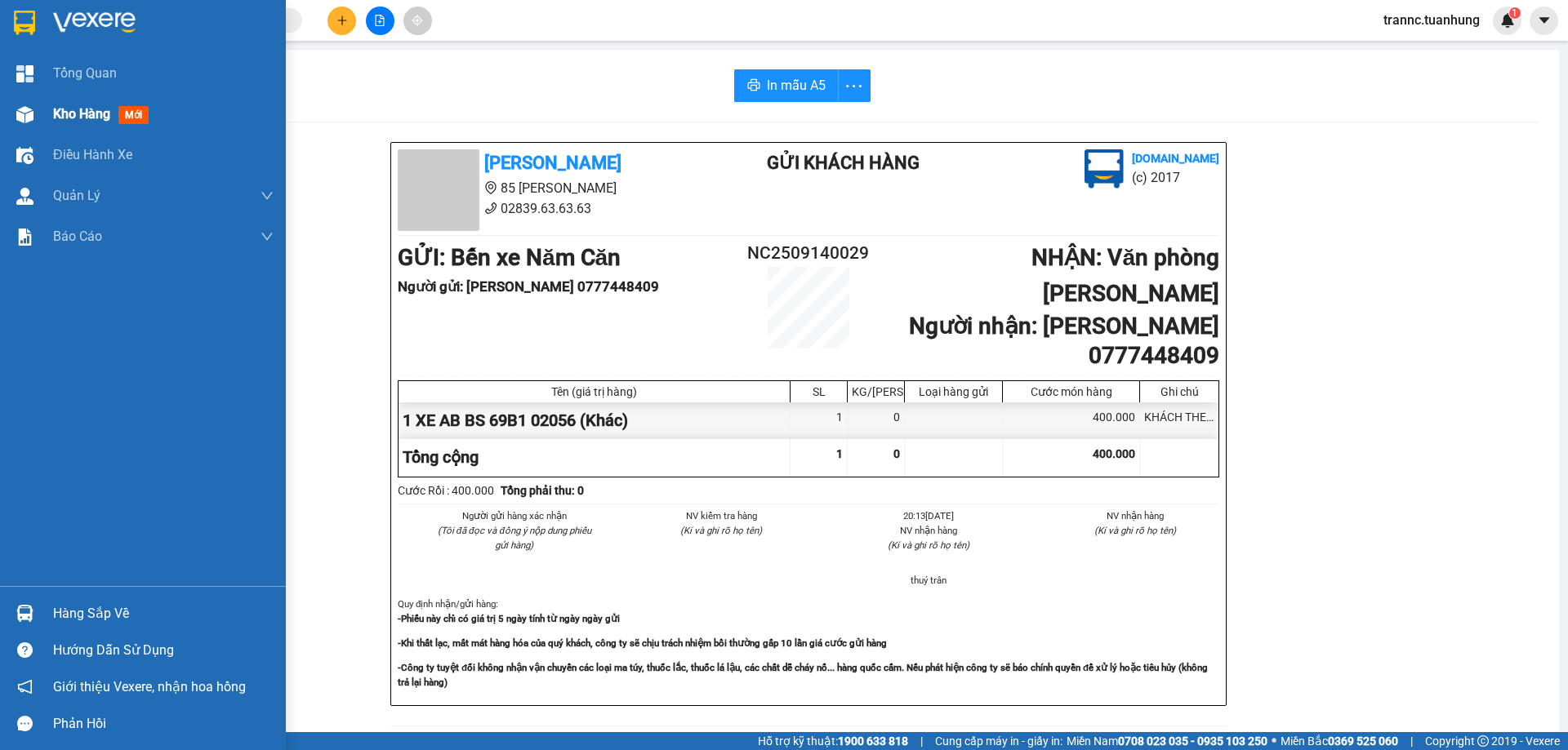
click at [133, 109] on span "mới" at bounding box center [133, 114] width 30 height 18
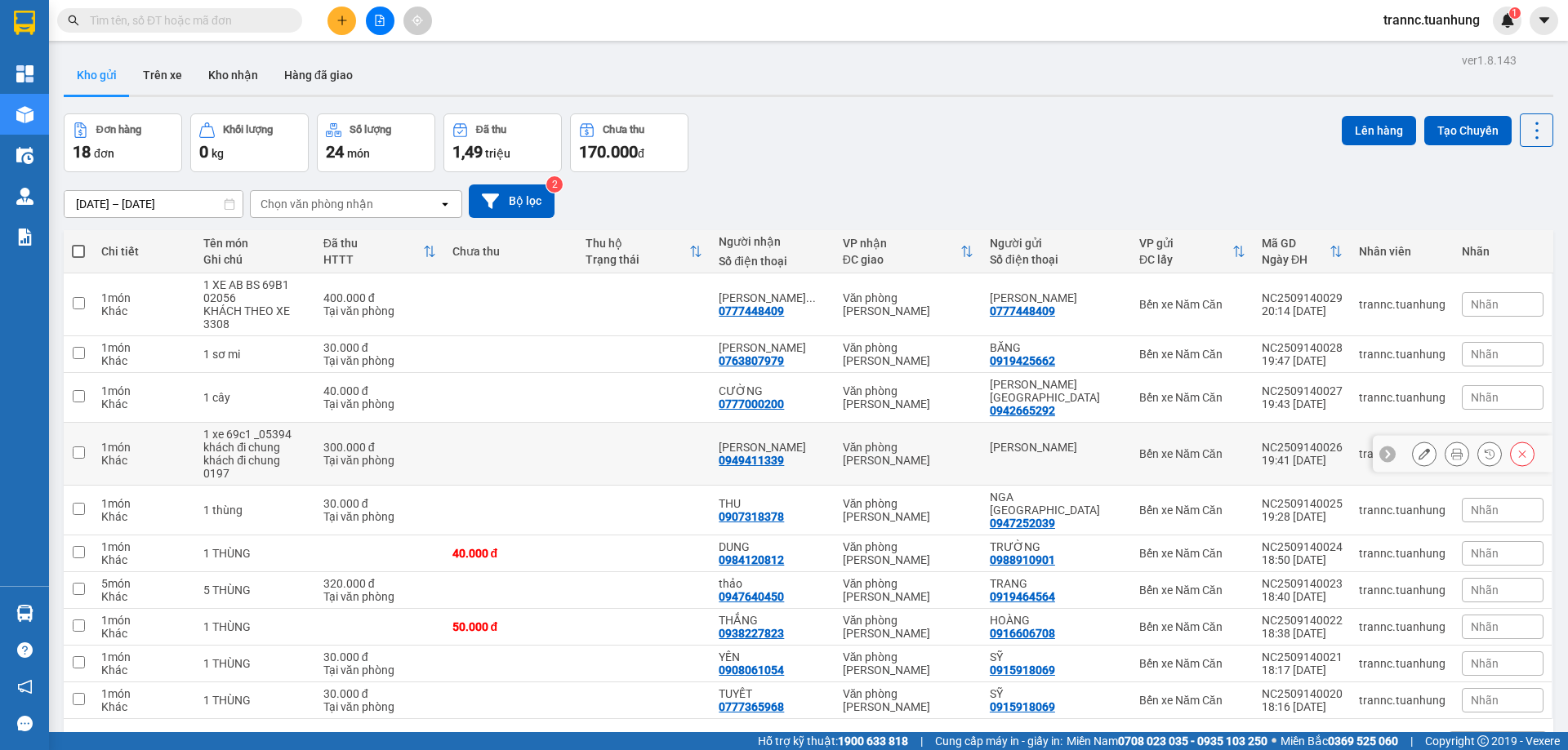
click at [257, 429] on div "1 xe 69c1 _05394 khách đi chung" at bounding box center [255, 441] width 104 height 26
checkbox input "true"
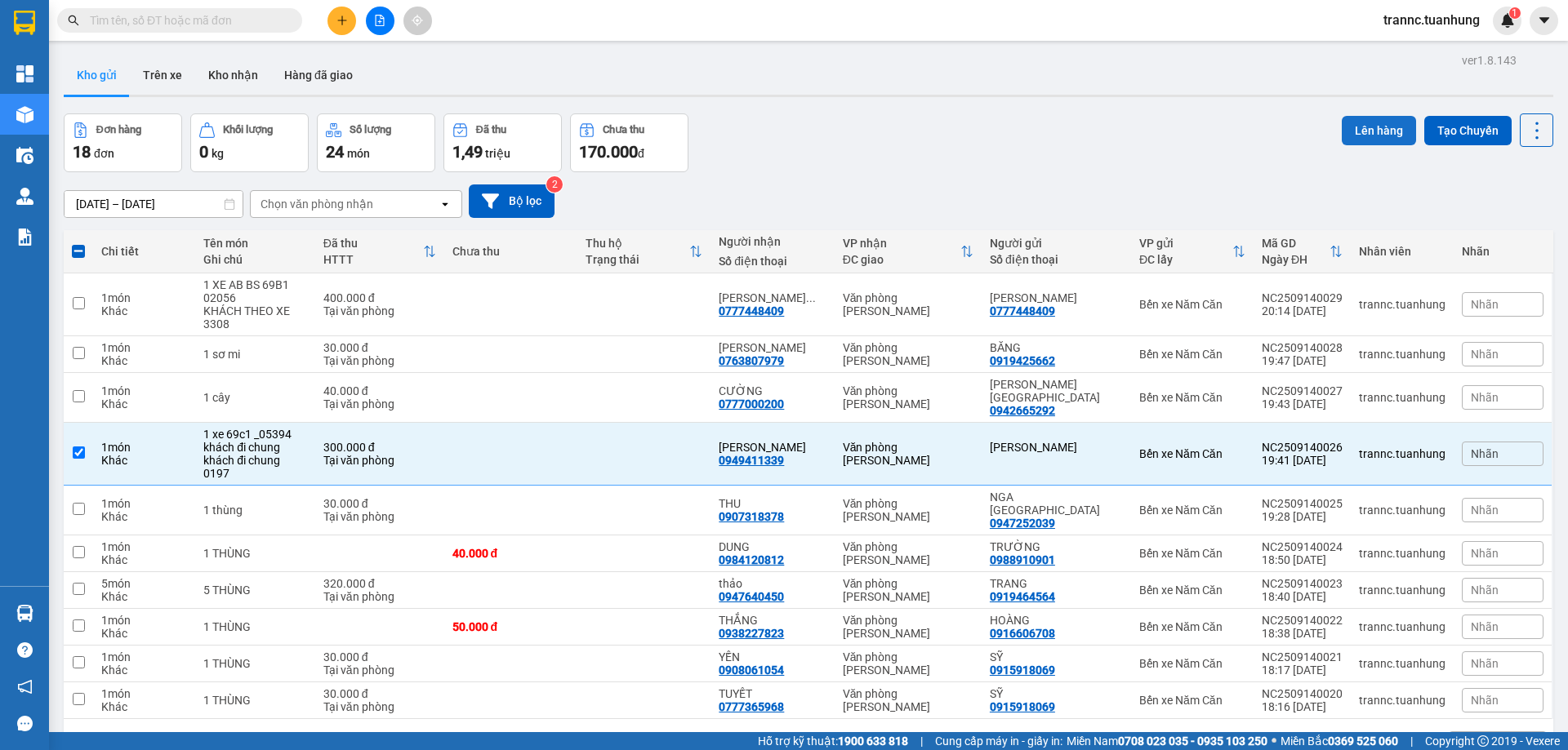
click at [1353, 123] on button "Lên hàng" at bounding box center [1378, 130] width 75 height 29
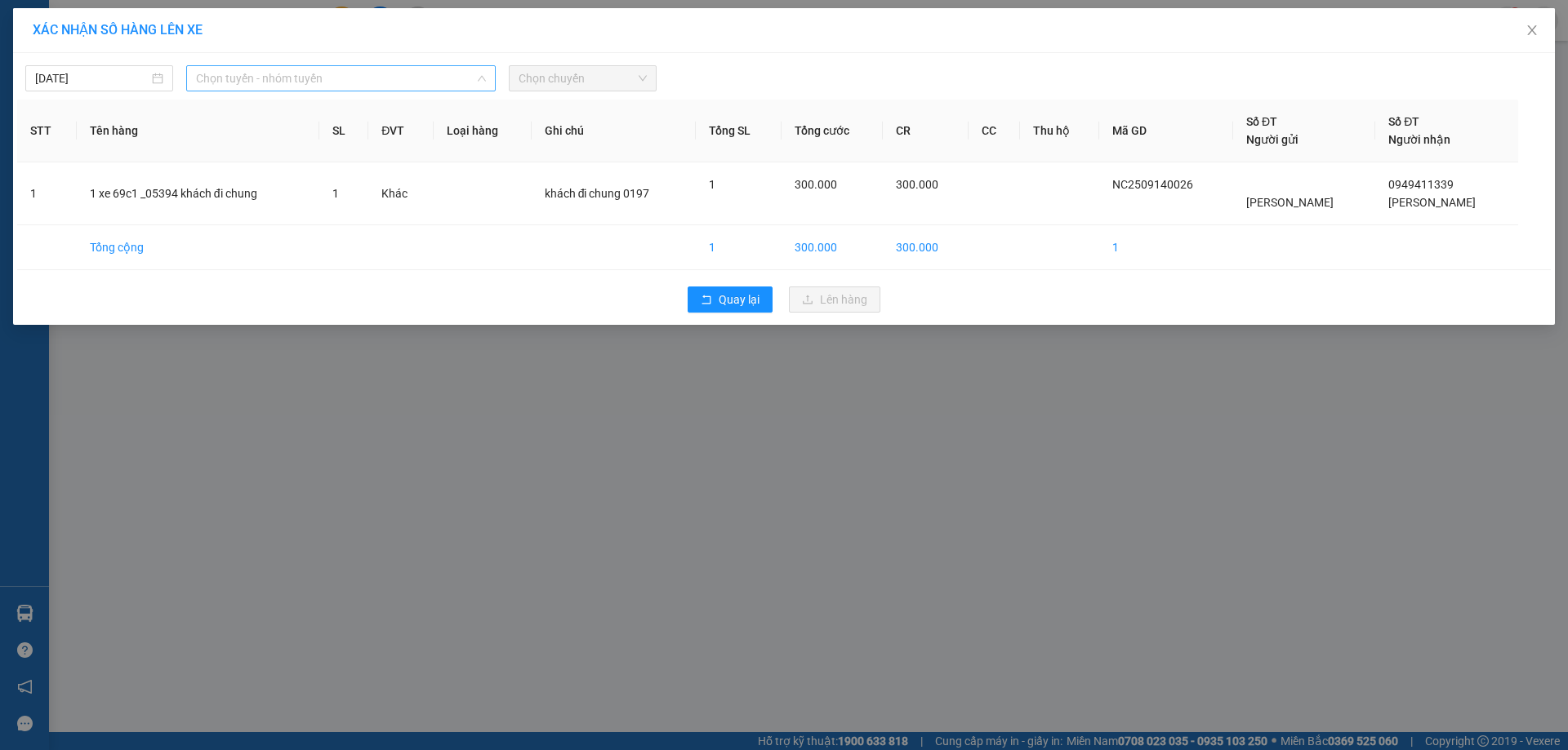
click at [283, 76] on span "Chọn tuyến - nhóm tuyến" at bounding box center [341, 78] width 290 height 25
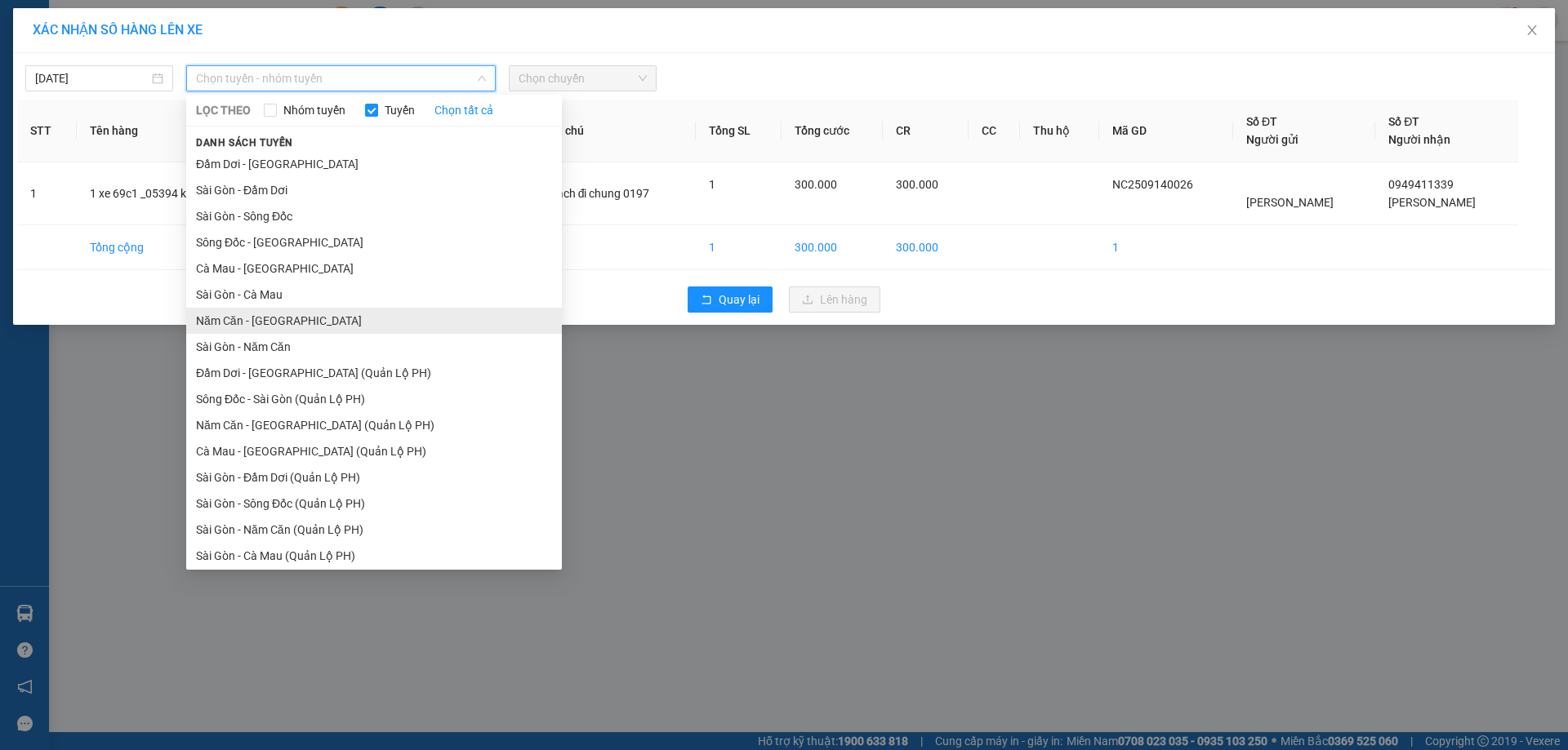
click at [218, 317] on li "Năm Căn - Sài Gòn" at bounding box center [374, 321] width 376 height 26
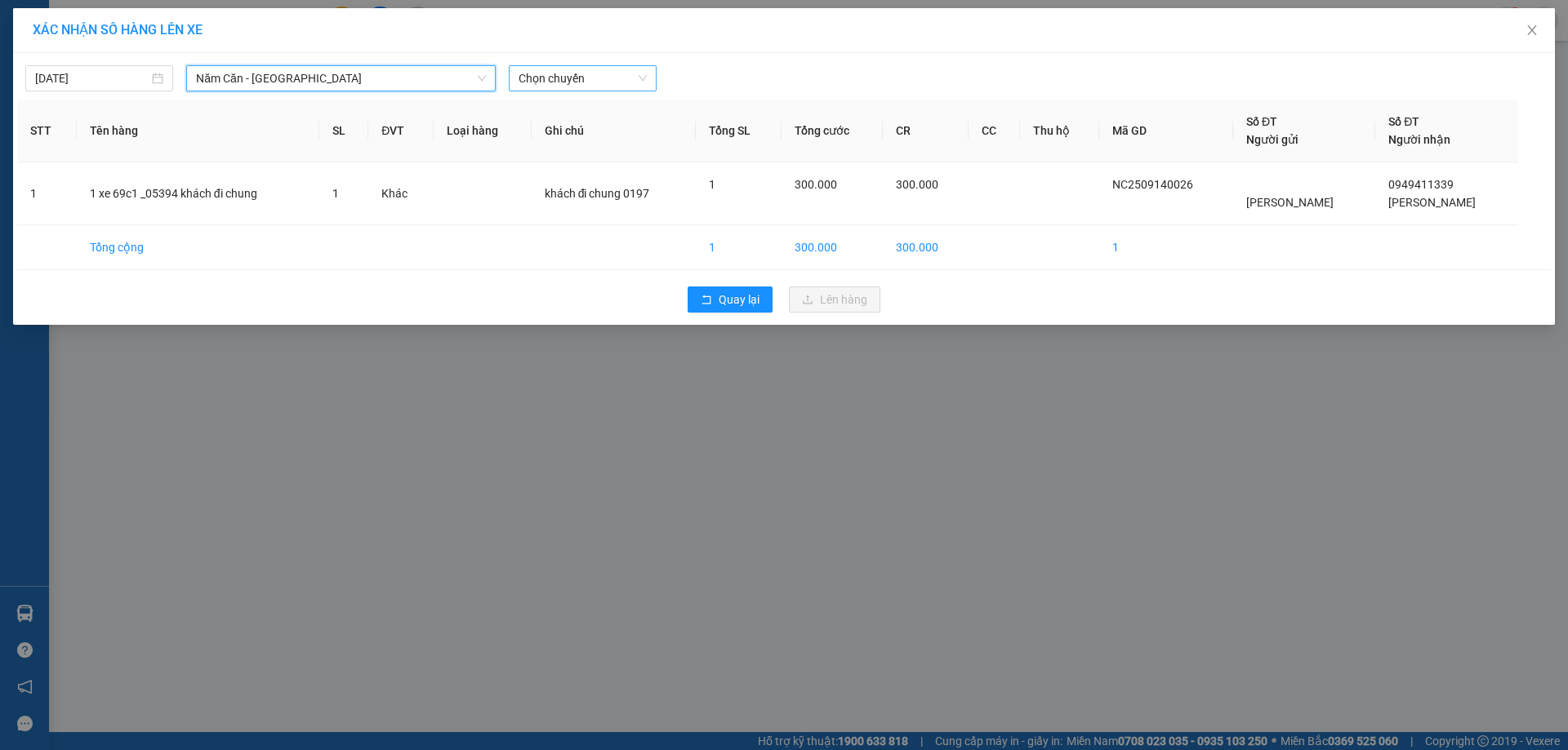
click at [608, 72] on span "Chọn chuyến" at bounding box center [582, 78] width 128 height 25
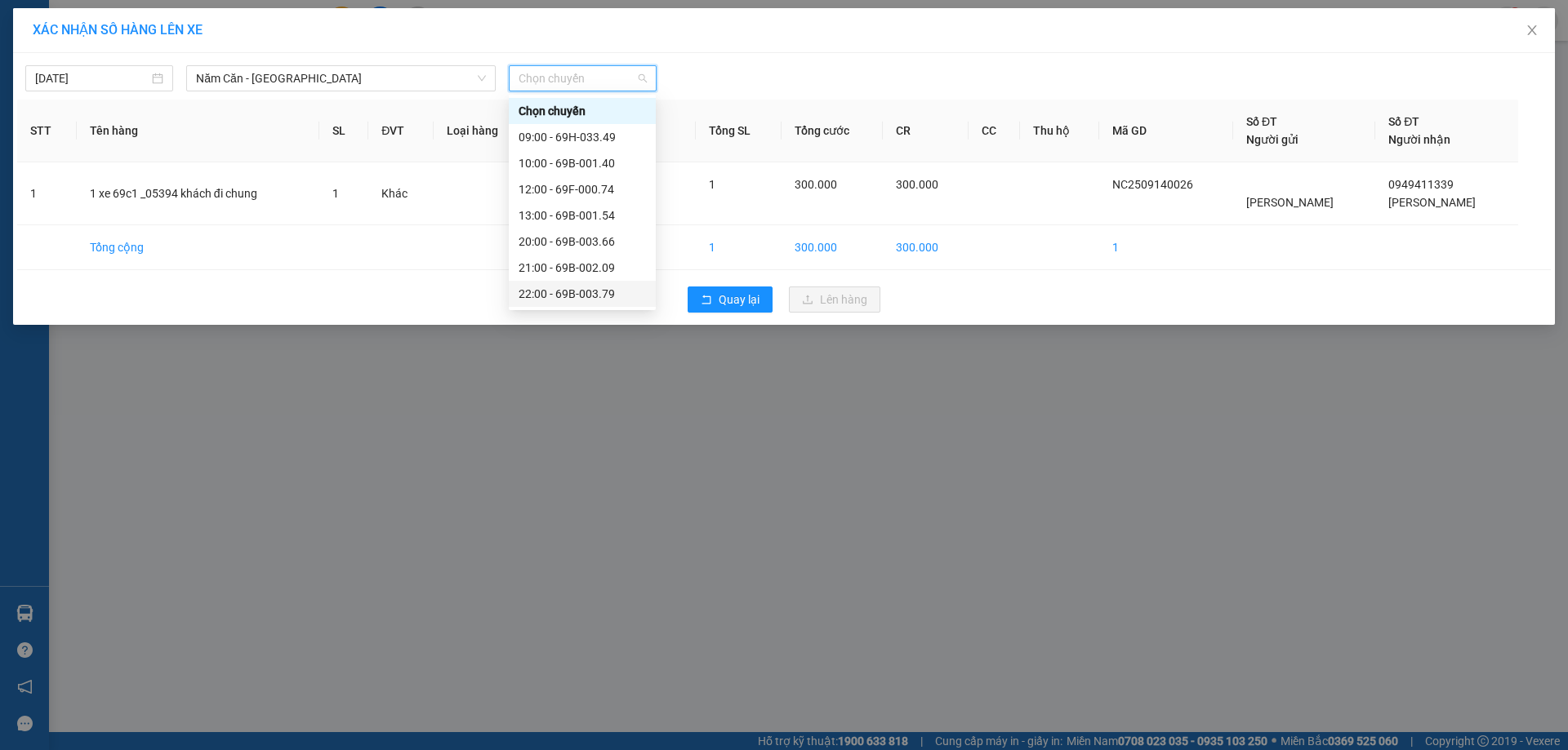
scroll to position [78, 0]
click at [589, 288] on div "22:30 - 69H-019.15" at bounding box center [582, 293] width 127 height 18
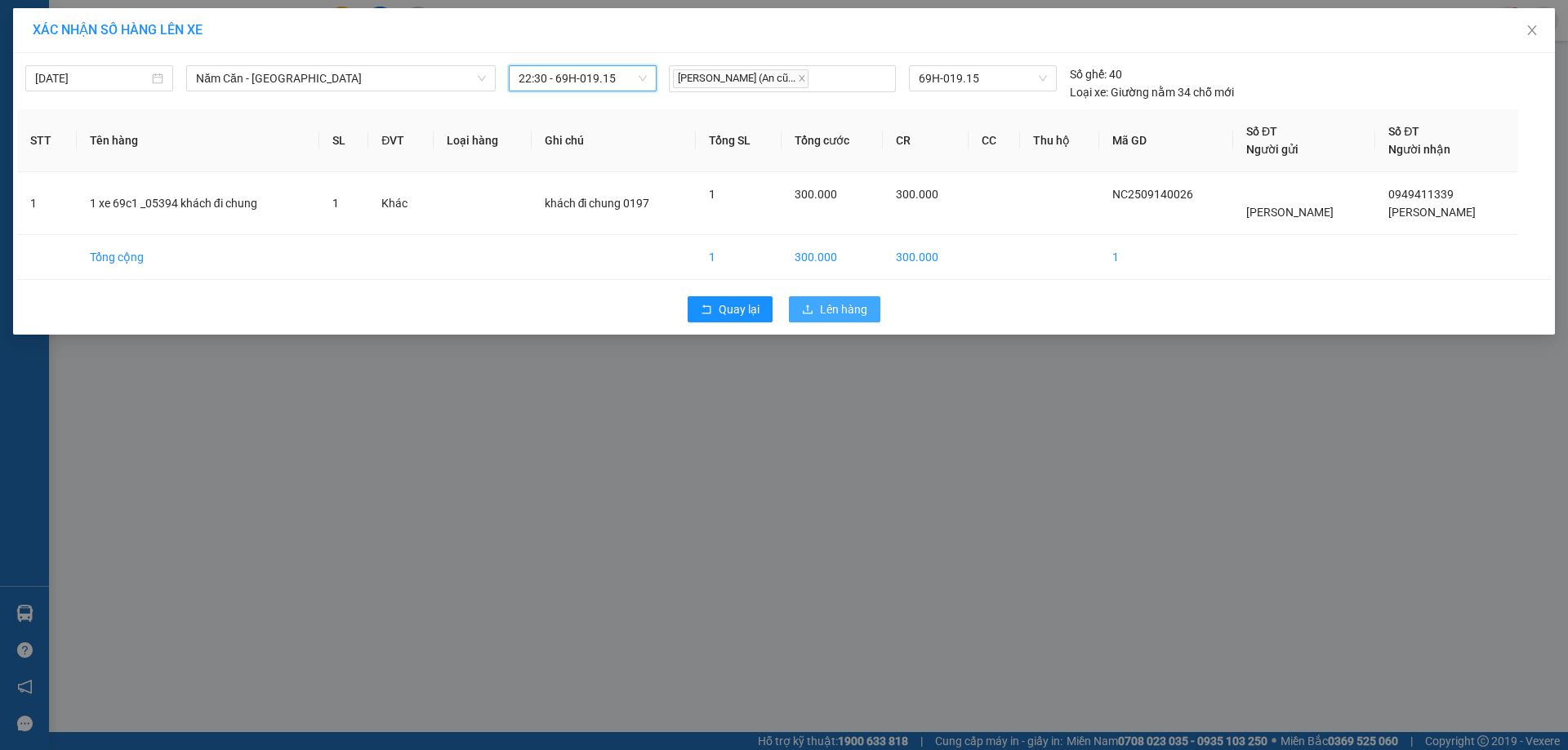
click at [829, 301] on span "Lên hàng" at bounding box center [843, 308] width 47 height 18
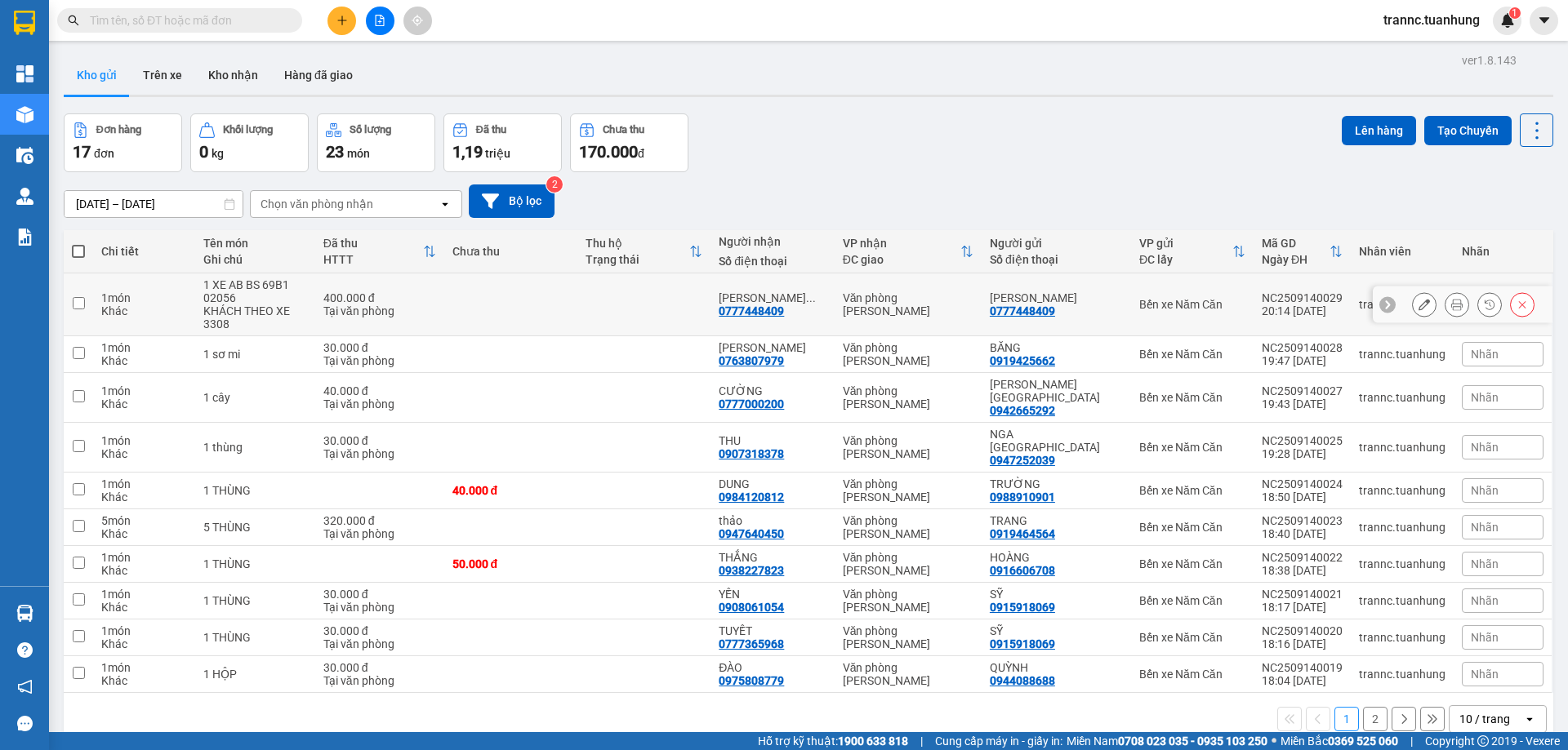
click at [307, 301] on div "1 XE AB BS 69B1 02056" at bounding box center [255, 292] width 104 height 26
checkbox input "true"
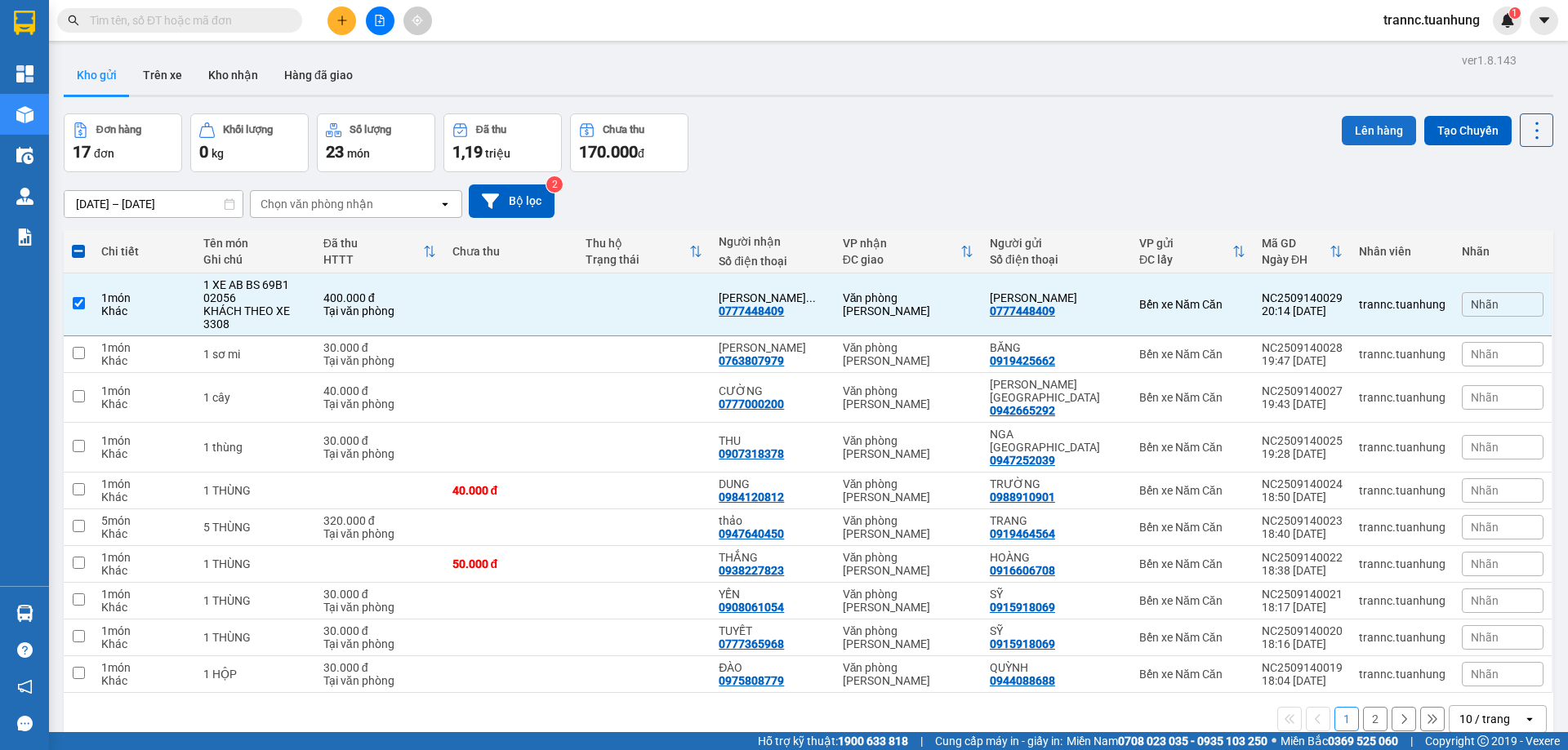
click at [1355, 127] on button "Lên hàng" at bounding box center [1378, 130] width 75 height 29
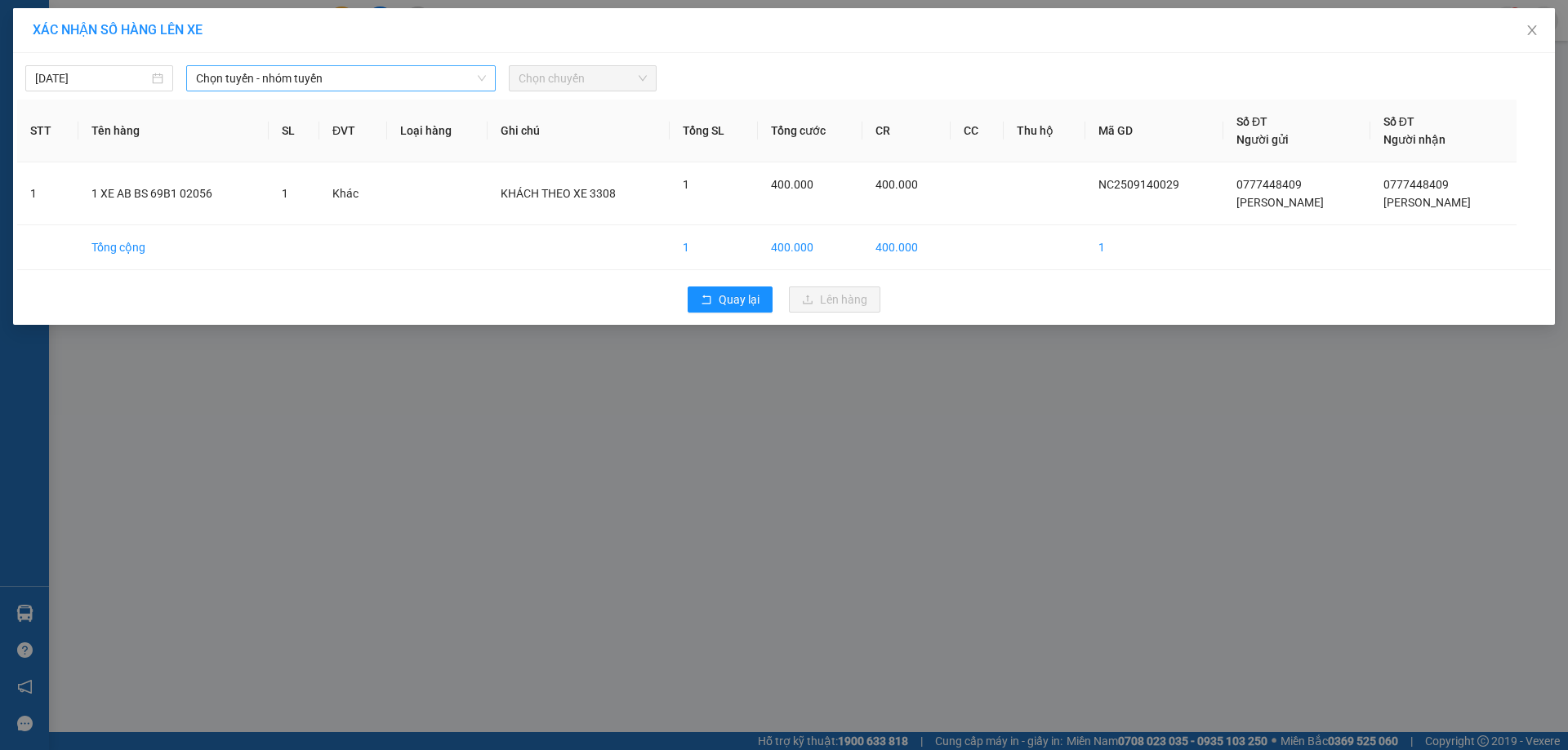
click at [300, 67] on span "Chọn tuyến - nhóm tuyến" at bounding box center [341, 78] width 290 height 25
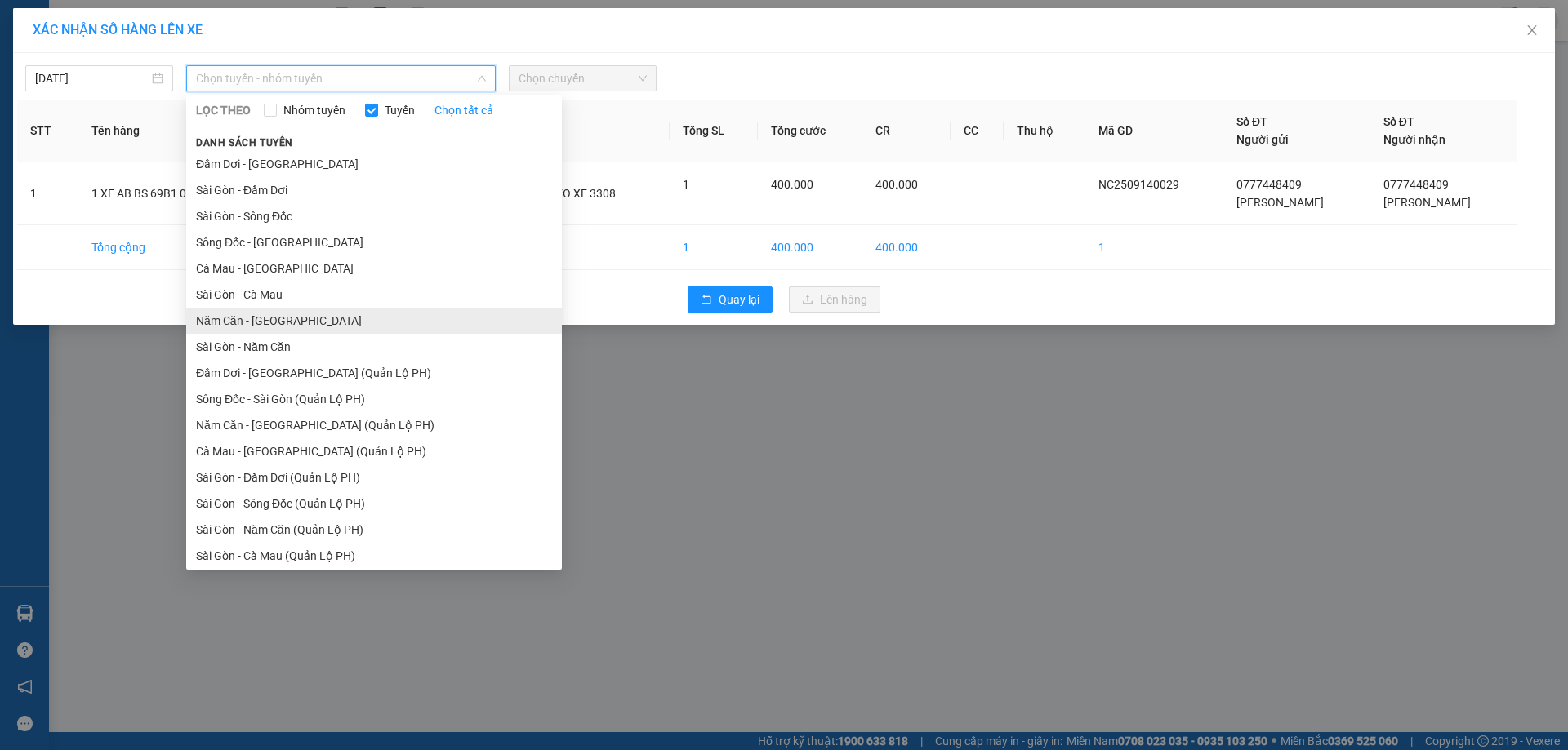
click at [272, 311] on li "Năm Căn - Sài Gòn" at bounding box center [374, 321] width 376 height 26
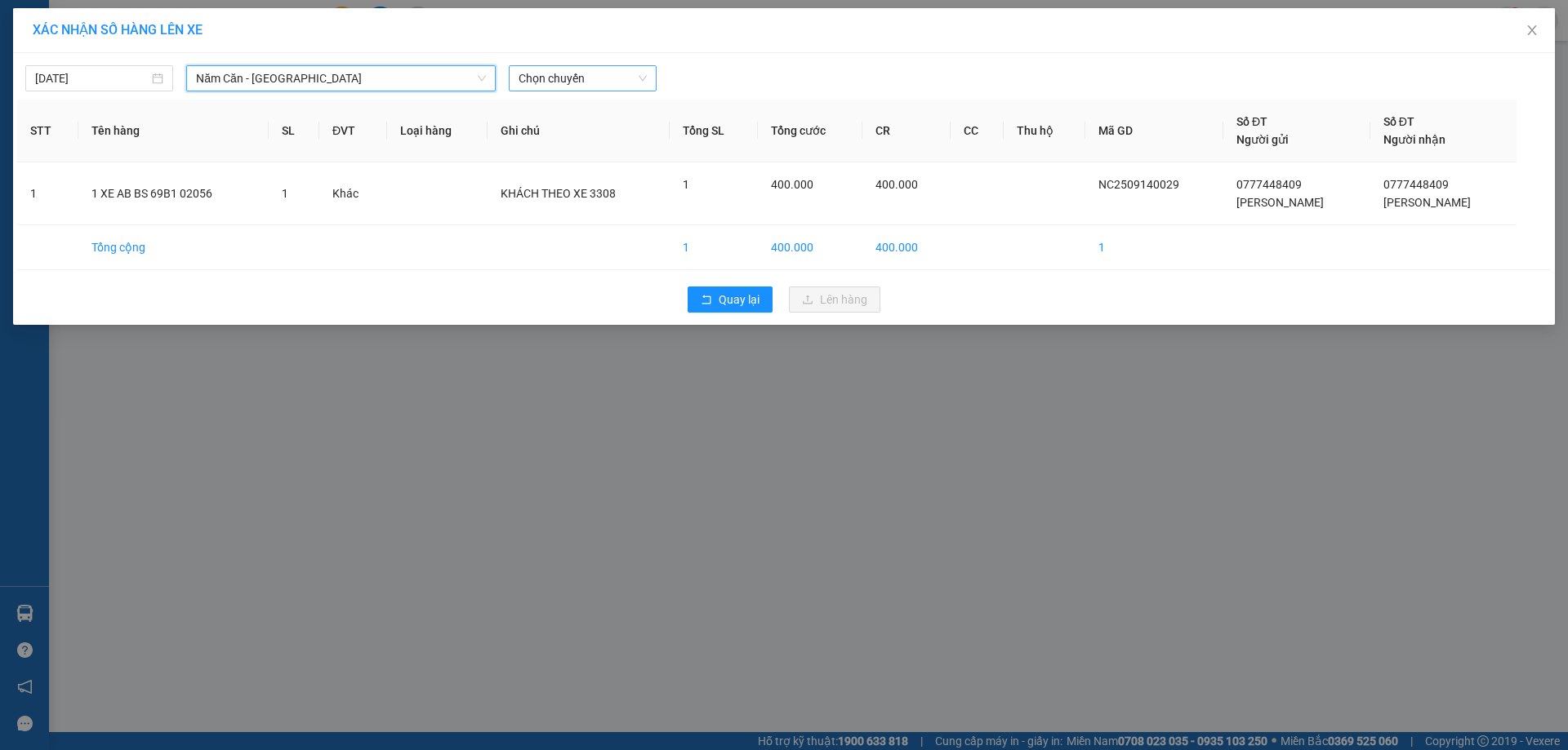
click at [594, 74] on span "Chọn chuyến" at bounding box center [582, 78] width 128 height 25
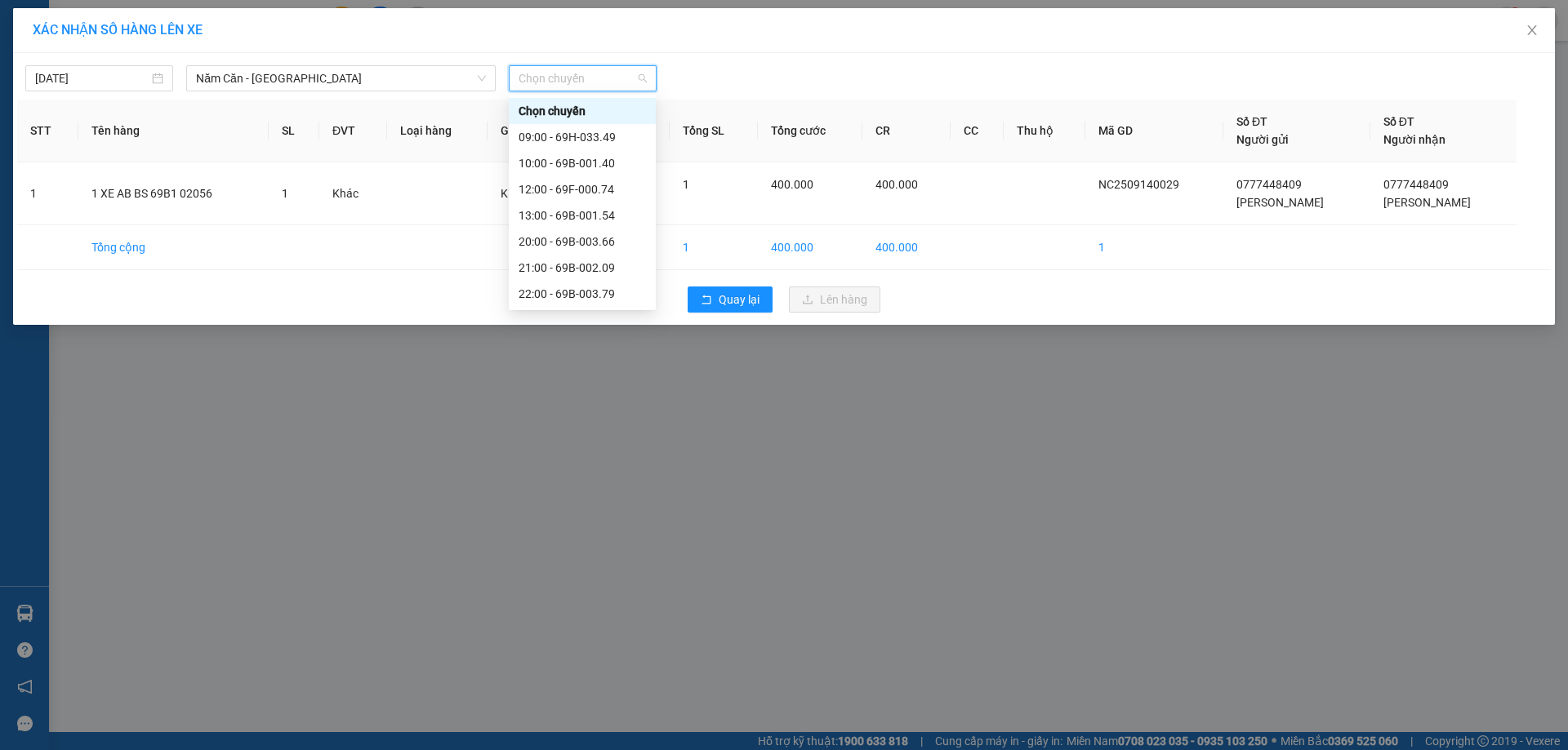
scroll to position [78, 0]
click at [604, 292] on div "22:30 - 69H-019.15" at bounding box center [582, 293] width 127 height 18
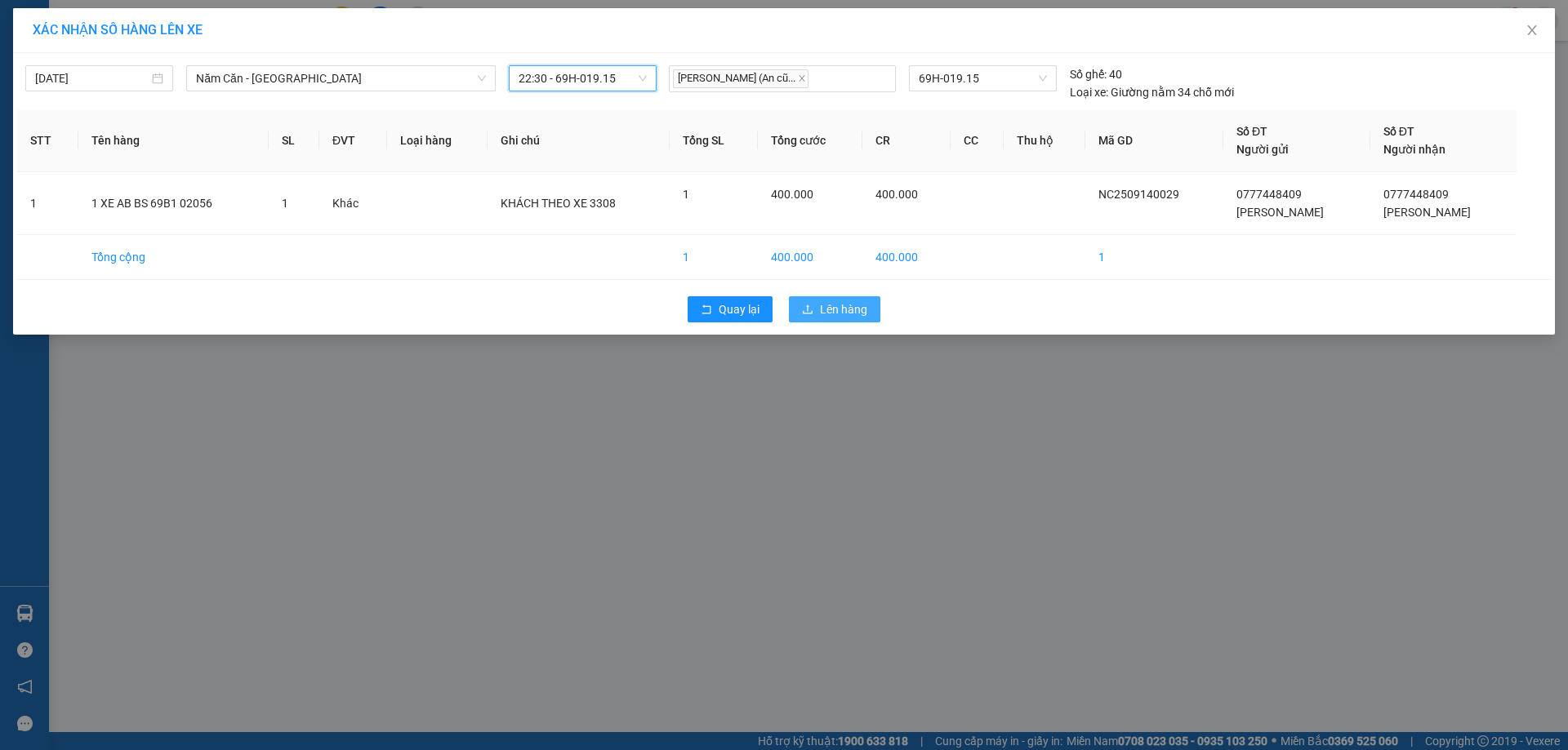
click at [829, 311] on span "Lên hàng" at bounding box center [843, 308] width 47 height 18
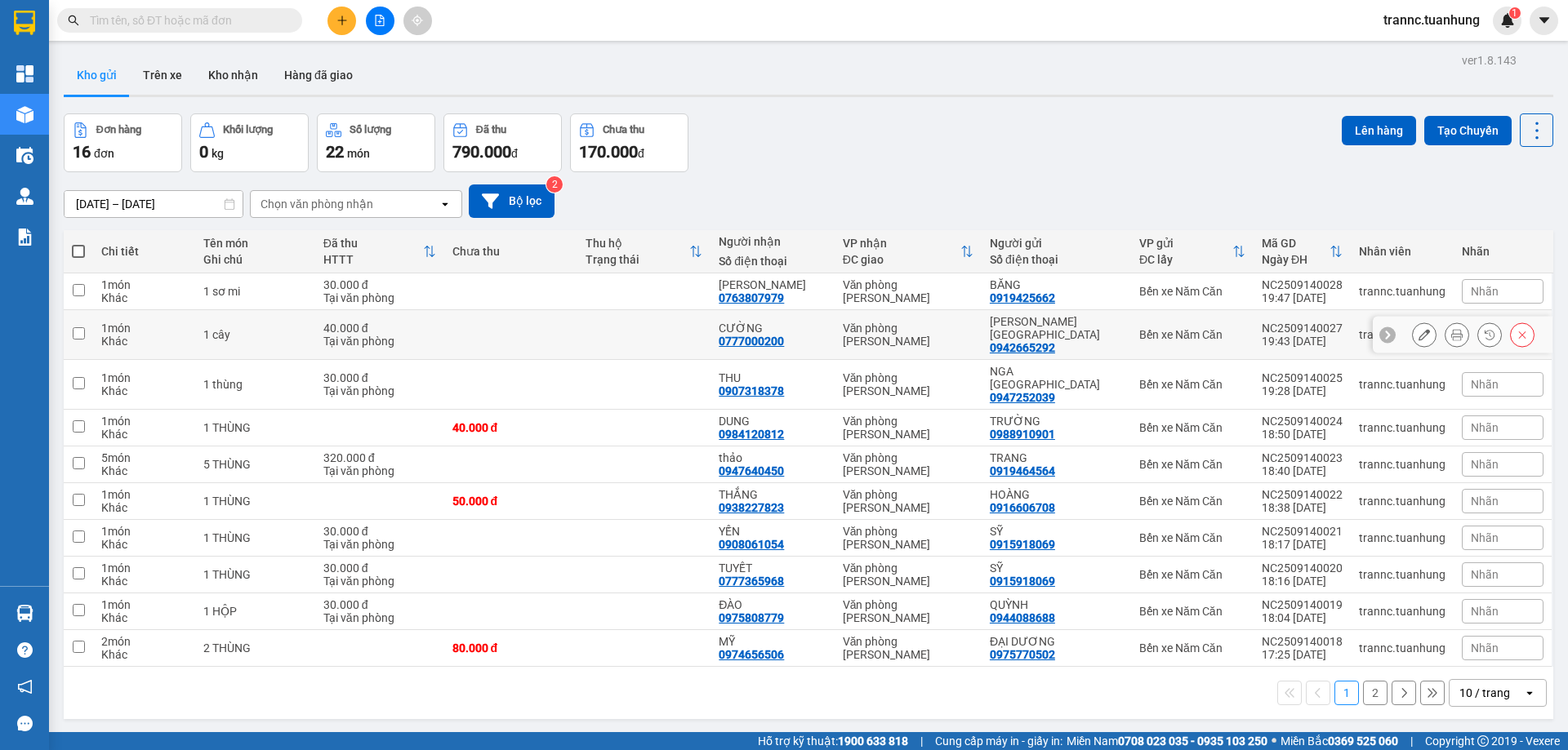
click at [552, 310] on td at bounding box center [510, 335] width 133 height 50
checkbox input "true"
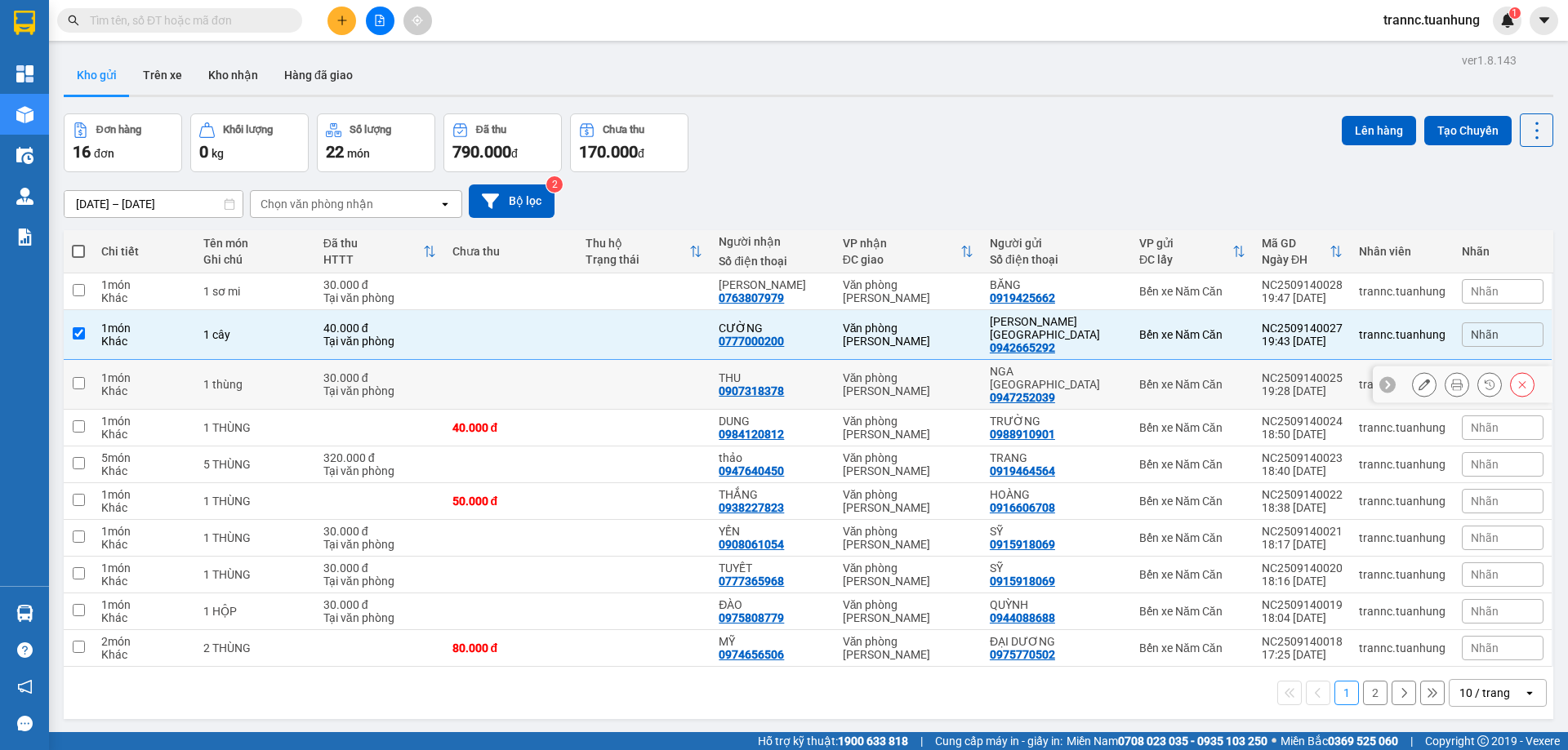
click at [558, 365] on td at bounding box center [510, 384] width 133 height 50
checkbox input "true"
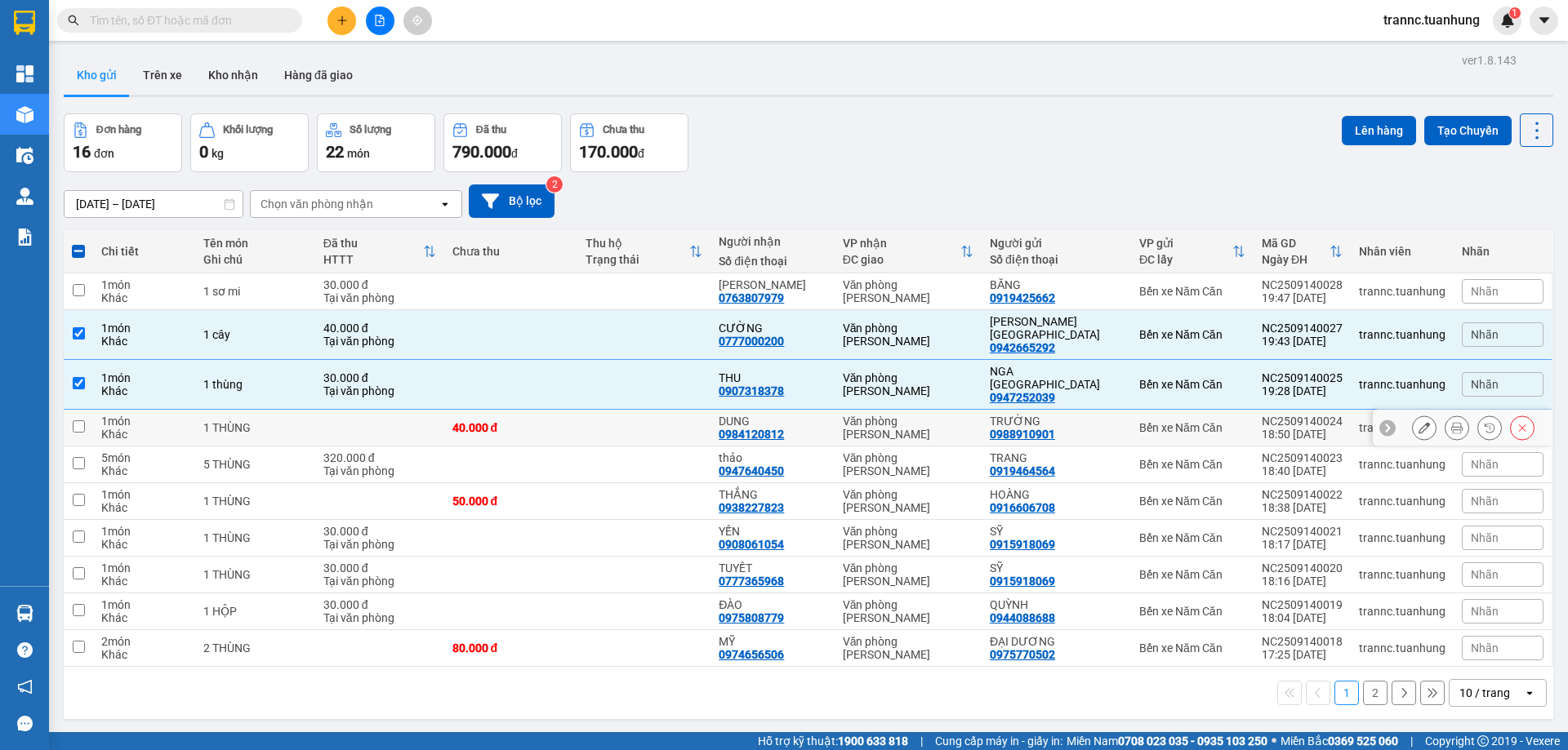
click at [548, 413] on td "40.000 đ" at bounding box center [510, 427] width 133 height 37
checkbox input "true"
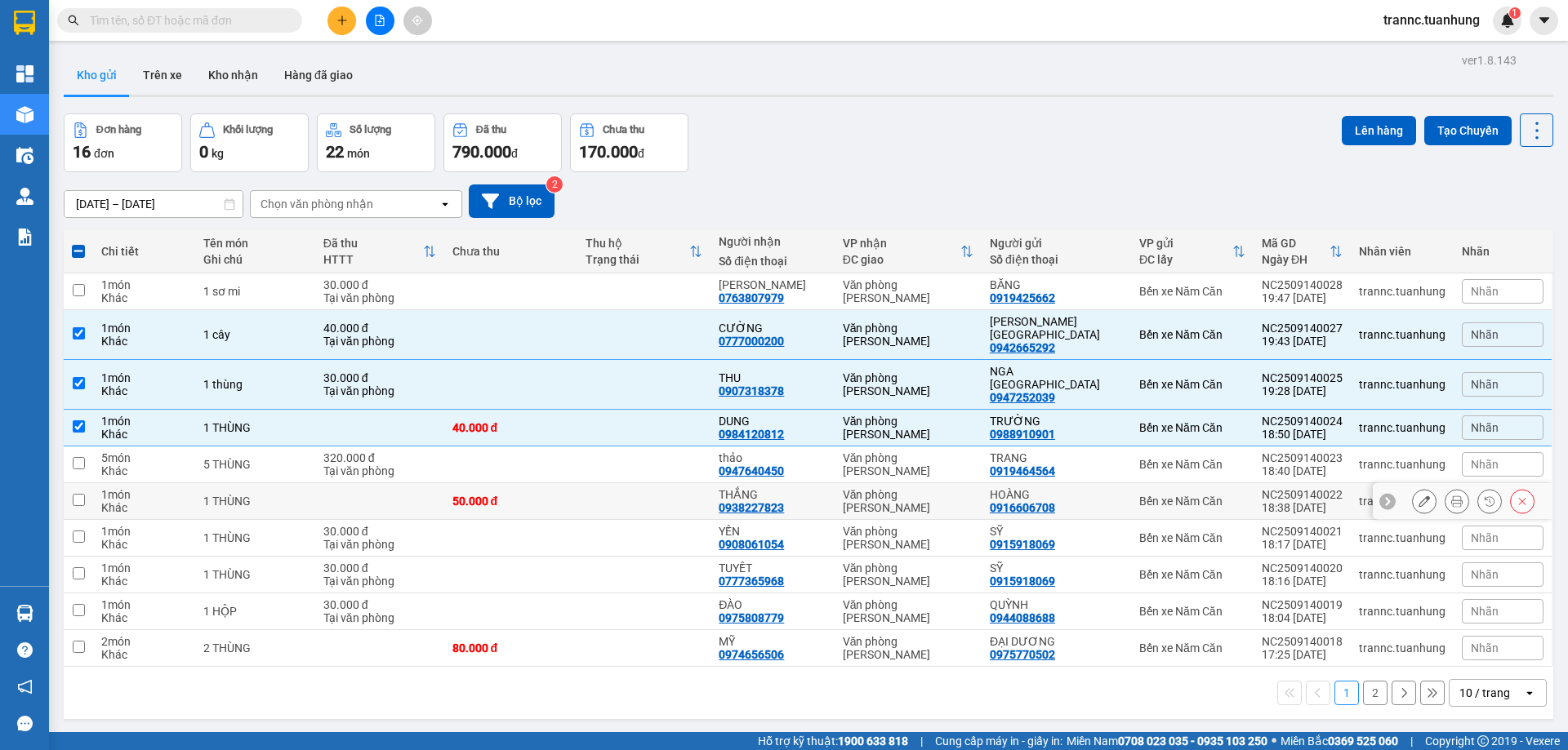
click at [548, 494] on div "50.000 đ" at bounding box center [511, 501] width 117 height 13
checkbox input "true"
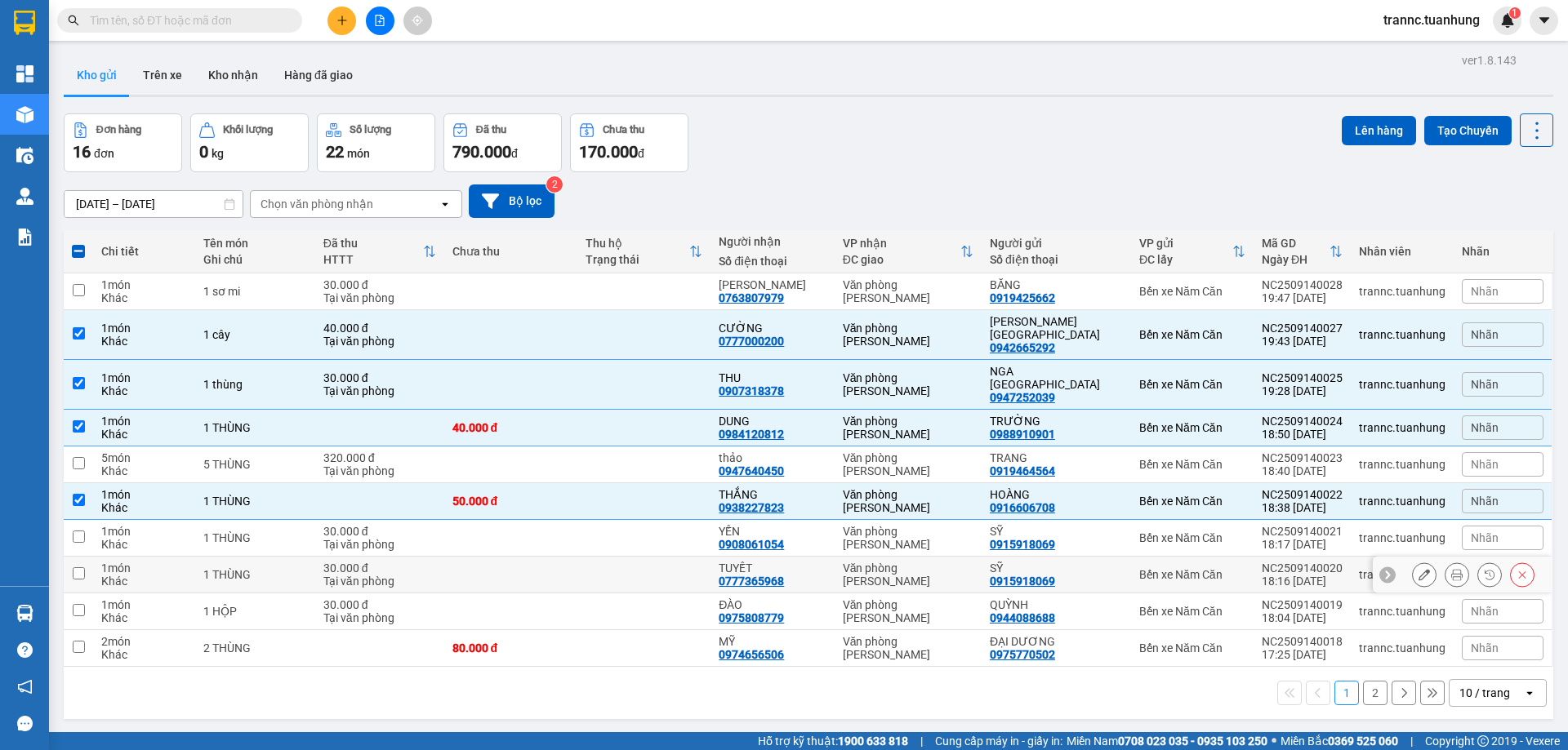
click at [556, 557] on td at bounding box center [510, 575] width 133 height 37
checkbox input "true"
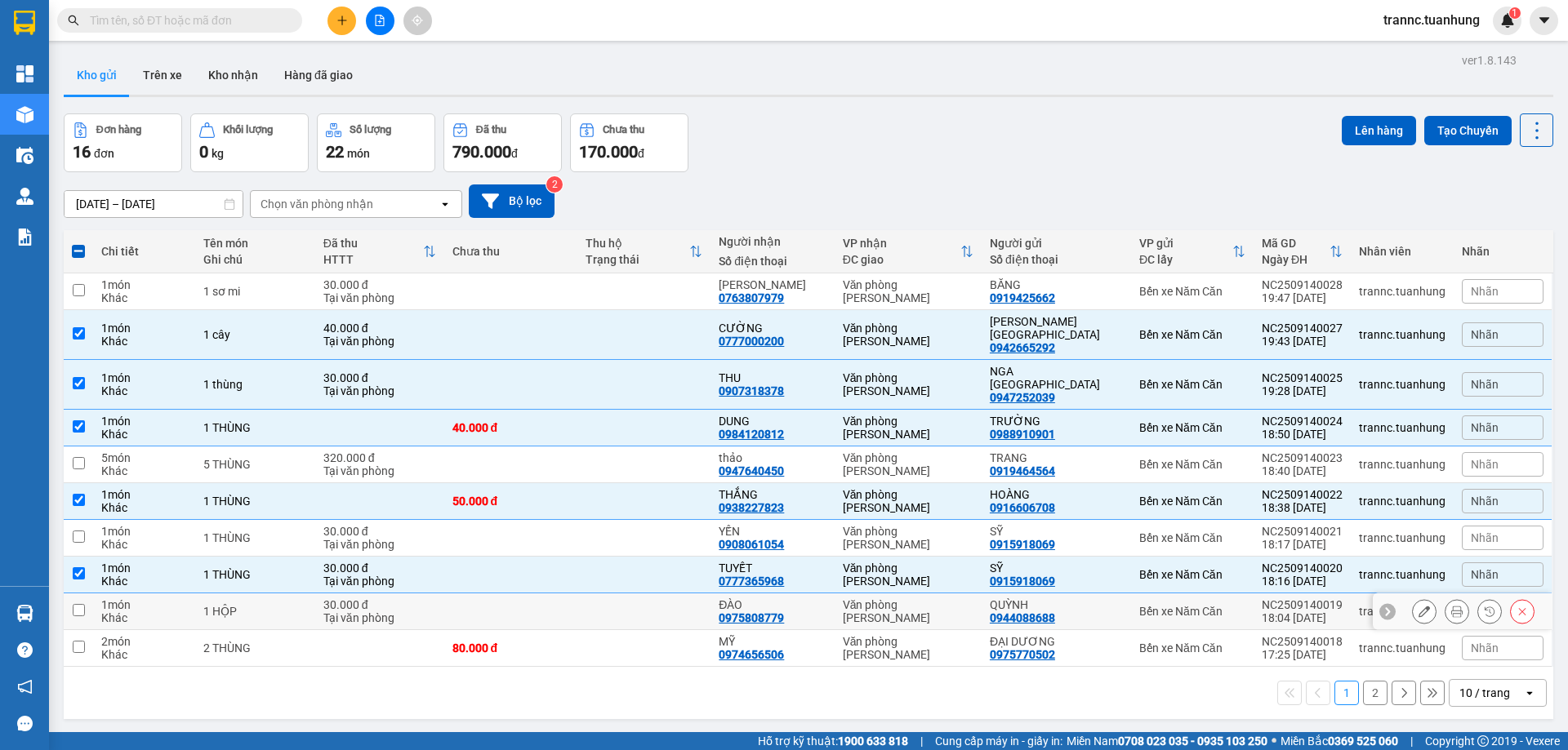
click at [577, 602] on td at bounding box center [510, 611] width 133 height 37
checkbox input "true"
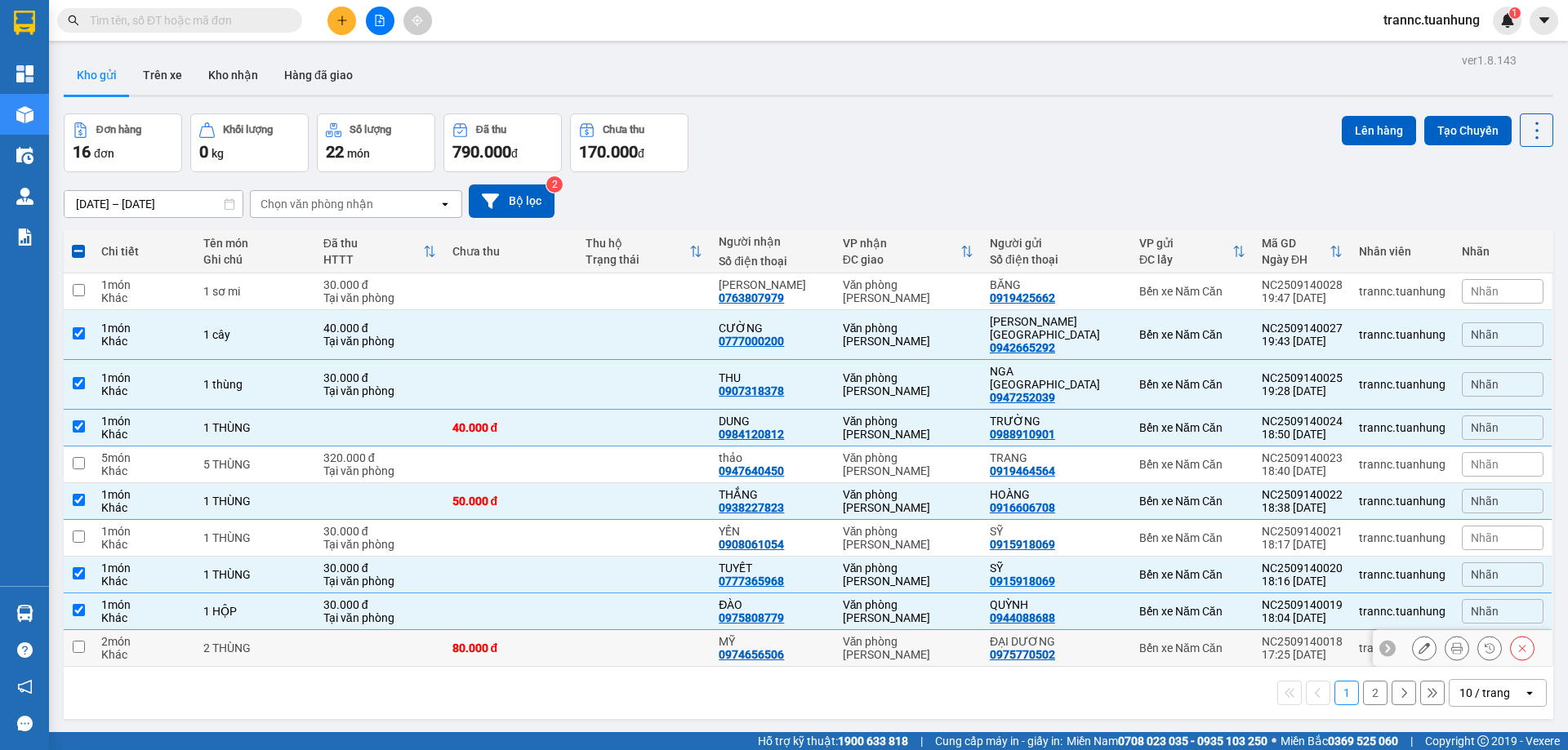
click at [606, 667] on div "1 2 10 / trang open" at bounding box center [808, 692] width 1490 height 52
click at [648, 483] on td at bounding box center [643, 501] width 133 height 37
checkbox input "false"
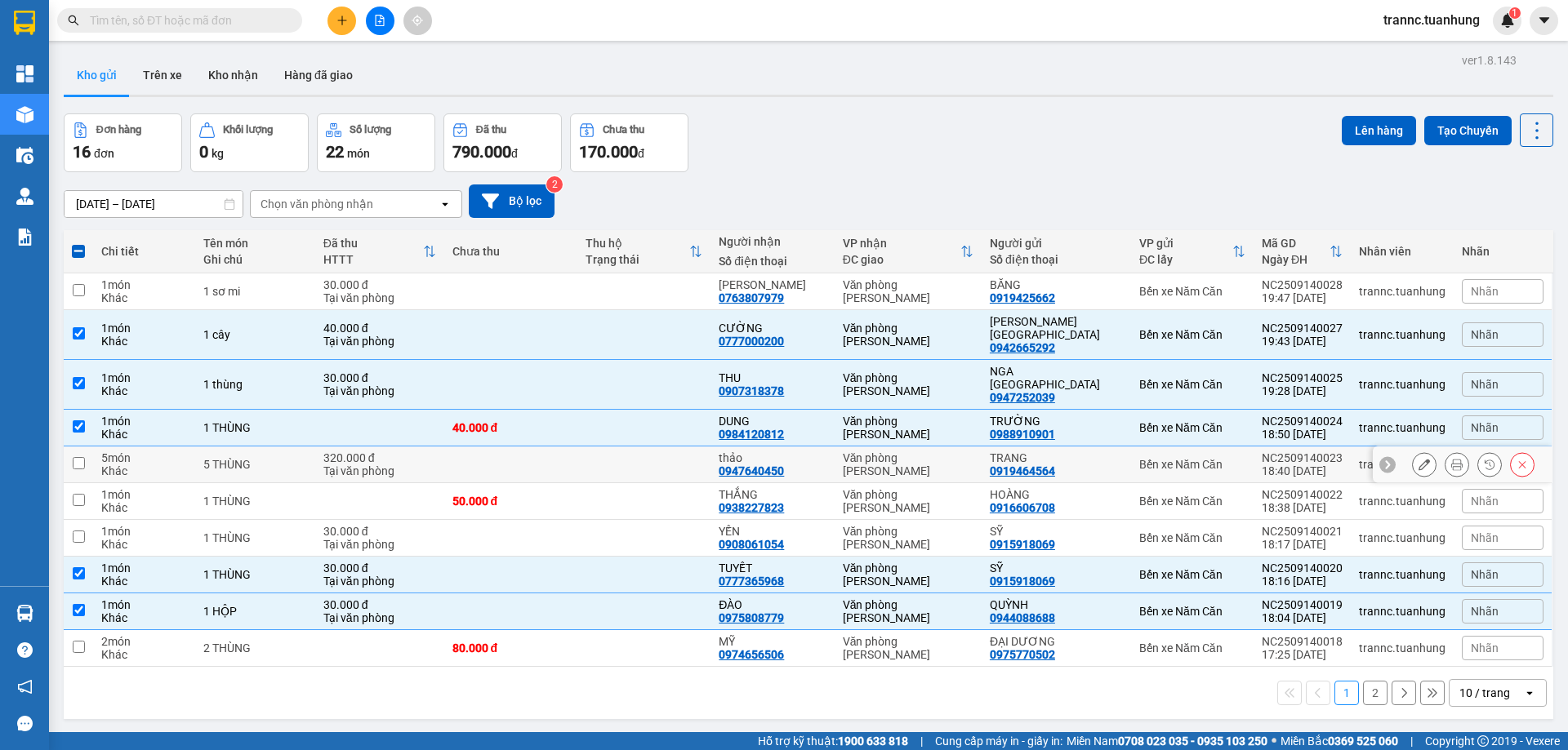
click at [654, 446] on td at bounding box center [643, 464] width 133 height 37
checkbox input "true"
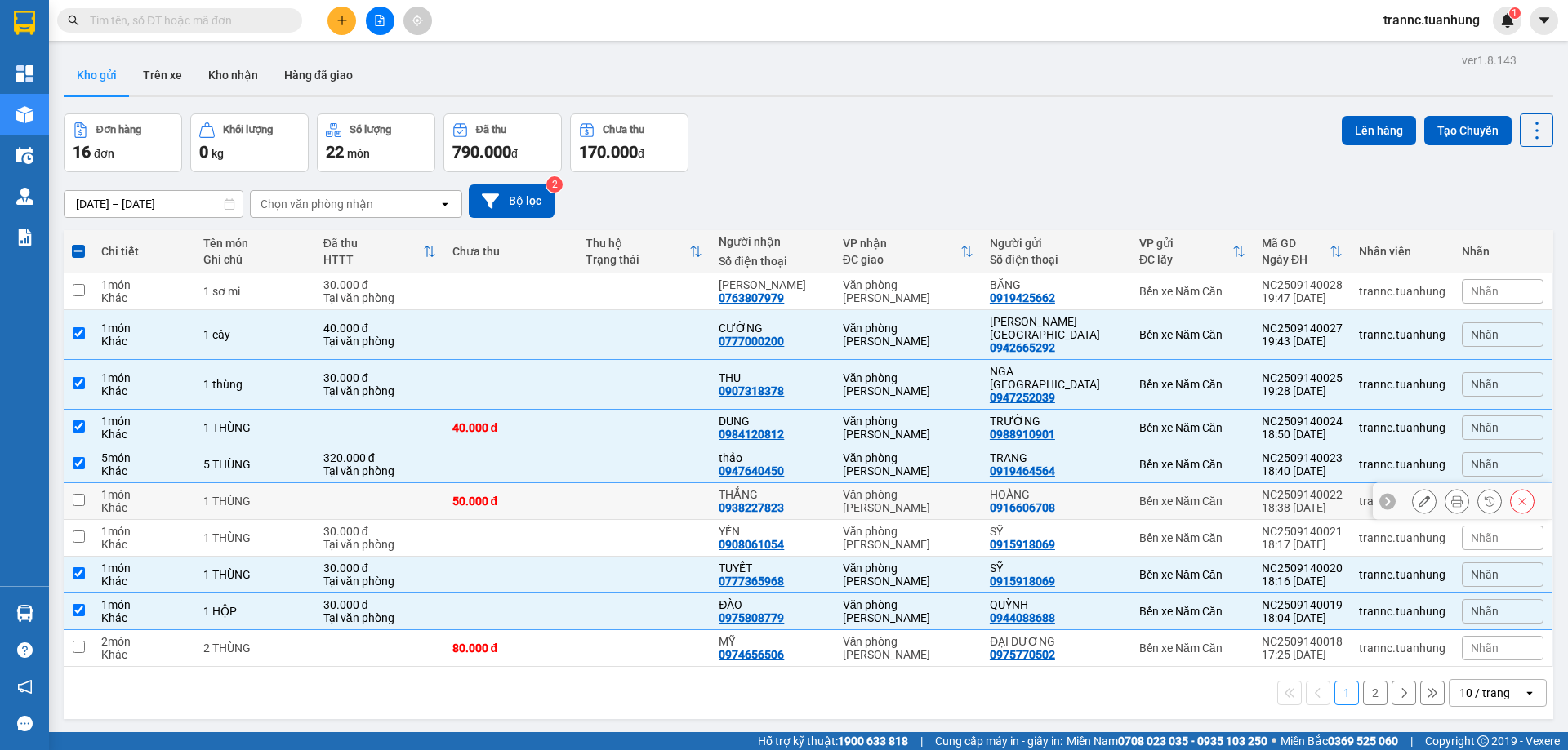
click at [546, 494] on div "50.000 đ" at bounding box center [511, 501] width 117 height 13
checkbox input "true"
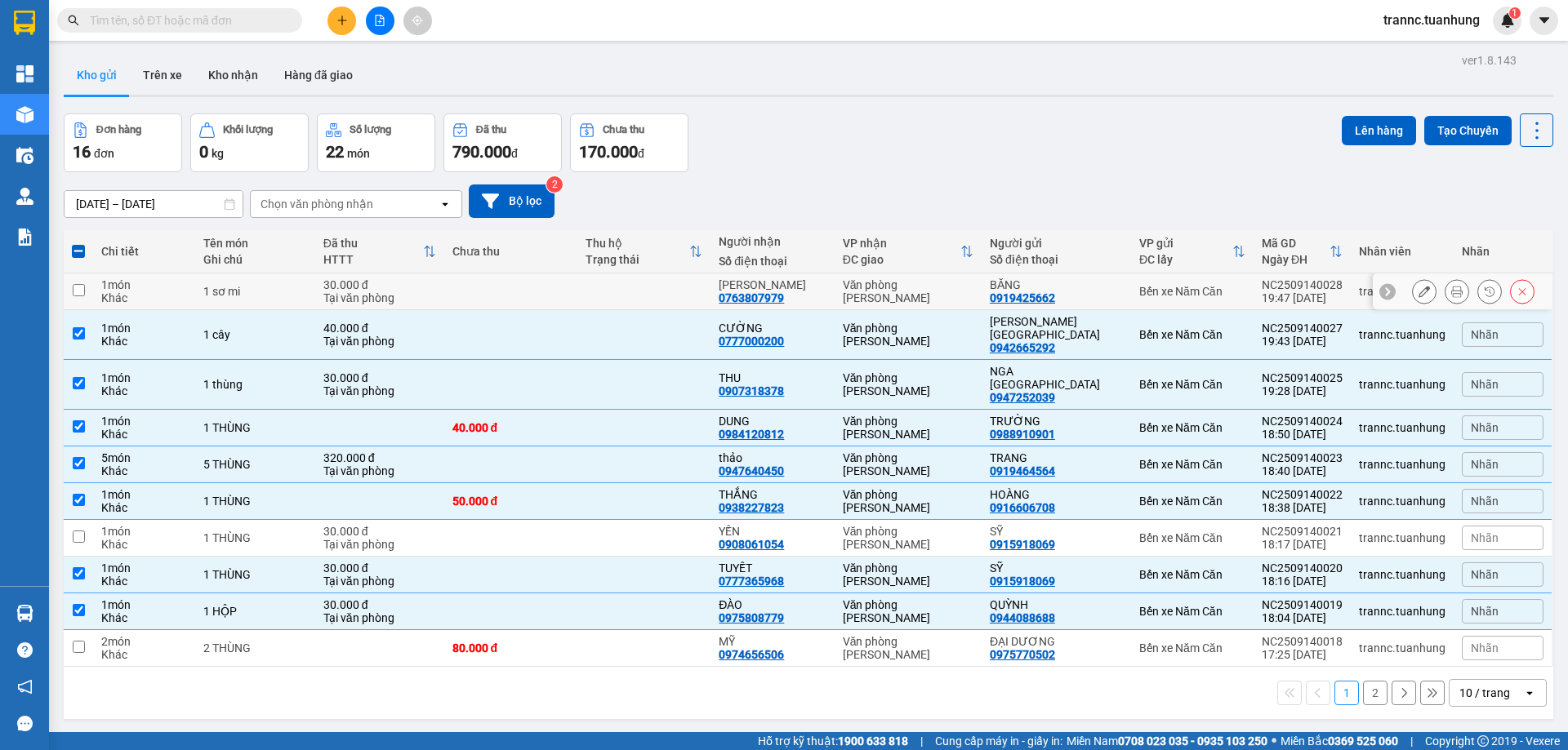
click at [615, 297] on td at bounding box center [643, 292] width 133 height 37
checkbox input "true"
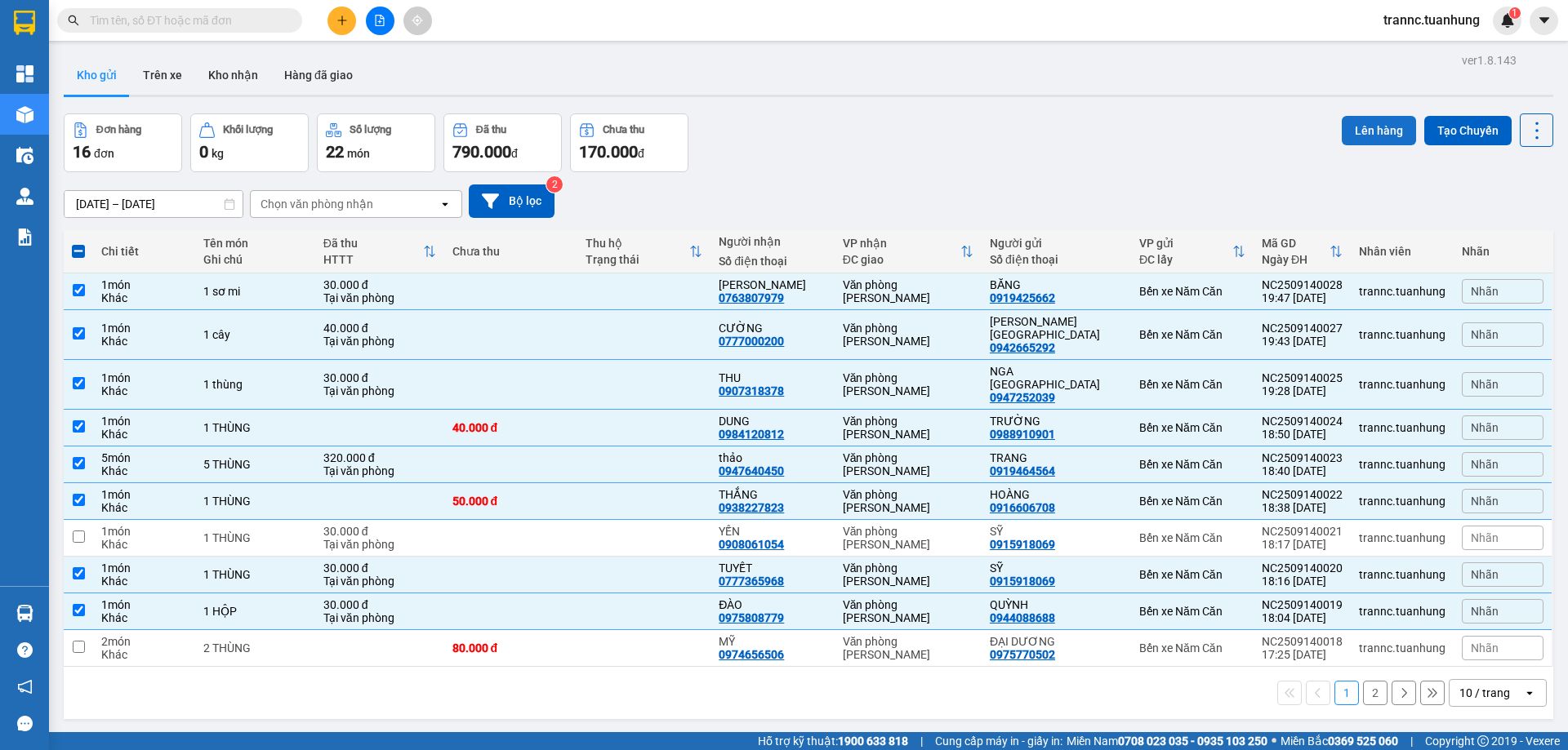
click at [1357, 133] on button "Lên hàng" at bounding box center [1378, 130] width 75 height 29
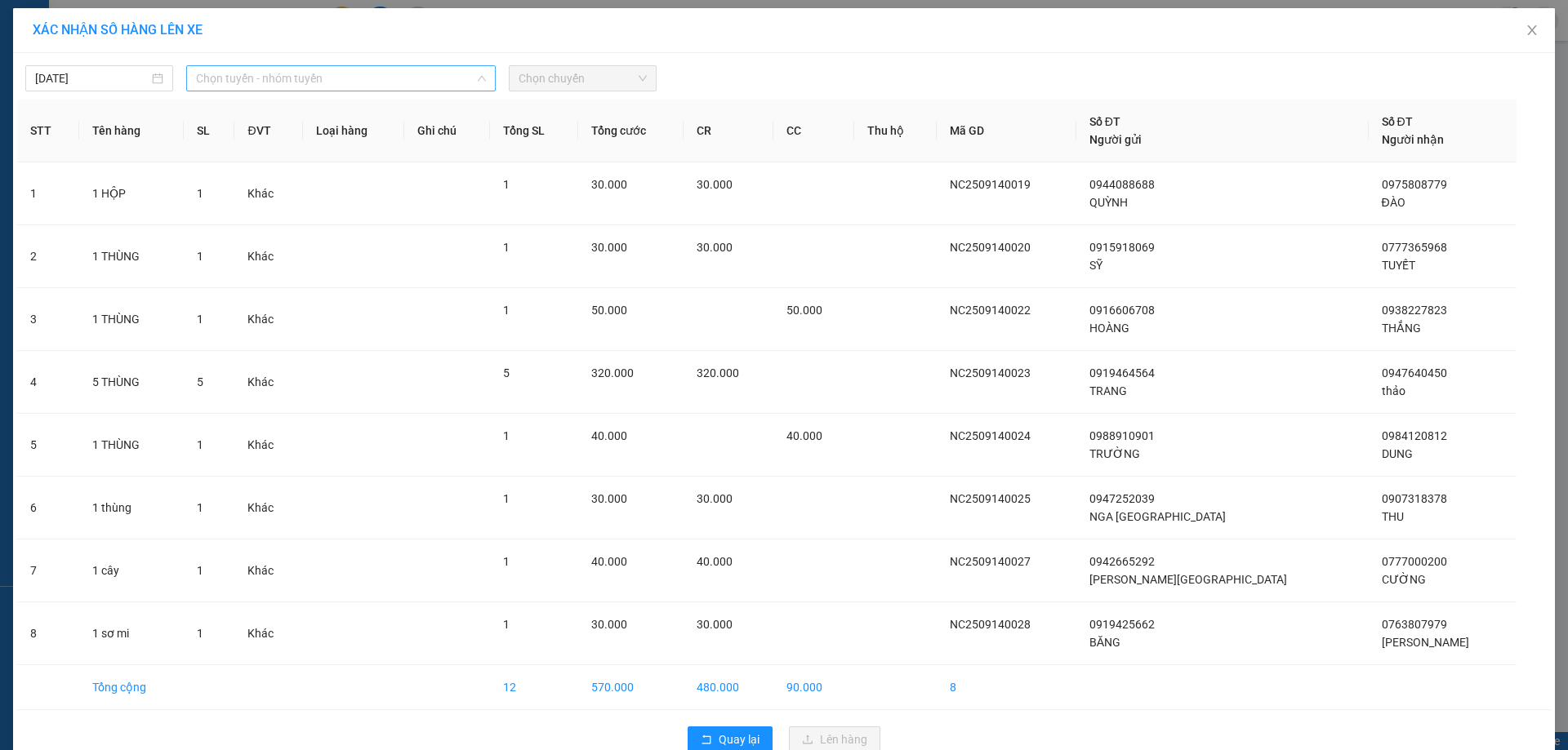
click at [331, 73] on span "Chọn tuyến - nhóm tuyến" at bounding box center [341, 78] width 290 height 25
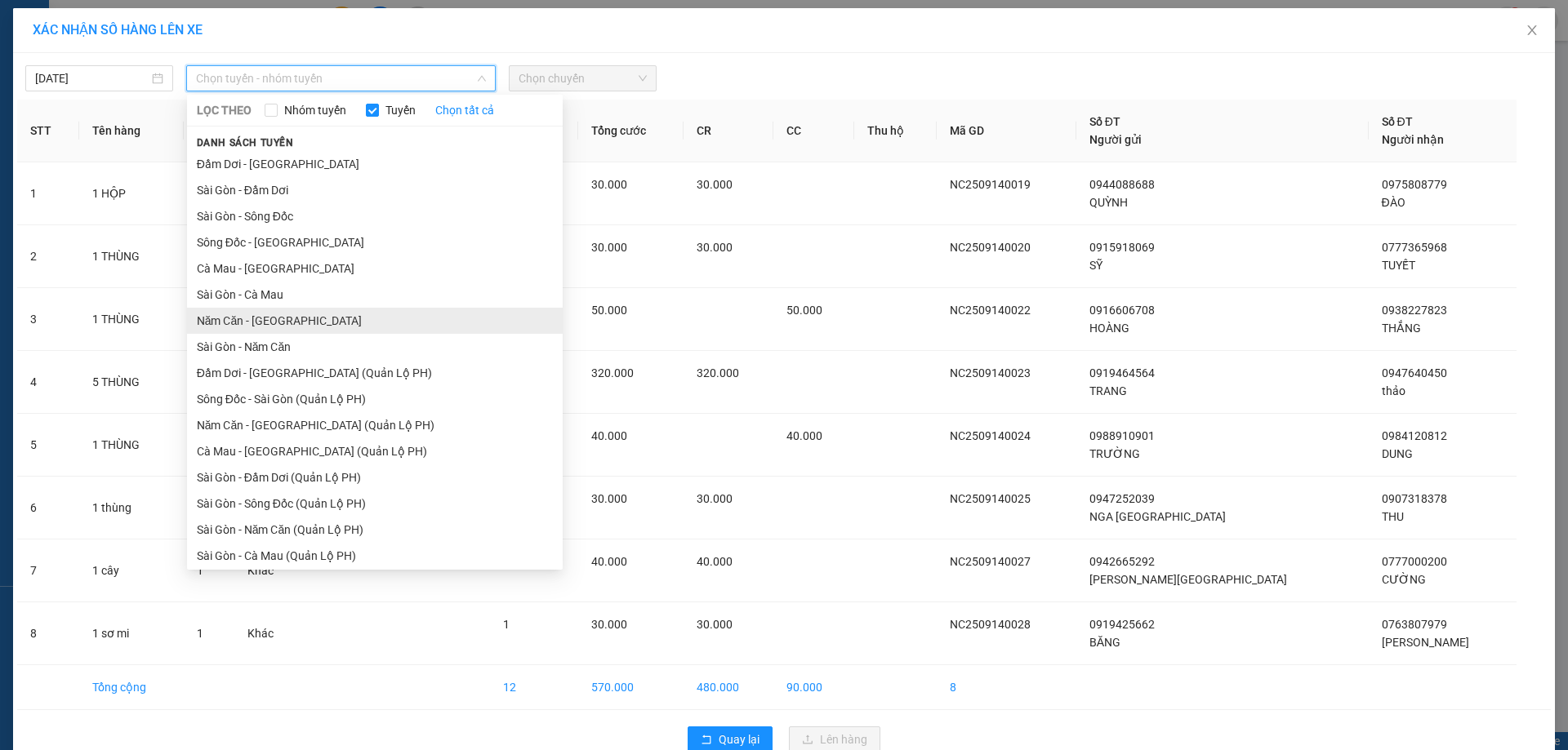
click at [251, 317] on li "Năm Căn - Sài Gòn" at bounding box center [375, 321] width 376 height 26
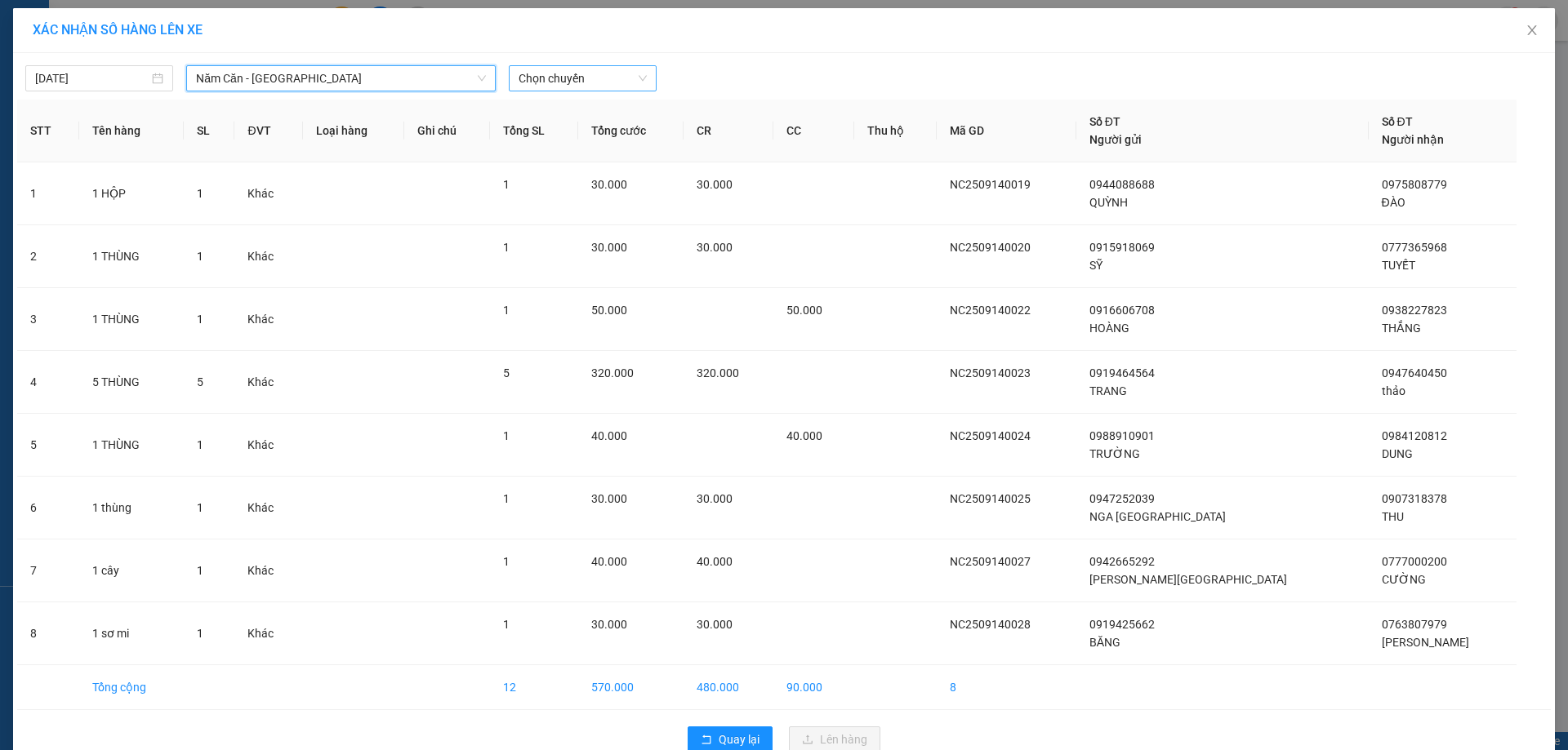
click at [615, 72] on span "Chọn chuyến" at bounding box center [582, 78] width 128 height 25
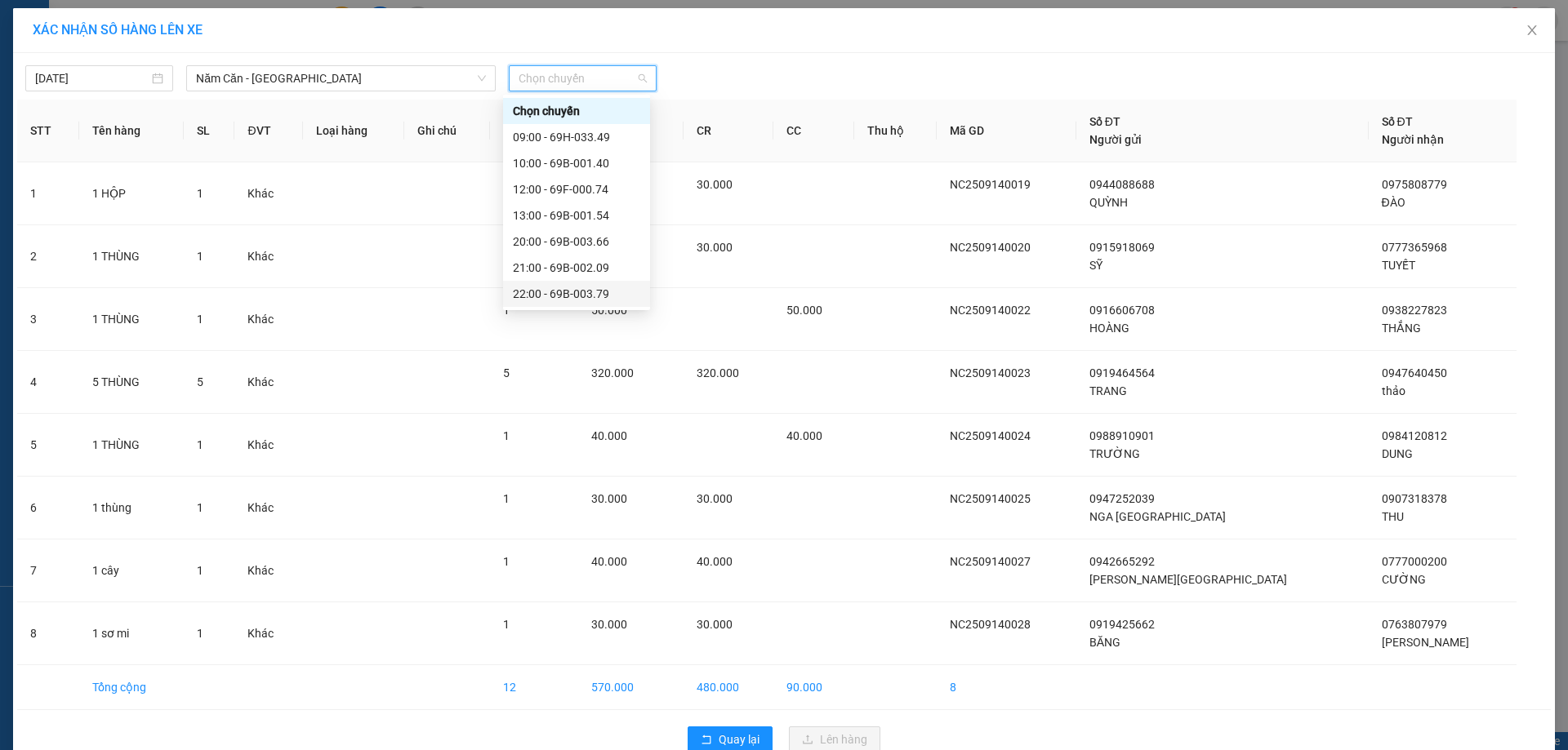
scroll to position [78, 0]
click at [595, 292] on div "22:30 - 69H-019.15" at bounding box center [576, 293] width 127 height 18
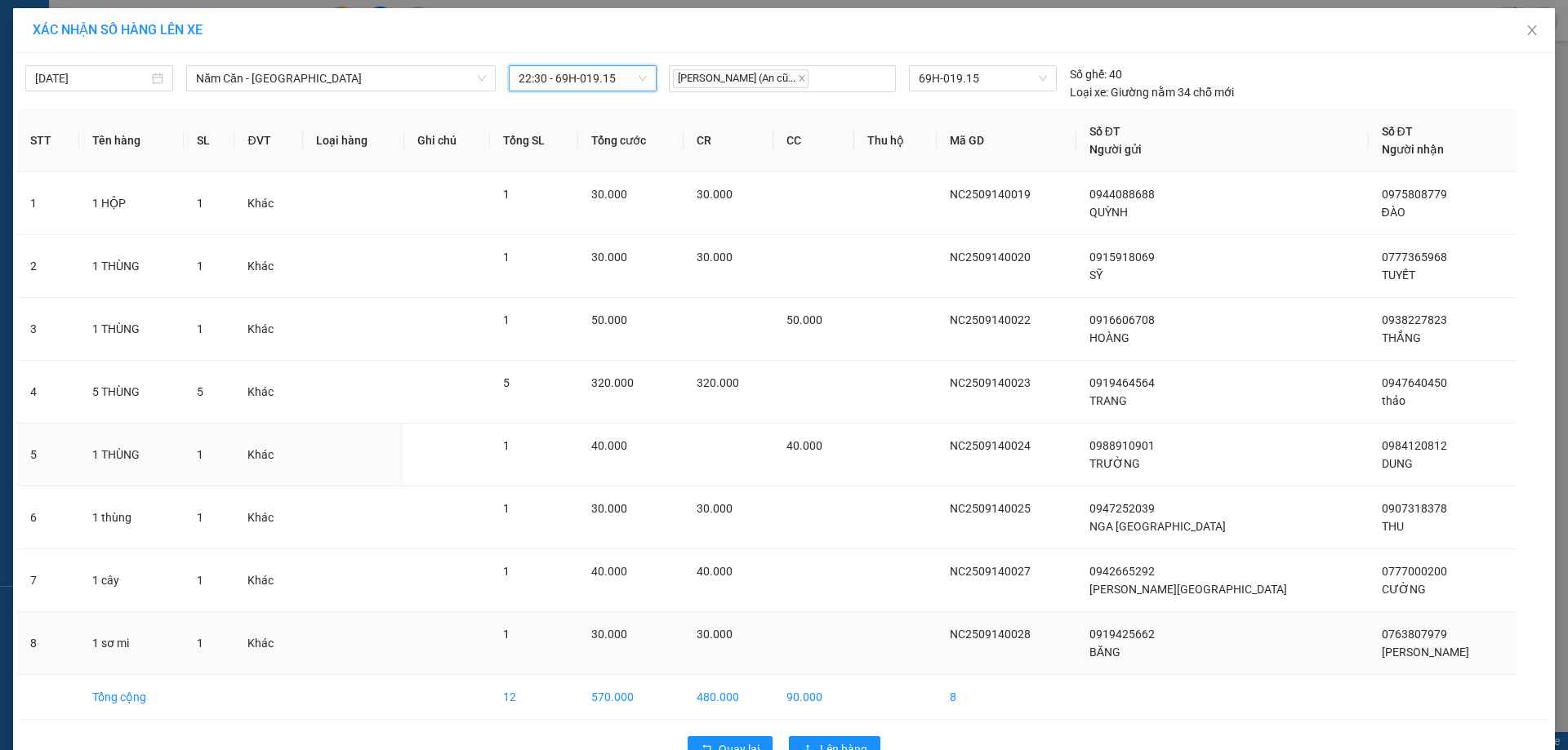
scroll to position [44, 0]
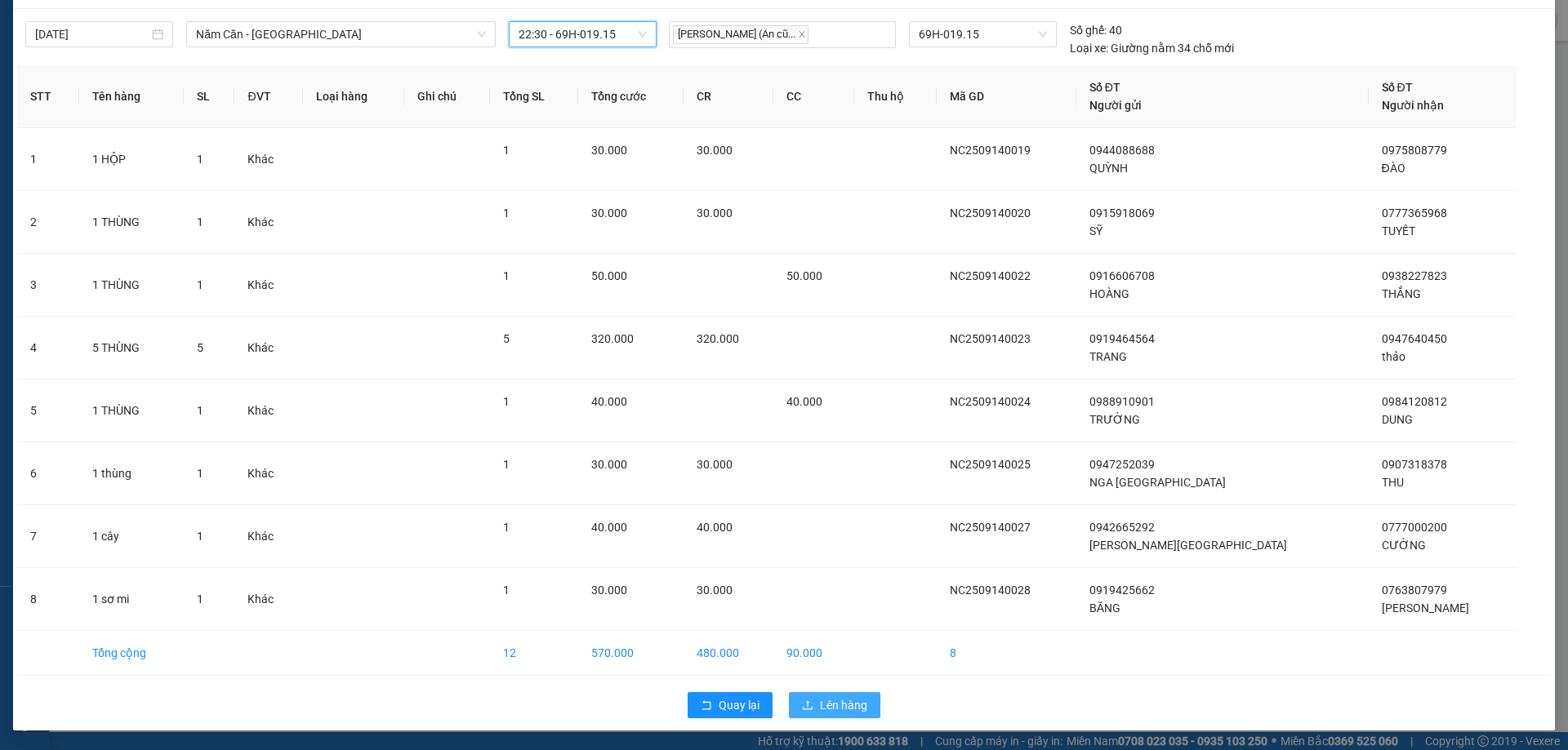
click at [835, 696] on span "Lên hàng" at bounding box center [843, 705] width 47 height 18
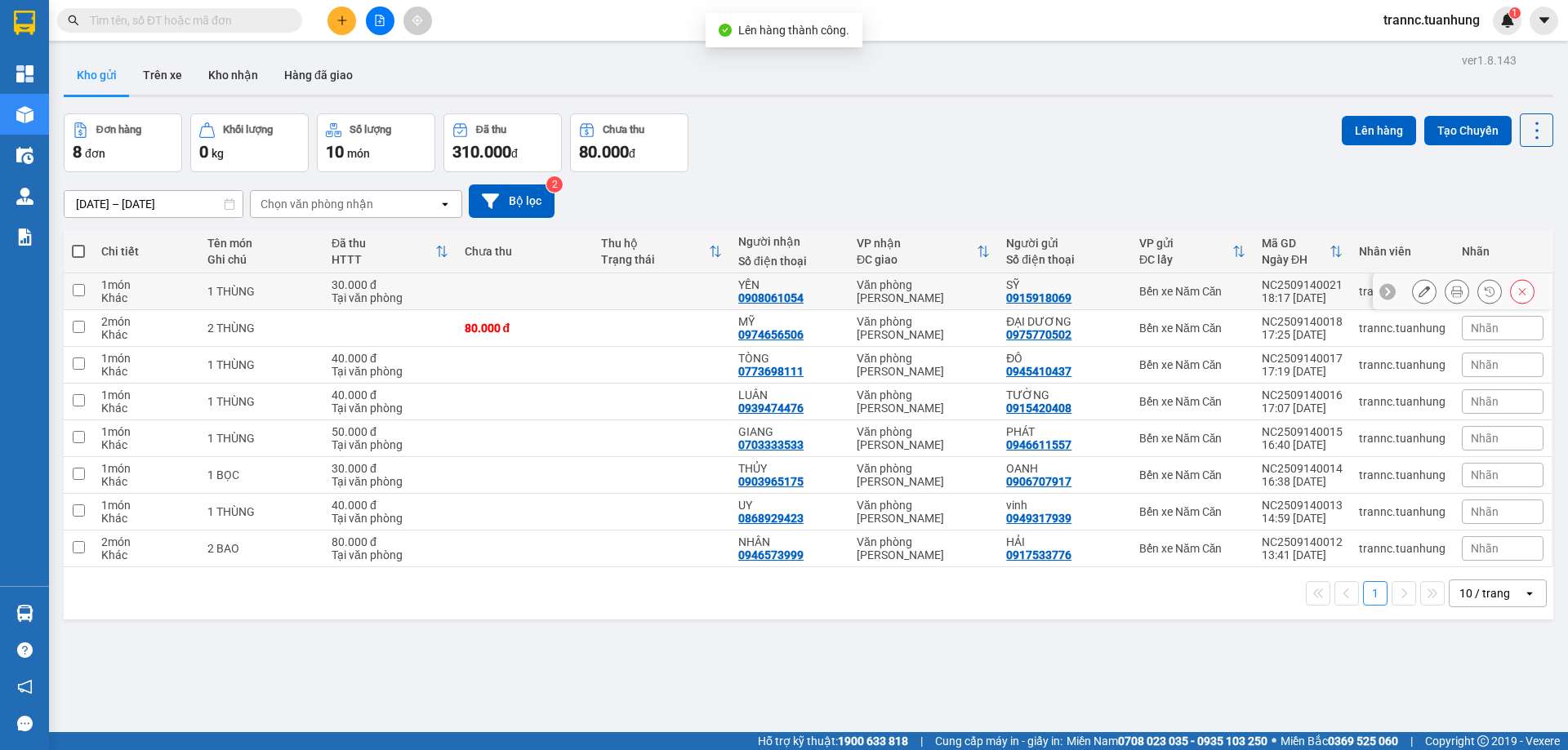
click at [682, 289] on td at bounding box center [661, 292] width 137 height 37
checkbox input "true"
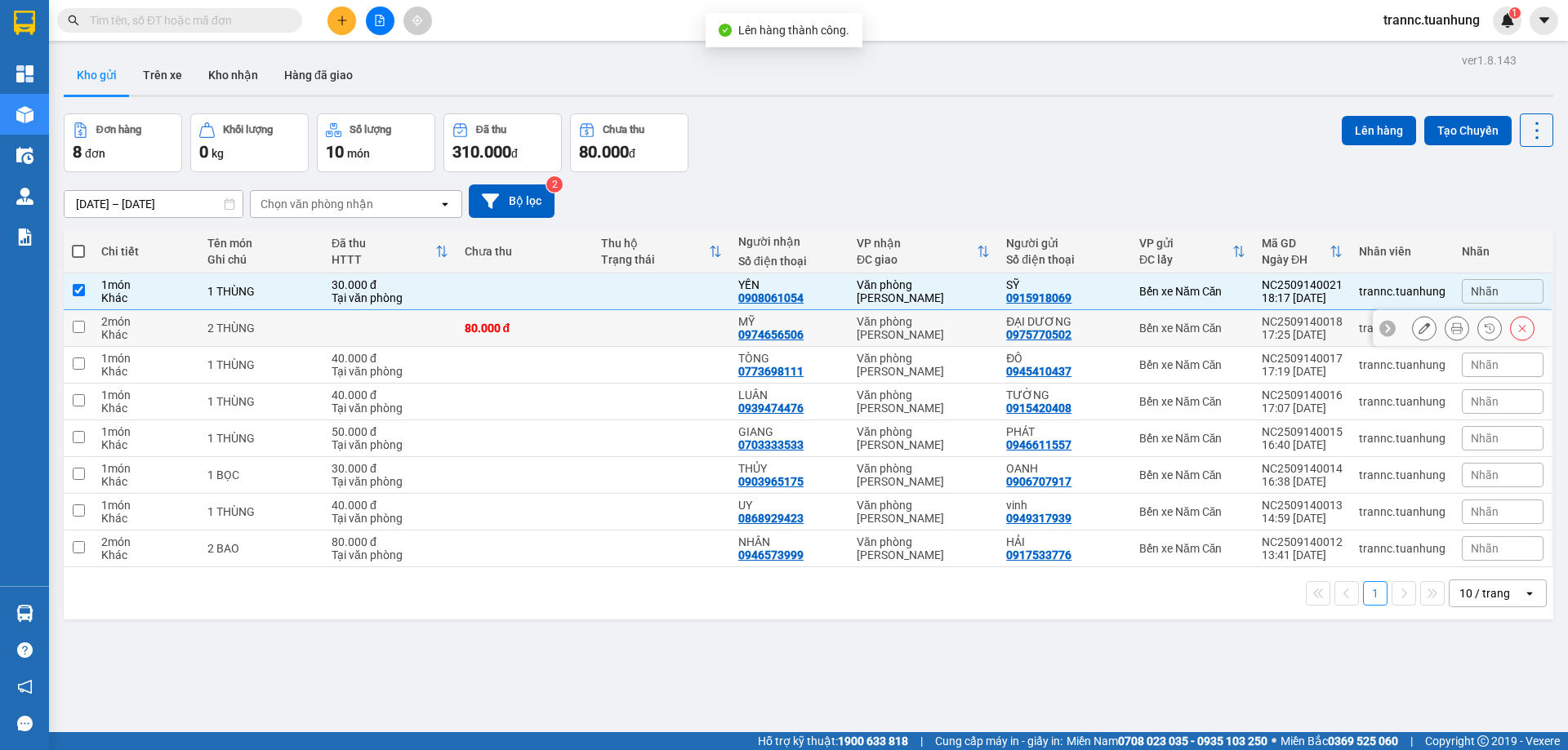
click at [660, 343] on td at bounding box center [661, 328] width 137 height 37
checkbox input "true"
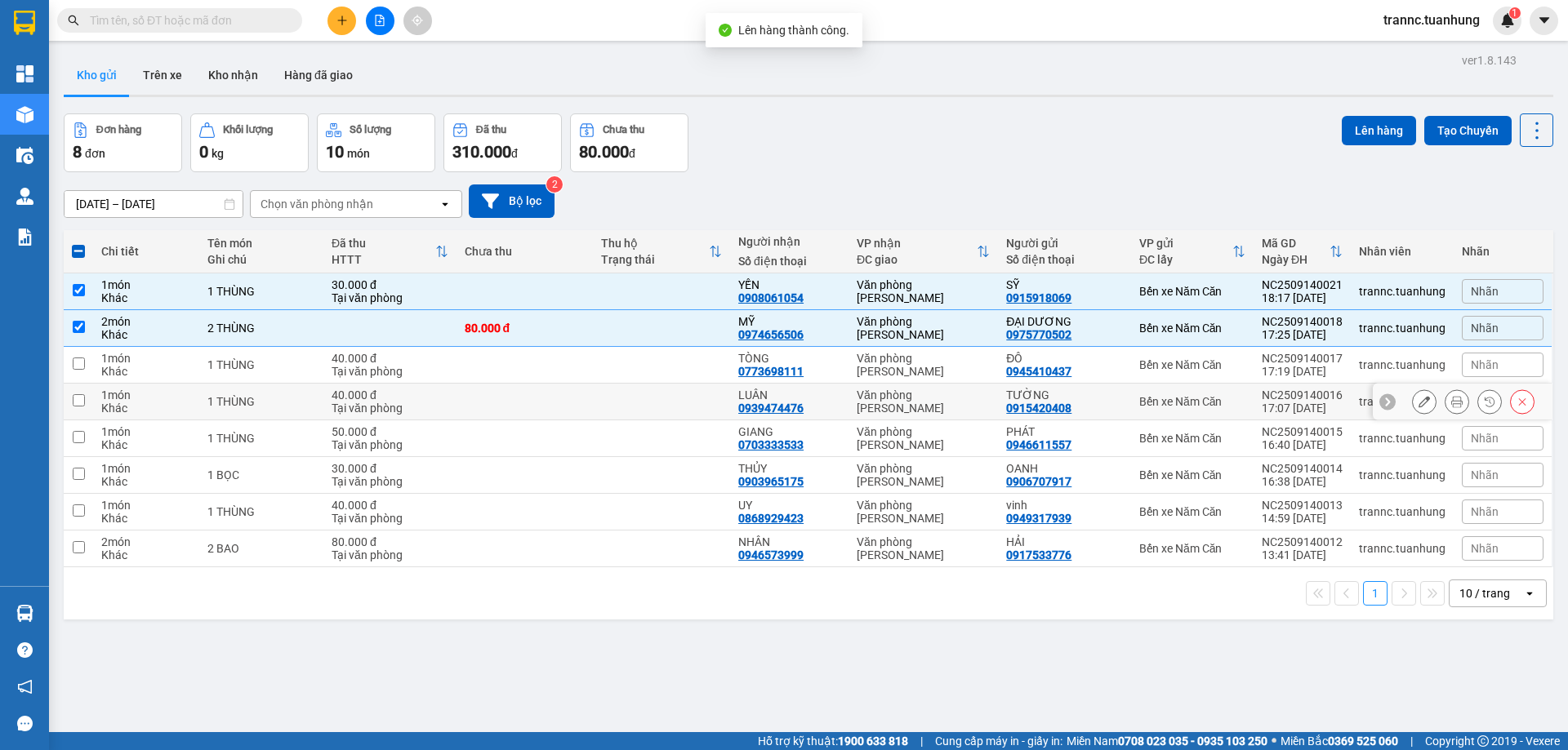
click at [650, 385] on td at bounding box center [661, 401] width 137 height 37
checkbox input "true"
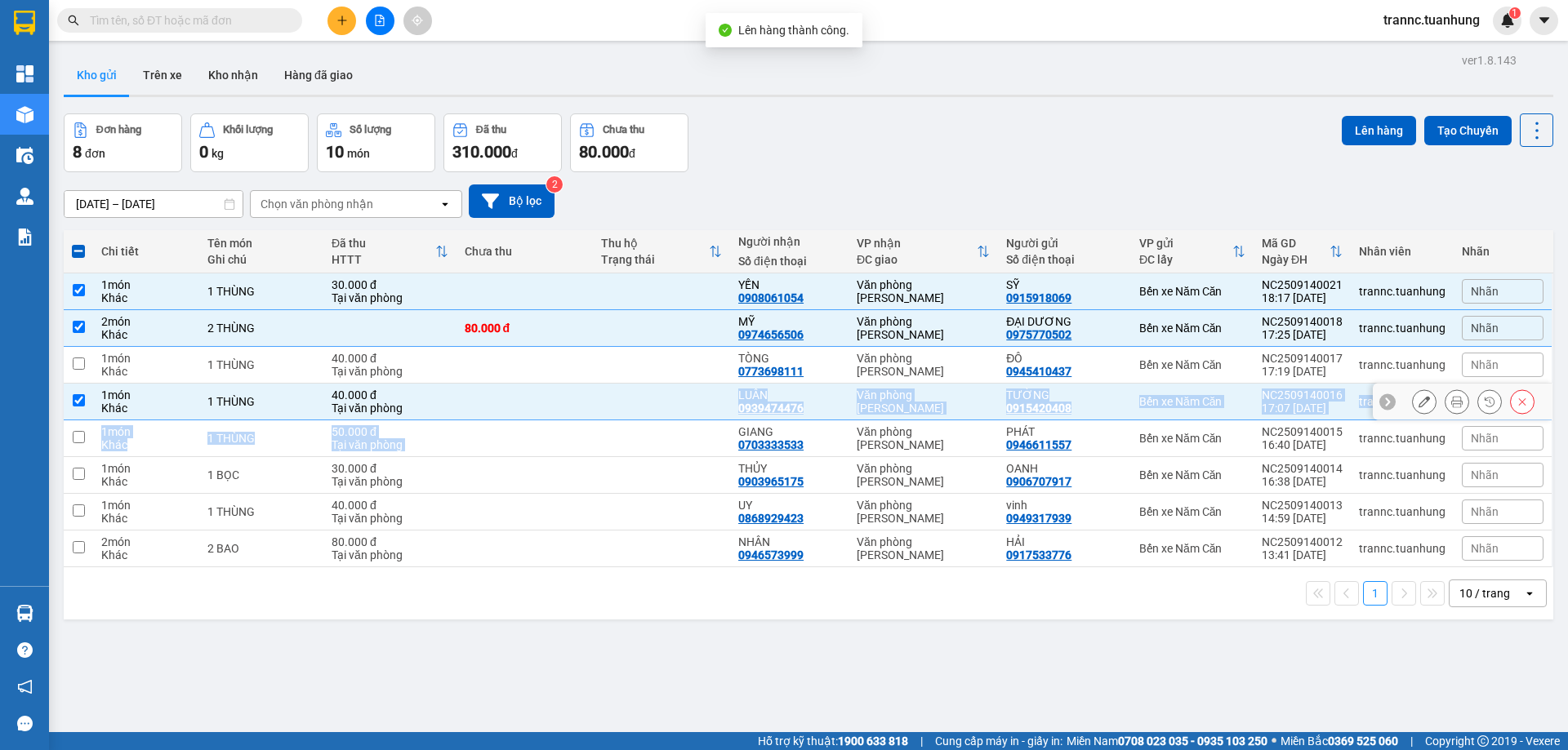
click at [649, 420] on tbody "1 món Khác 1 THÙNG 30.000 đ Tại văn phòng YẾN 0908061054 Văn phòng Hồ Chí Minh …" at bounding box center [808, 420] width 1490 height 293
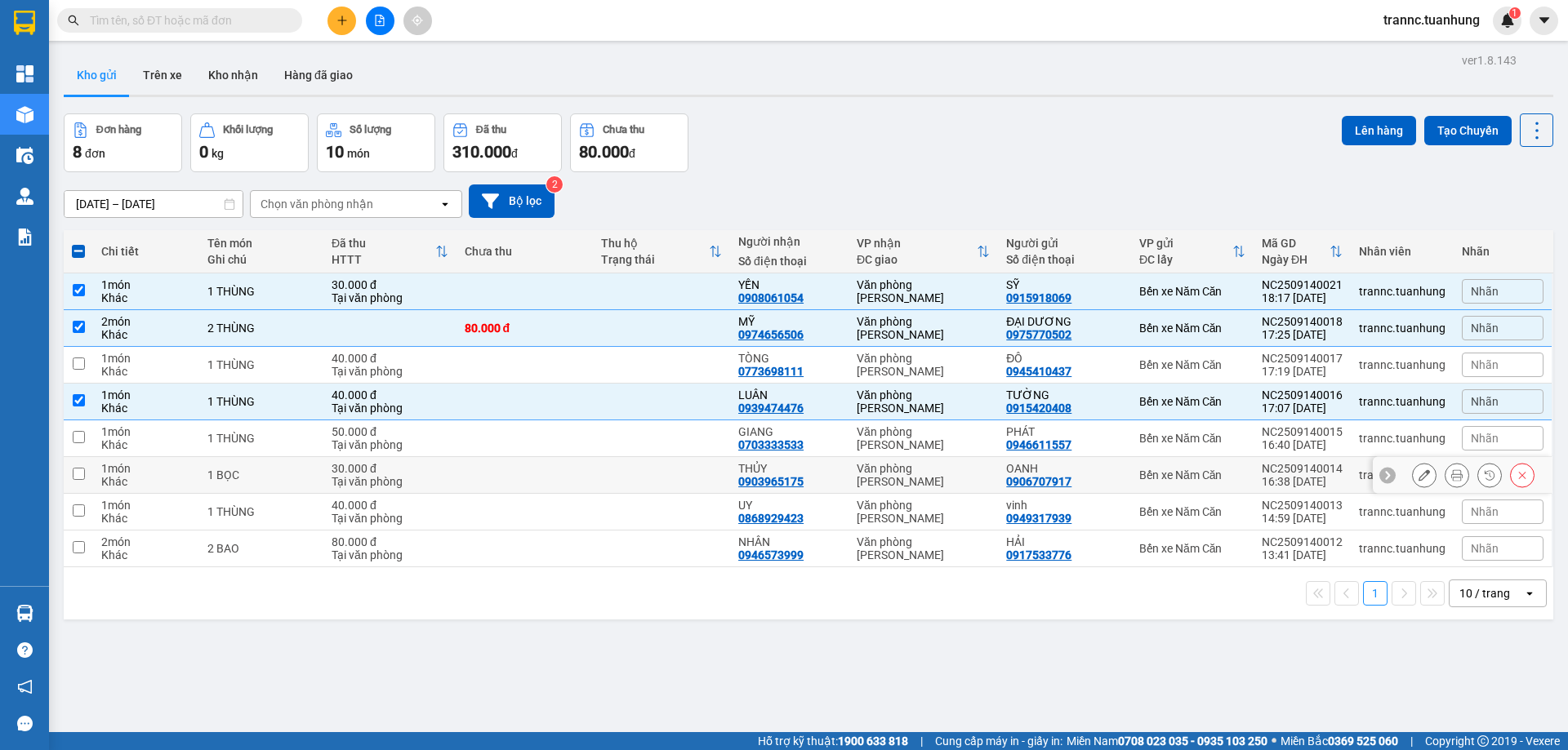
click at [652, 463] on td at bounding box center [661, 475] width 137 height 37
checkbox input "true"
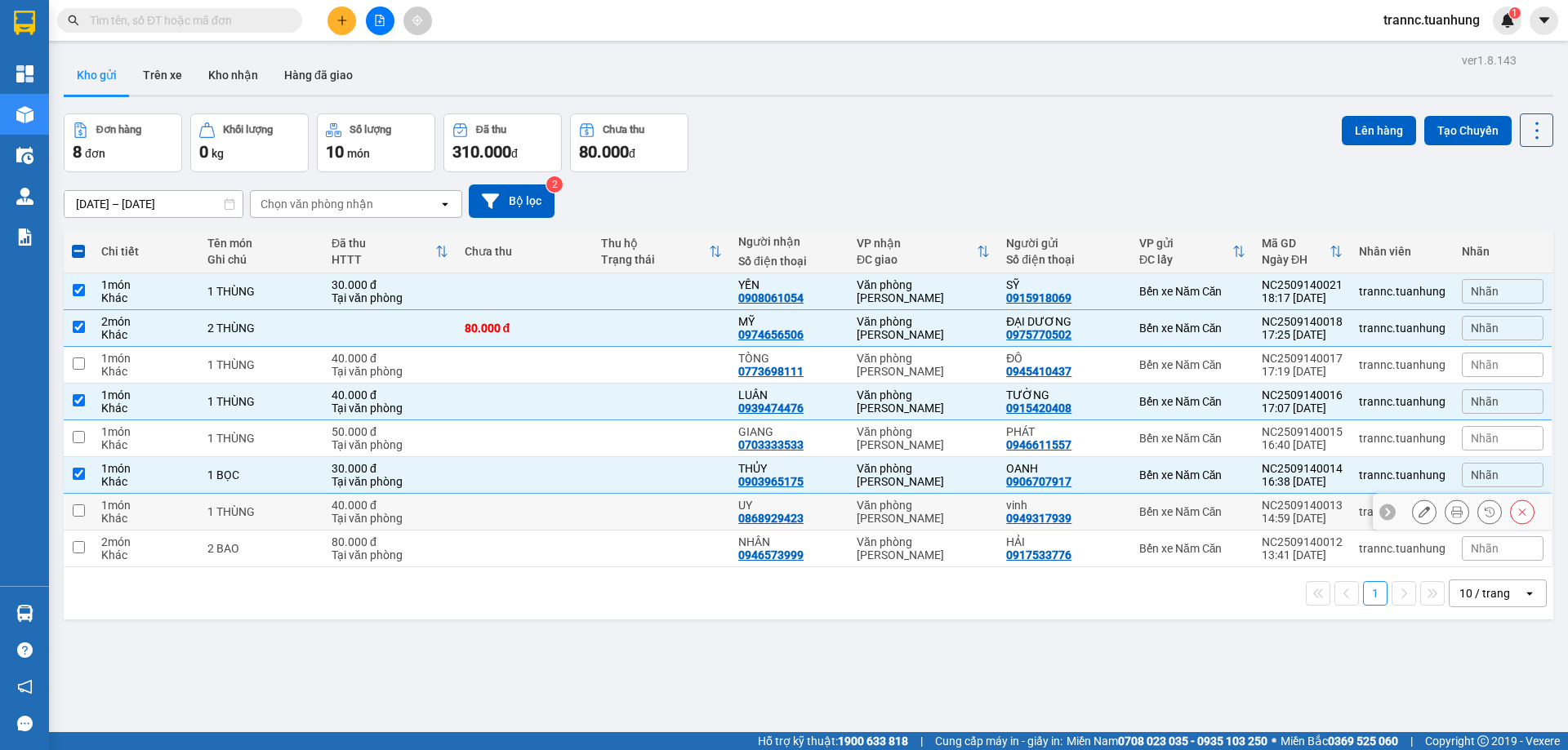
click at [661, 504] on td at bounding box center [661, 511] width 137 height 37
checkbox input "true"
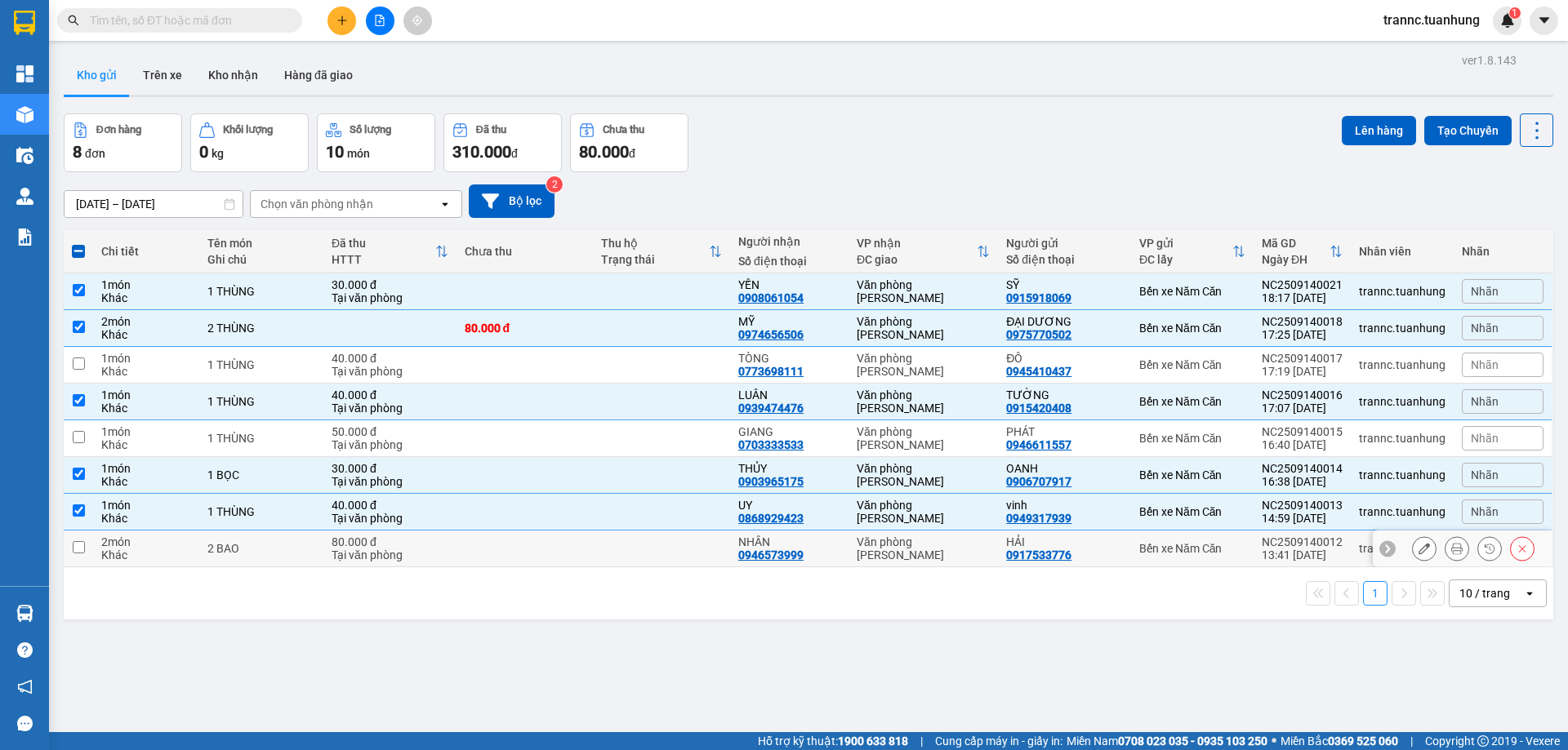
click at [665, 552] on td at bounding box center [661, 548] width 137 height 37
checkbox input "true"
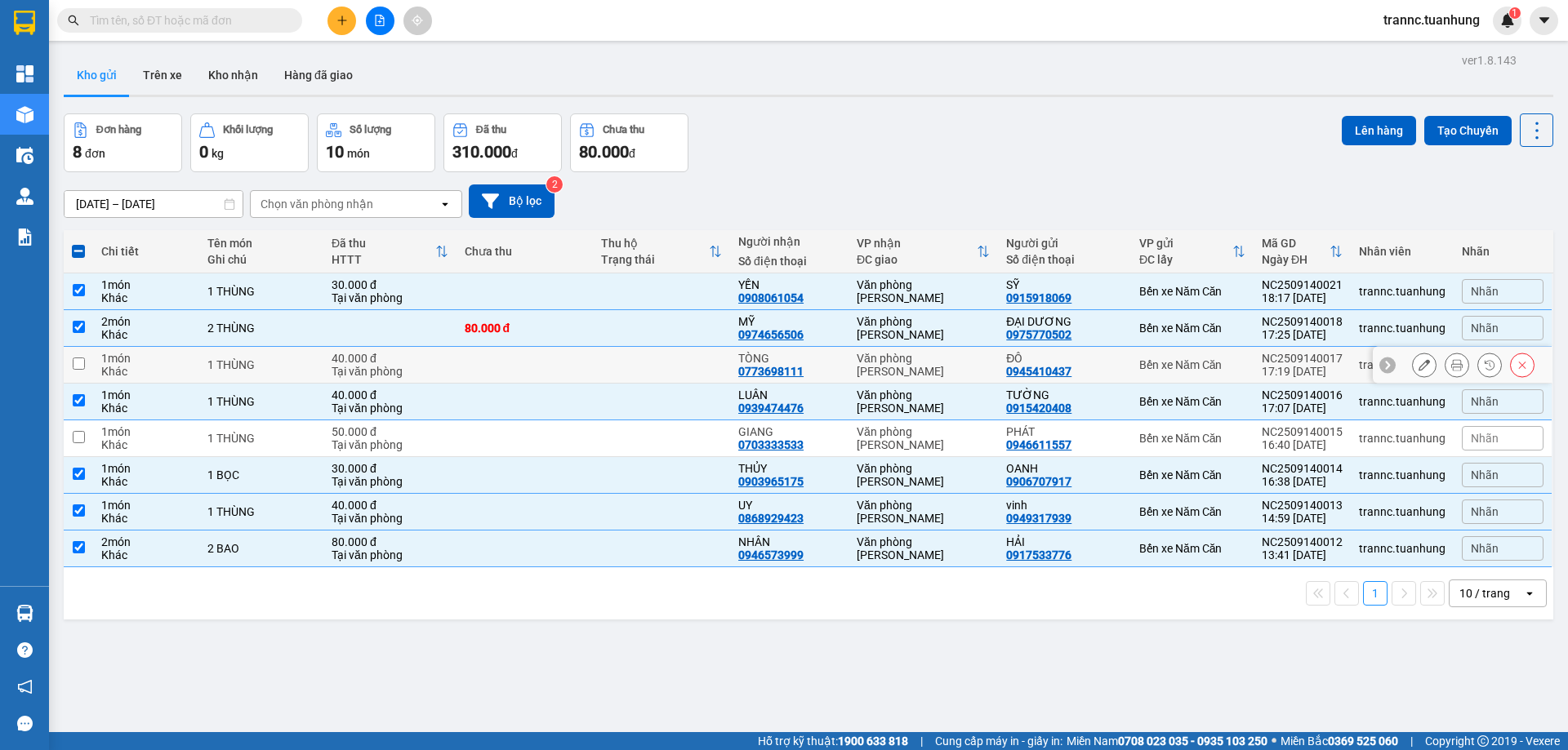
click at [666, 358] on td at bounding box center [661, 365] width 137 height 37
checkbox input "true"
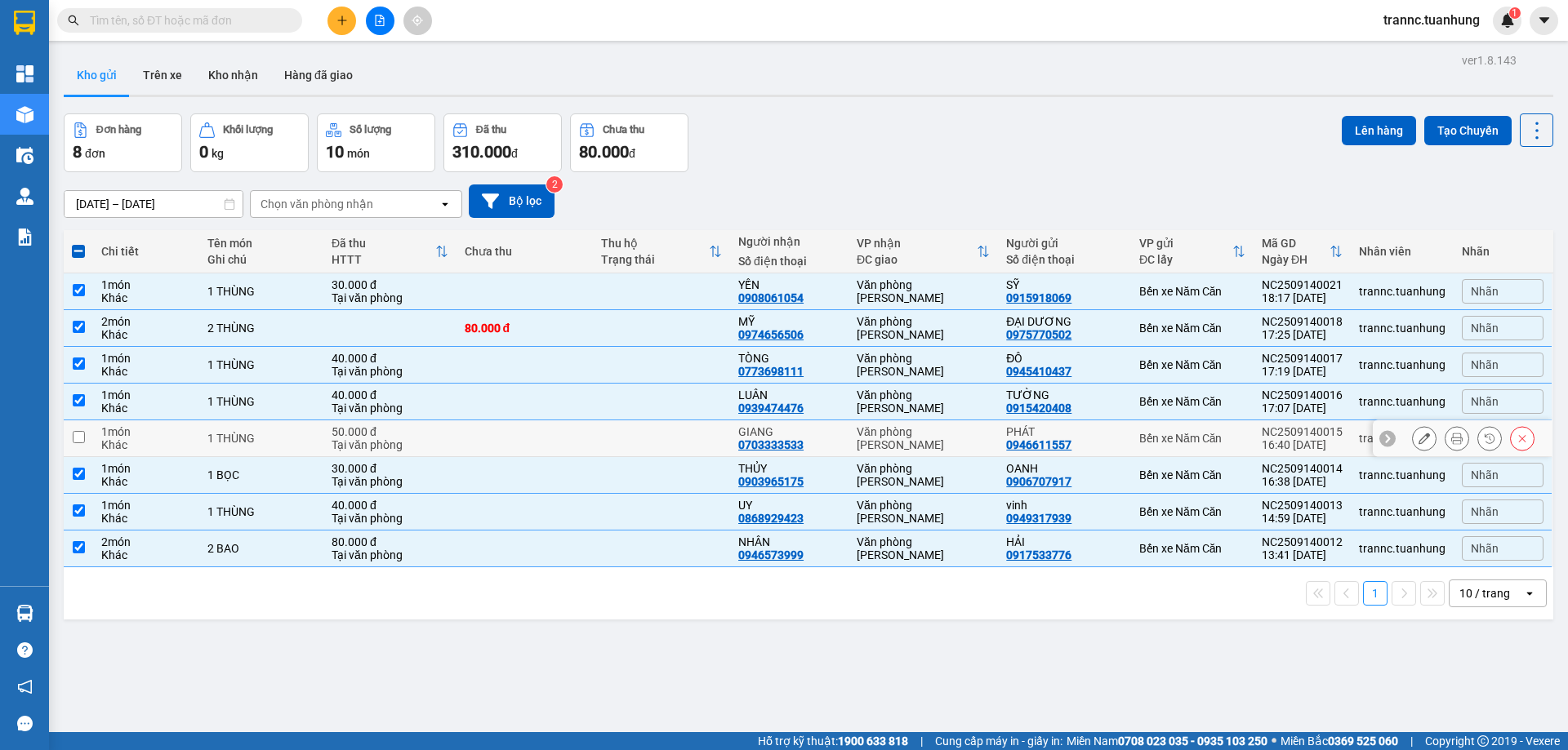
click at [667, 442] on td at bounding box center [661, 438] width 137 height 37
checkbox input "true"
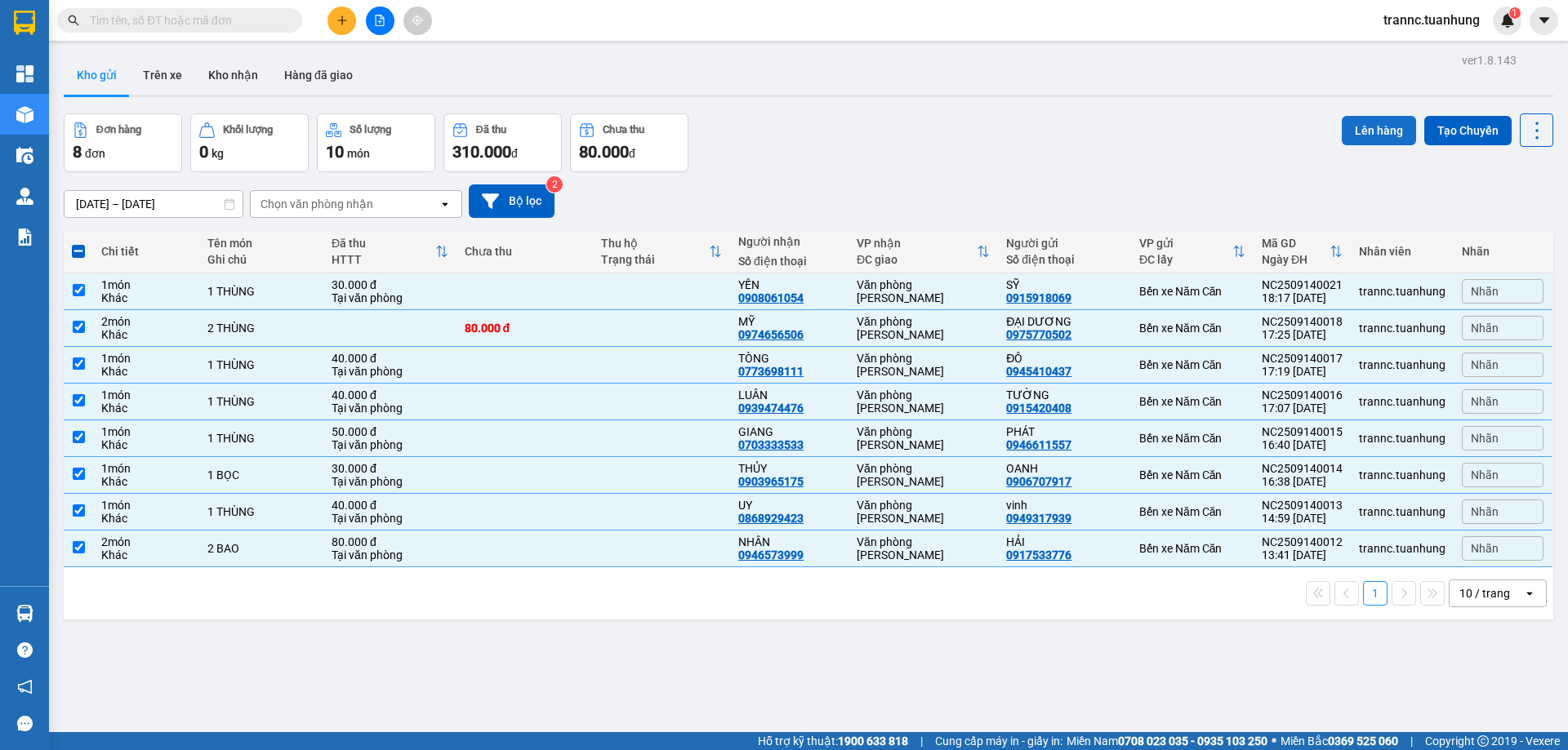
click at [1345, 125] on button "Lên hàng" at bounding box center [1378, 130] width 75 height 29
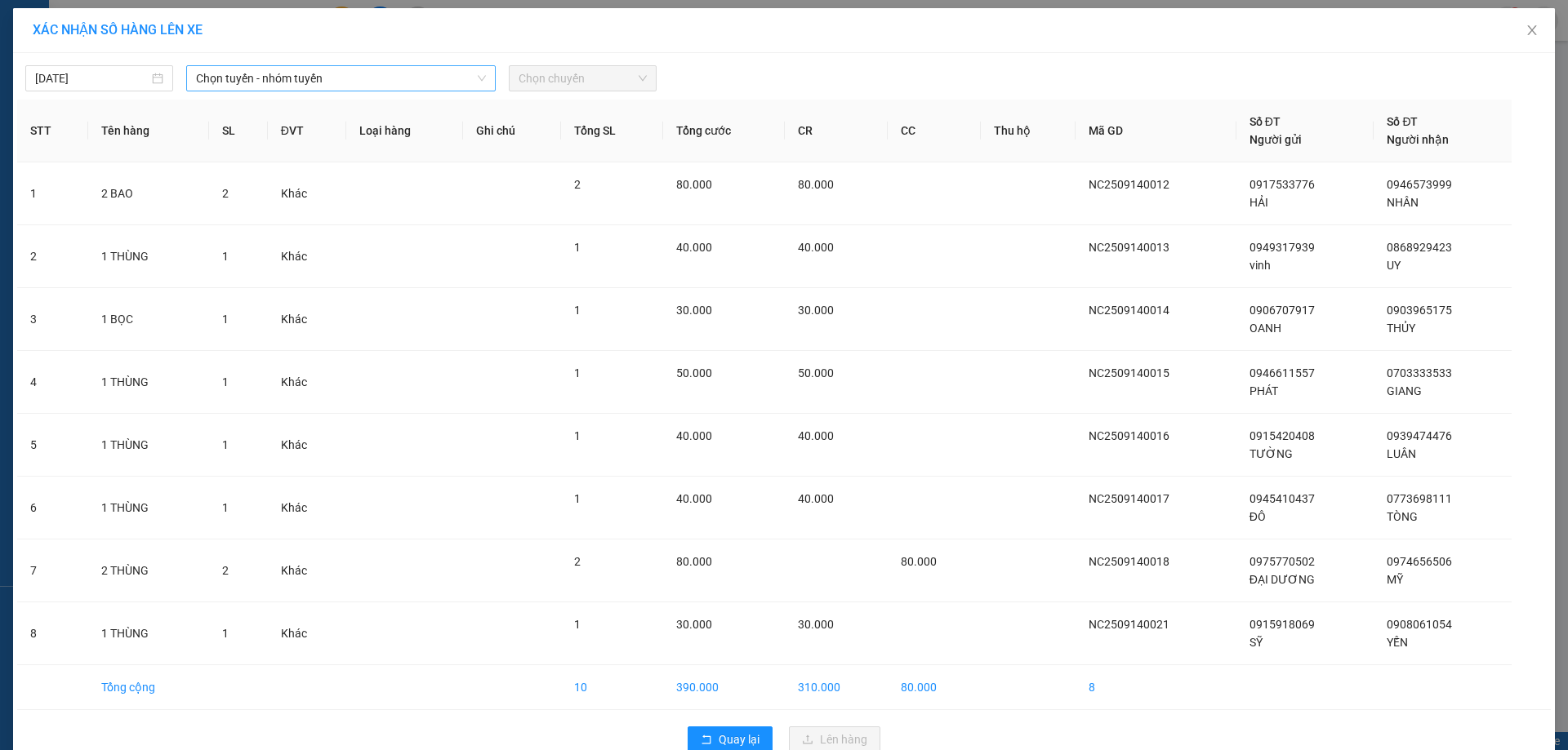
click at [346, 84] on span "Chọn tuyến - nhóm tuyến" at bounding box center [341, 78] width 290 height 25
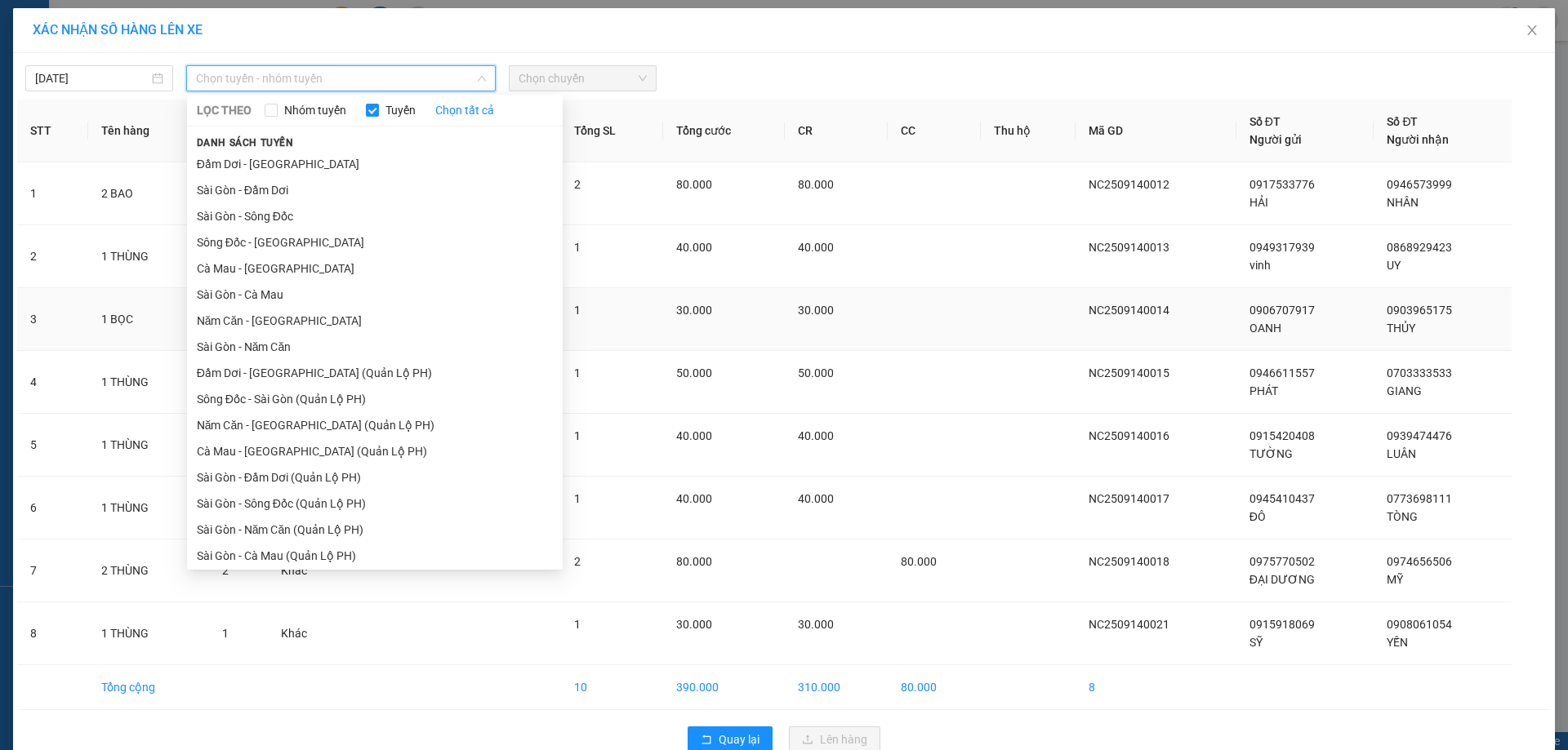
click at [272, 315] on li "Năm Căn - Sài Gòn" at bounding box center [375, 321] width 376 height 26
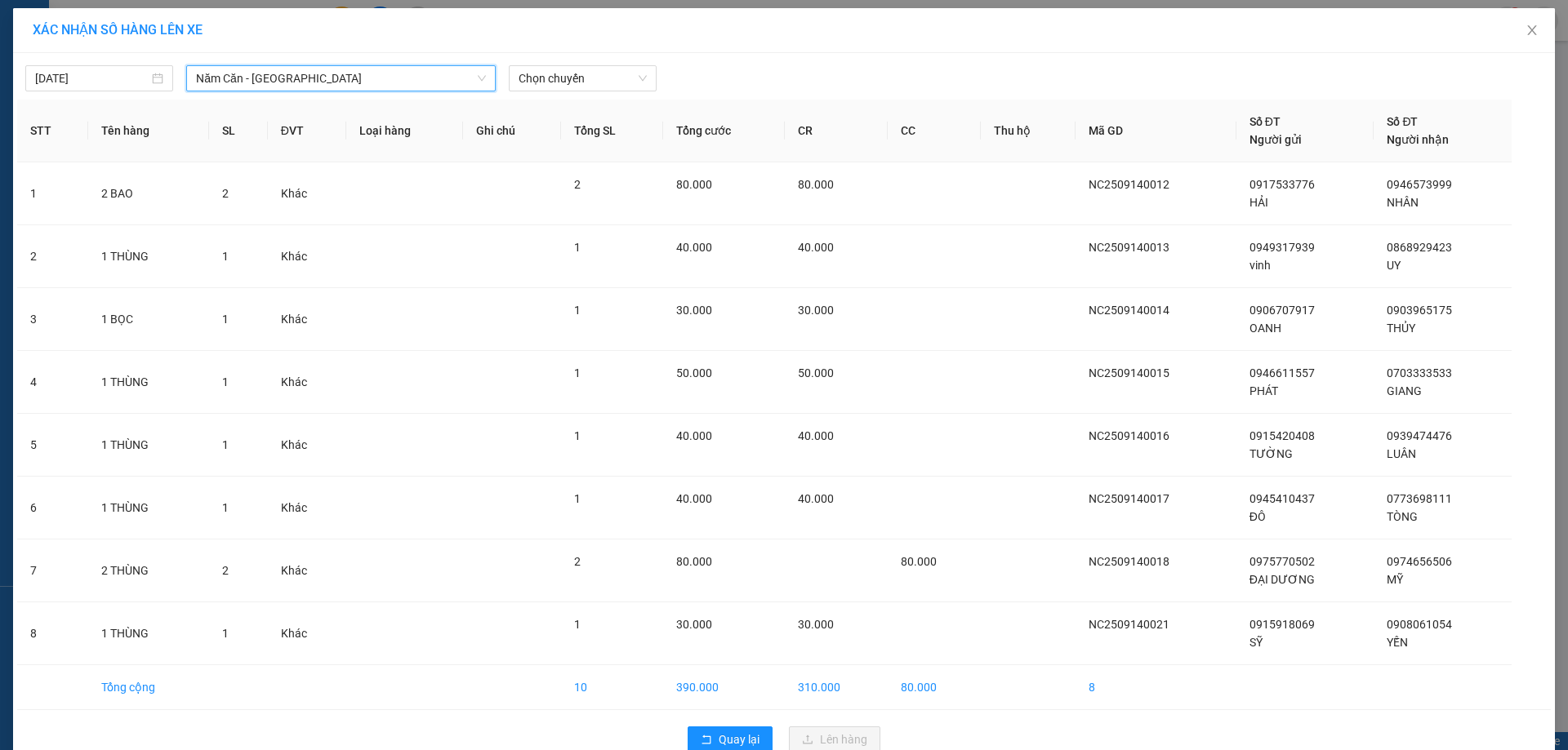
click at [565, 61] on div "14/09/2025 Năm Căn - Sài Gòn Năm Căn - Sài Gòn LỌC THEO Nhóm tuyến Tuyến Chọn t…" at bounding box center [784, 75] width 1533 height 34
click at [566, 79] on span "Chọn chuyến" at bounding box center [582, 78] width 128 height 25
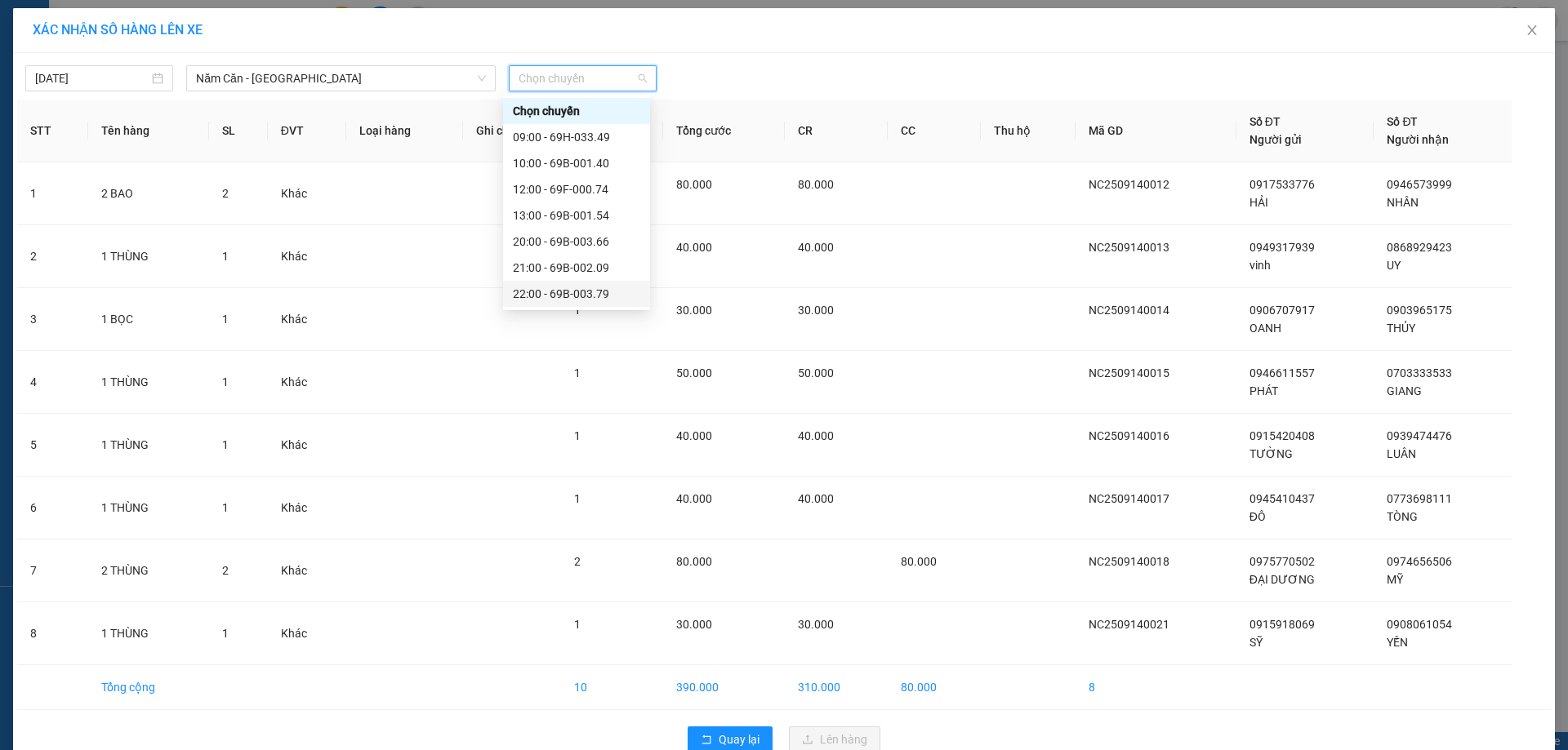
scroll to position [78, 0]
click at [605, 284] on div "22:30 - 69H-019.15" at bounding box center [577, 294] width 147 height 26
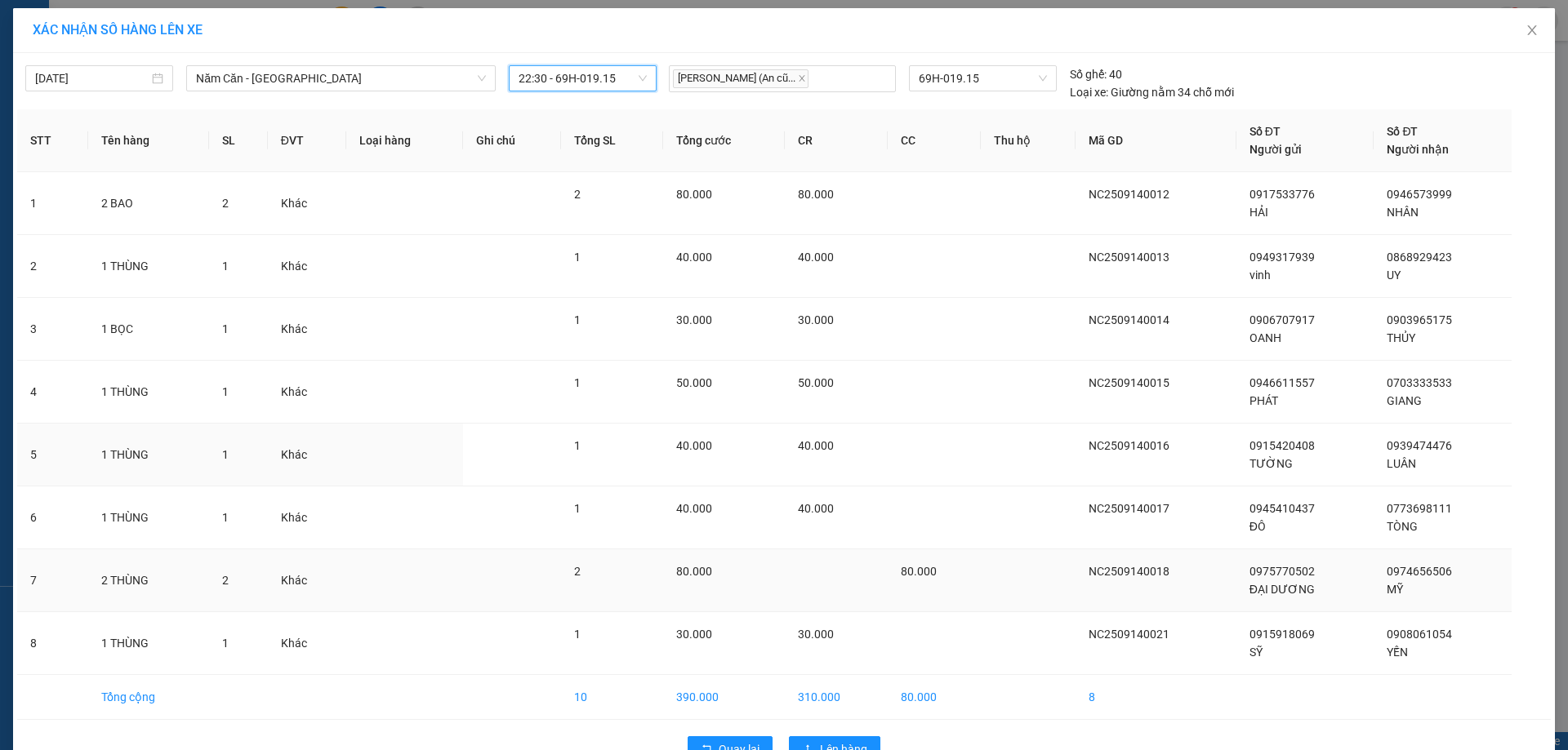
scroll to position [44, 0]
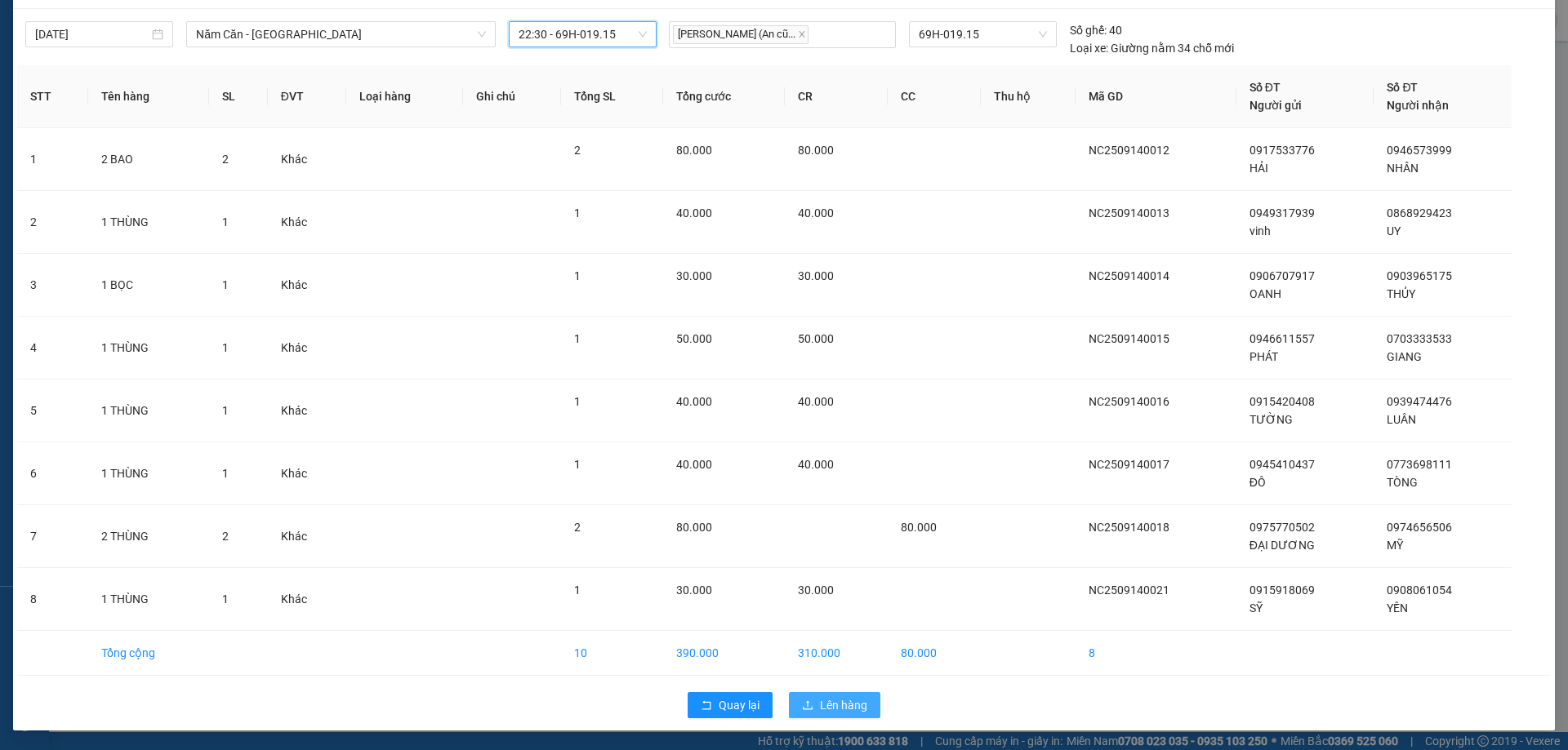
click at [841, 705] on span "Lên hàng" at bounding box center [843, 705] width 47 height 18
